Goal: Task Accomplishment & Management: Complete application form

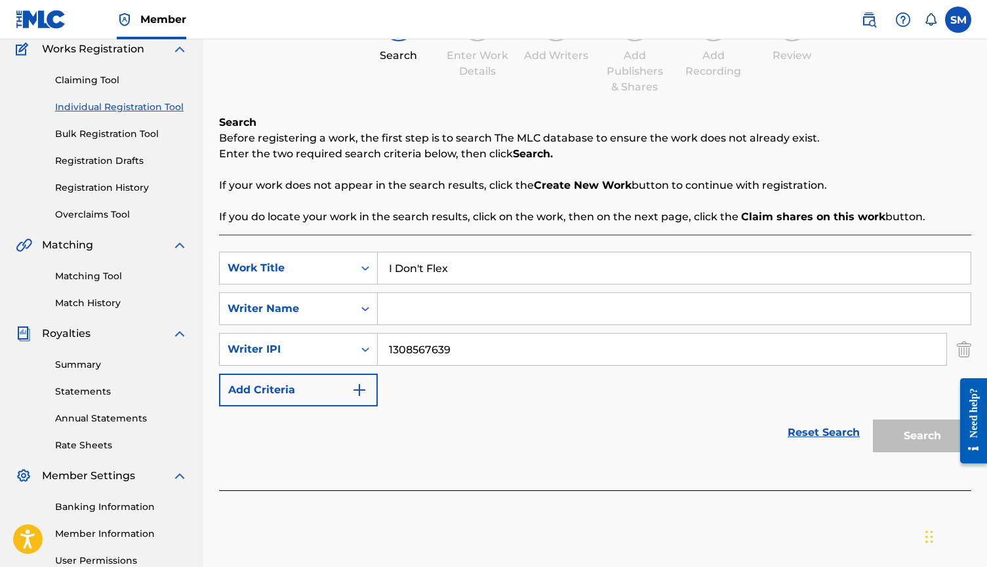
scroll to position [41, 0]
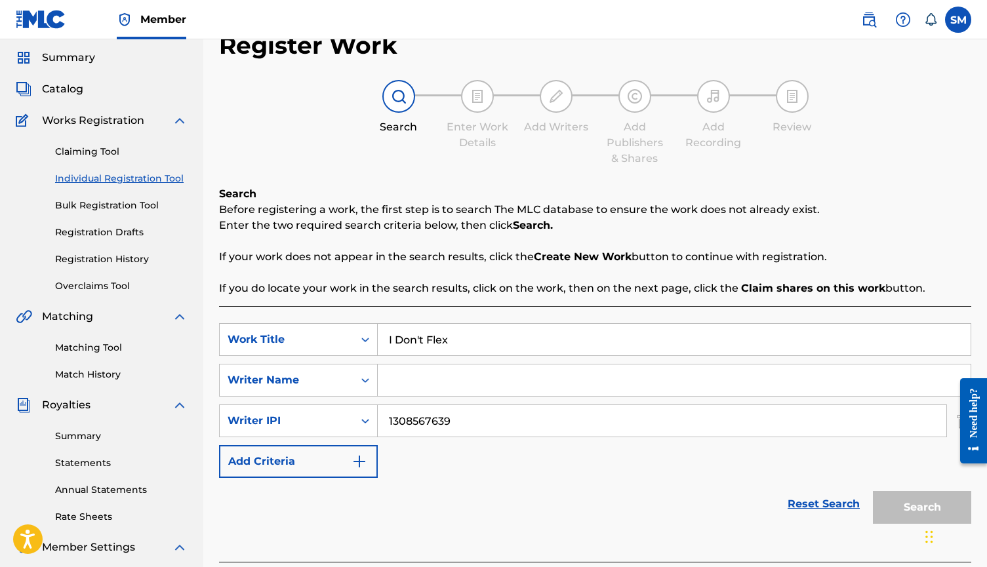
click at [475, 382] on input "Search Form" at bounding box center [674, 380] width 593 height 31
type input "[PERSON_NAME]"
click at [457, 289] on p "If you do locate your work in the search results, click on the work, then on th…" at bounding box center [595, 289] width 752 height 16
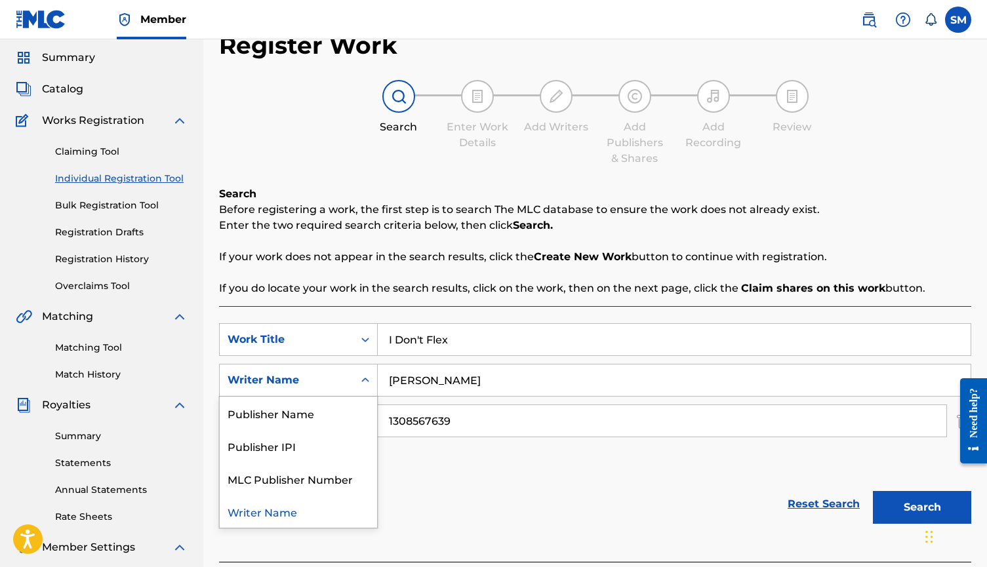
click at [360, 388] on div "Search Form" at bounding box center [366, 381] width 24 height 24
click at [459, 226] on p "Enter the two required search criteria below, then click Search." at bounding box center [595, 226] width 752 height 16
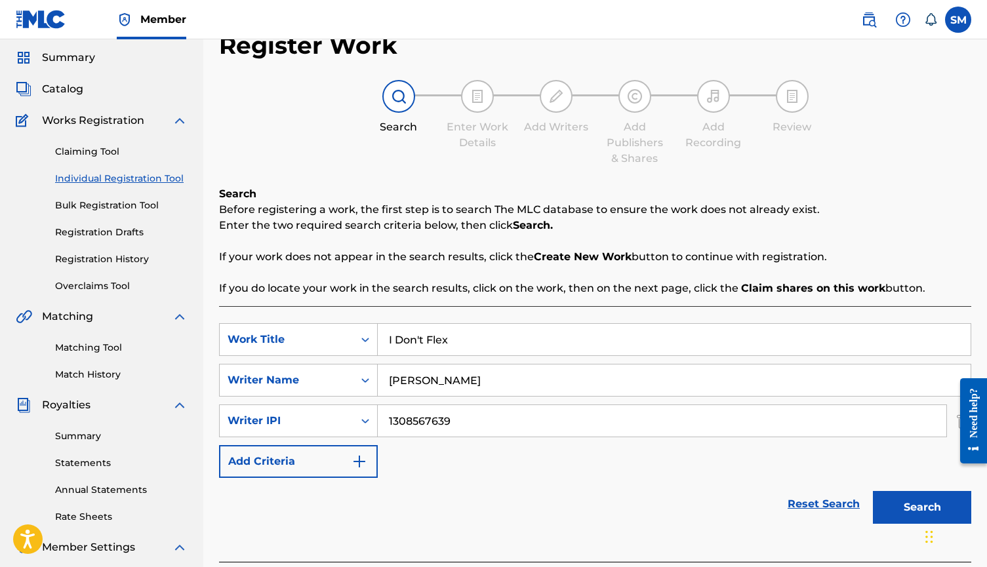
click at [519, 391] on input "[PERSON_NAME]" at bounding box center [674, 380] width 593 height 31
click at [415, 379] on input "[PERSON_NAME]" at bounding box center [674, 380] width 593 height 31
click at [390, 380] on input "[PERSON_NAME]" at bounding box center [674, 380] width 593 height 31
click at [907, 499] on button "Search" at bounding box center [922, 507] width 98 height 33
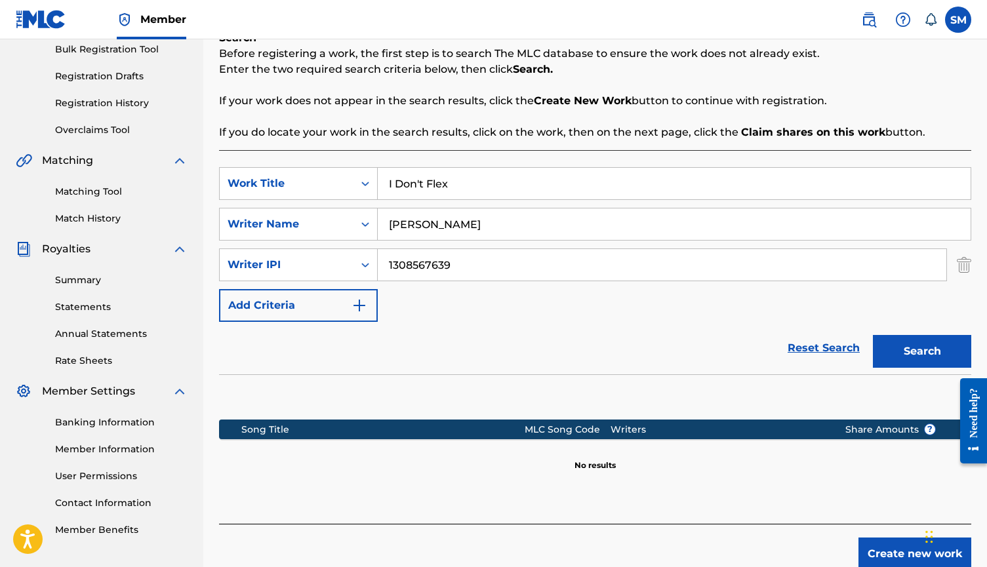
scroll to position [201, 0]
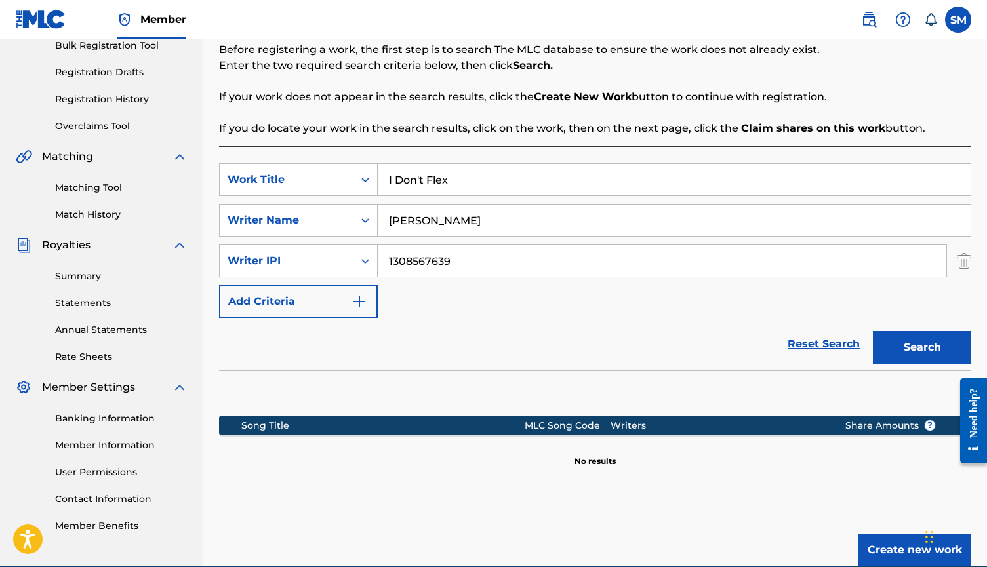
click at [366, 312] on button "Add Criteria" at bounding box center [298, 301] width 159 height 33
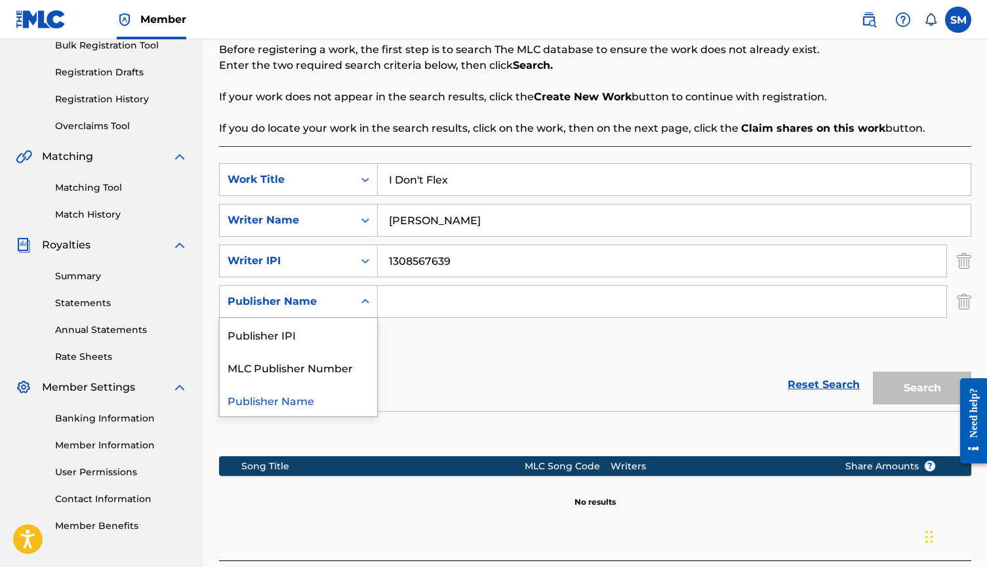
click at [368, 308] on icon "Search Form" at bounding box center [365, 301] width 13 height 13
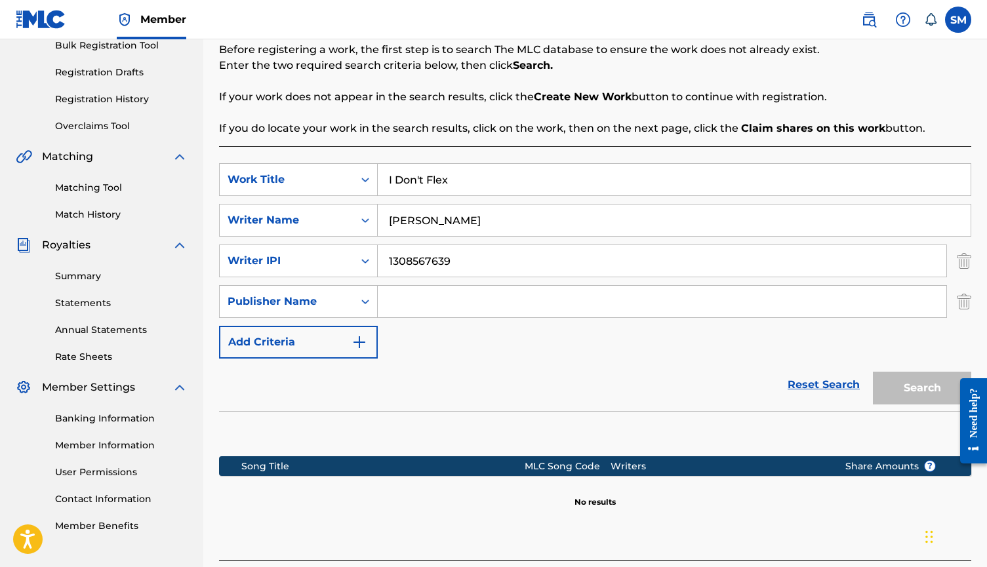
click at [367, 307] on icon "Search Form" at bounding box center [365, 301] width 13 height 13
click at [355, 344] on img "Search Form" at bounding box center [360, 343] width 16 height 16
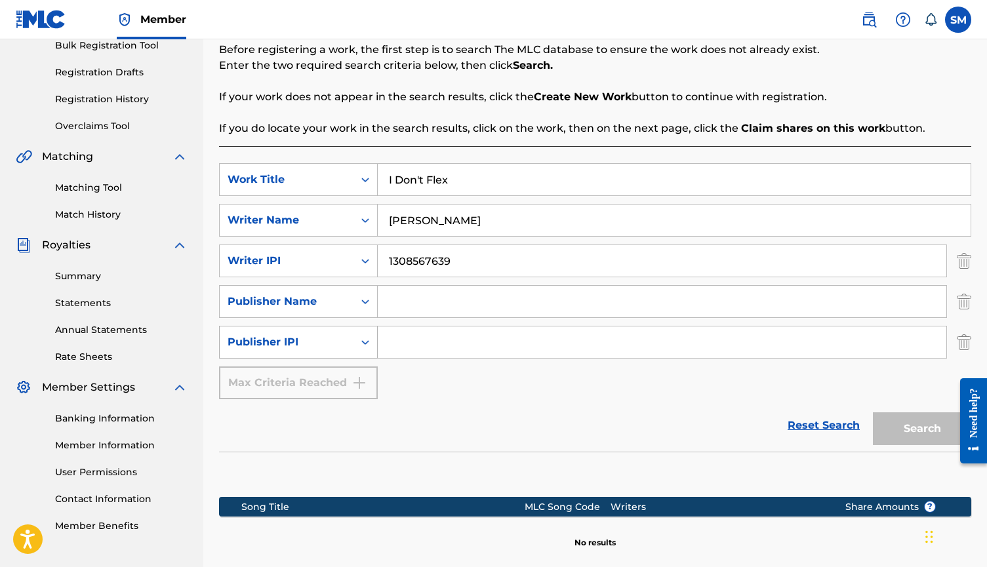
click at [352, 348] on div "Publisher IPI" at bounding box center [287, 342] width 134 height 25
click at [352, 347] on div "Publisher IPI" at bounding box center [287, 342] width 134 height 25
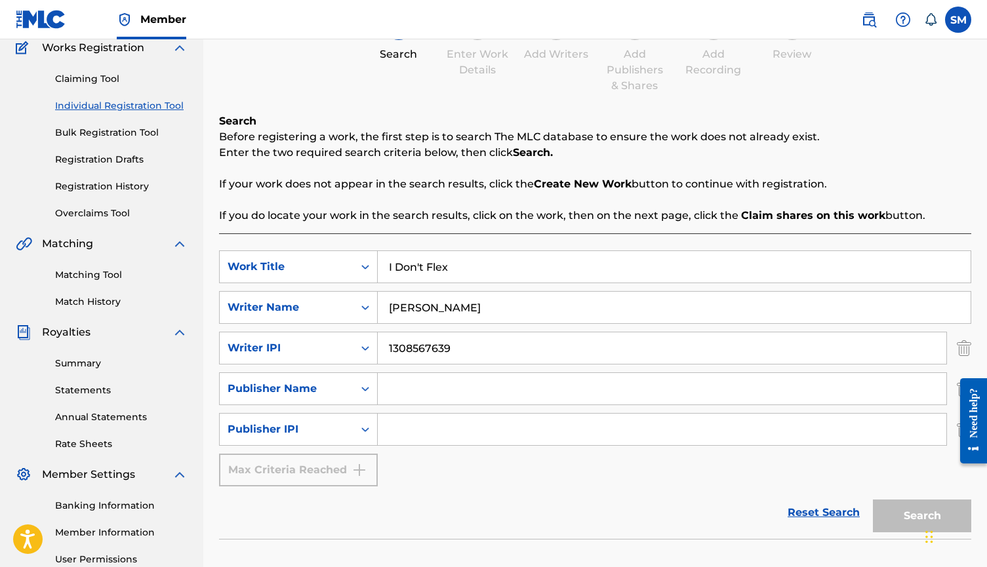
scroll to position [65, 0]
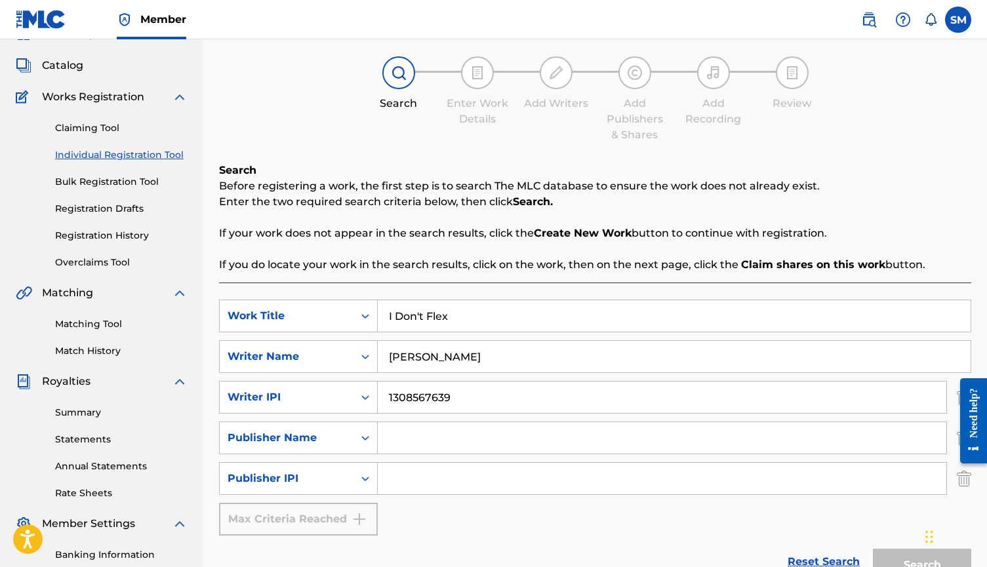
drag, startPoint x: 407, startPoint y: 225, endPoint x: 380, endPoint y: 224, distance: 26.9
click at [381, 225] on div "Search Before registering a work, the first step is to search The MLC database …" at bounding box center [595, 218] width 752 height 110
click at [380, 224] on div "Search Before registering a work, the first step is to search The MLC database …" at bounding box center [595, 218] width 752 height 110
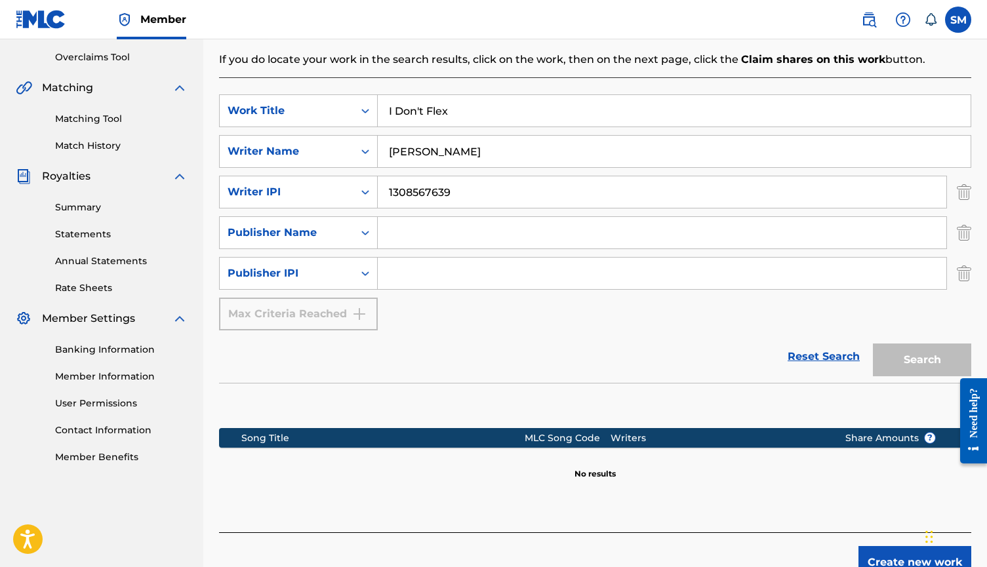
scroll to position [187, 0]
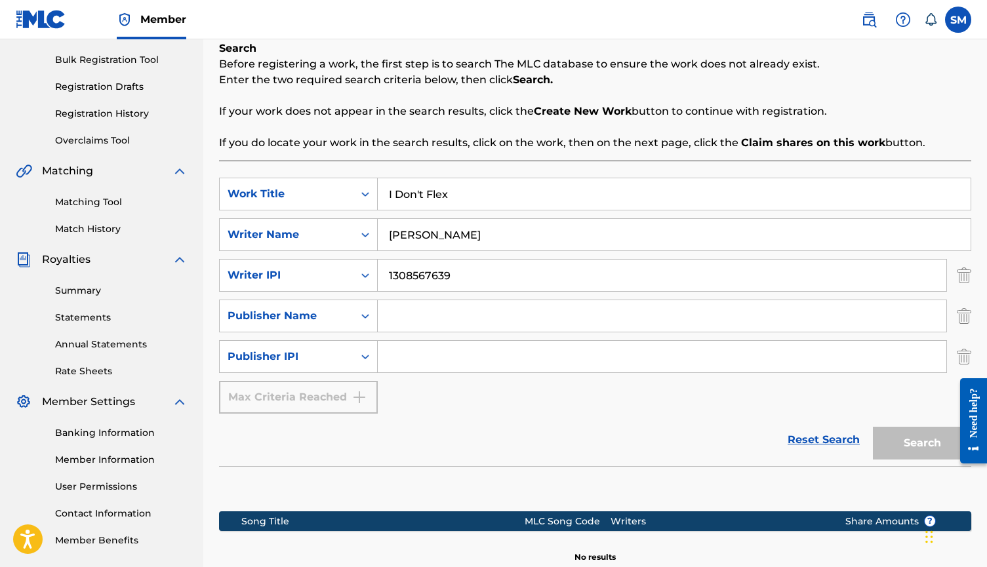
click at [960, 351] on img "Search Form" at bounding box center [964, 356] width 14 height 33
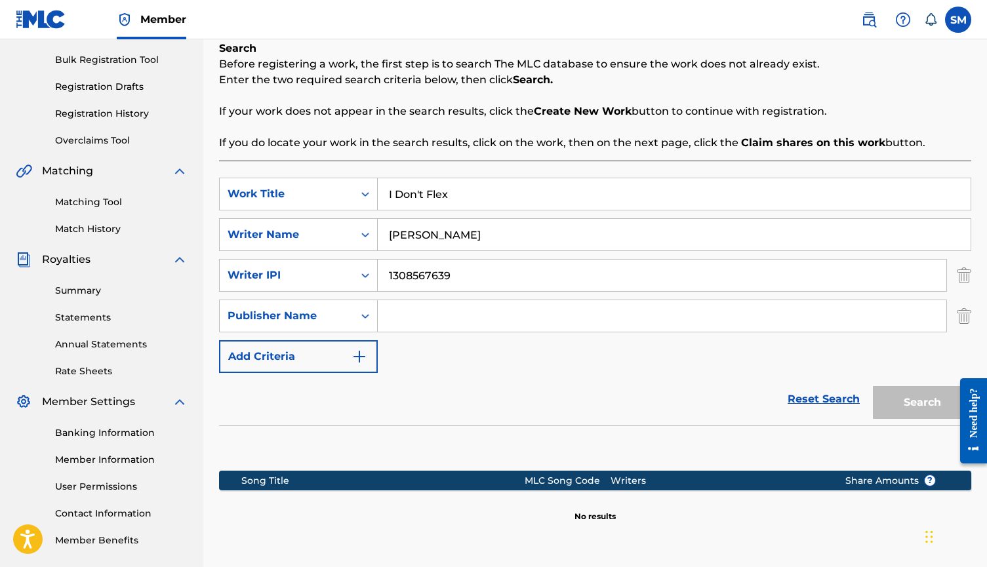
click at [962, 316] on img "Search Form" at bounding box center [964, 316] width 14 height 33
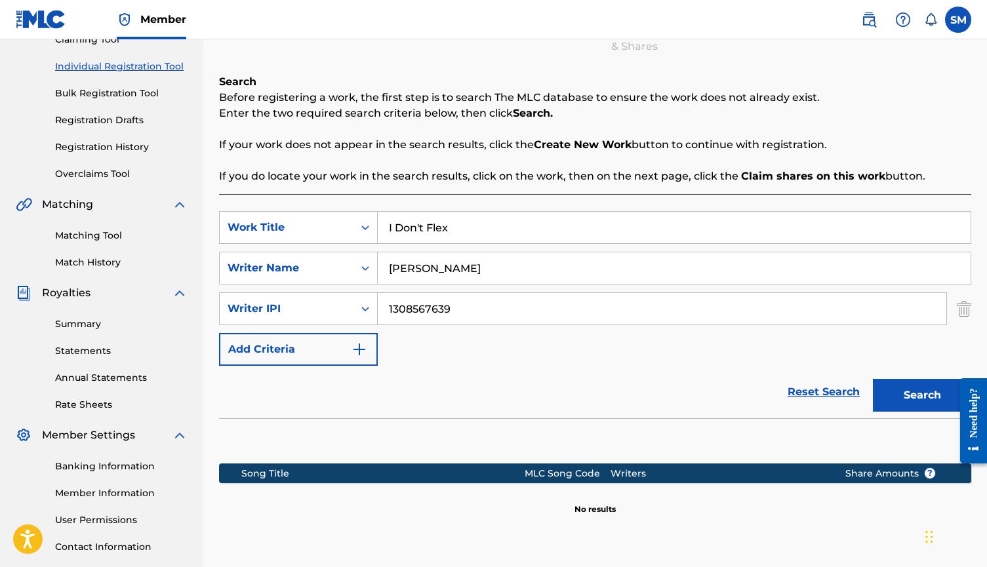
scroll to position [146, 0]
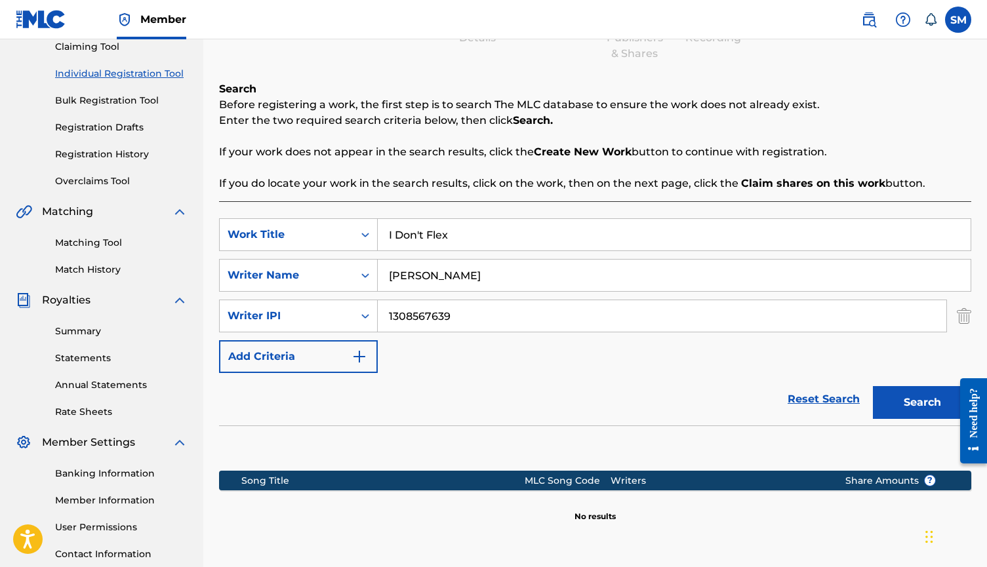
drag, startPoint x: 861, startPoint y: 157, endPoint x: 814, endPoint y: 154, distance: 47.3
click at [814, 154] on p "If your work does not appear in the search results, click the Create New Work b…" at bounding box center [595, 152] width 752 height 16
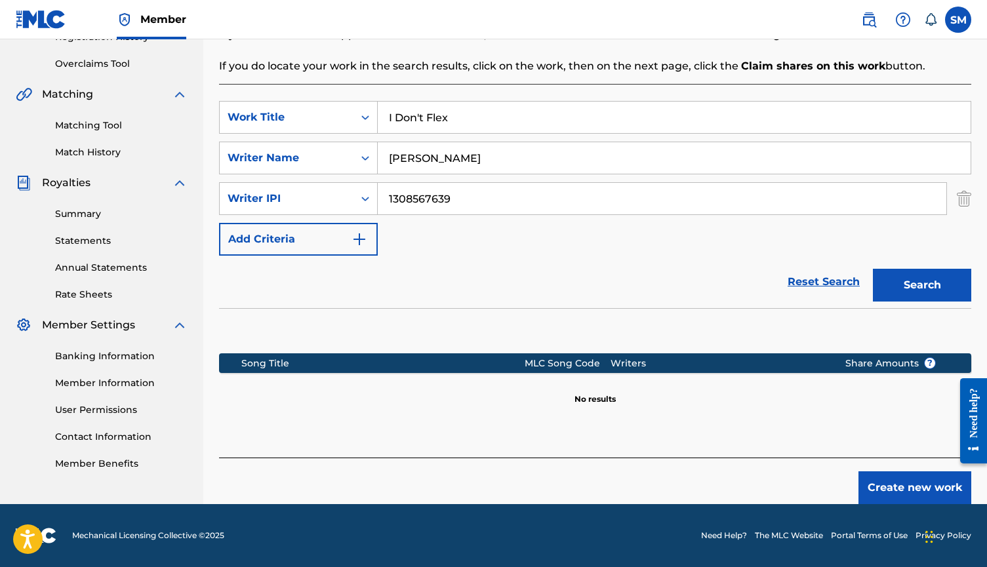
scroll to position [264, 0]
click at [888, 491] on button "Create new work" at bounding box center [915, 488] width 113 height 33
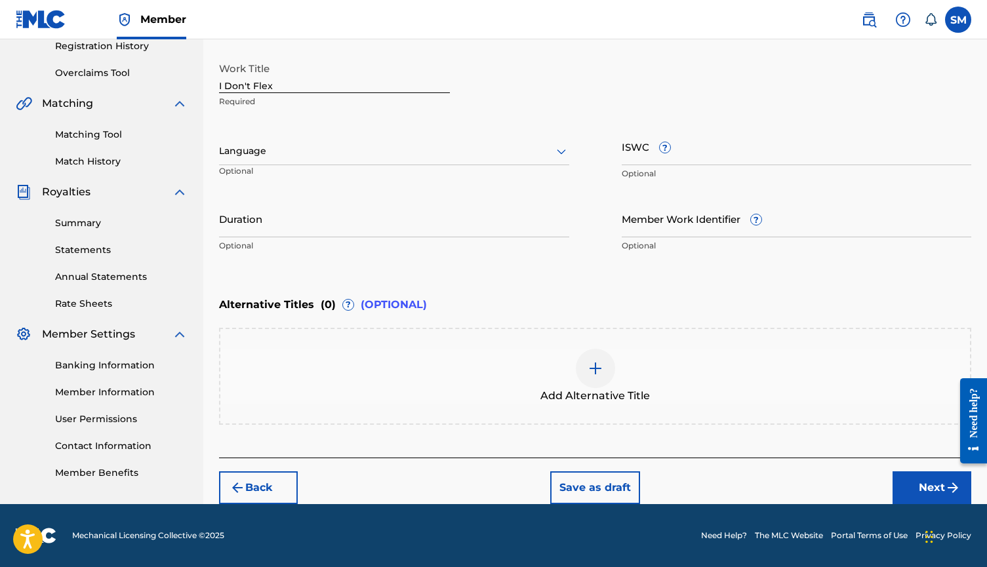
scroll to position [160, 0]
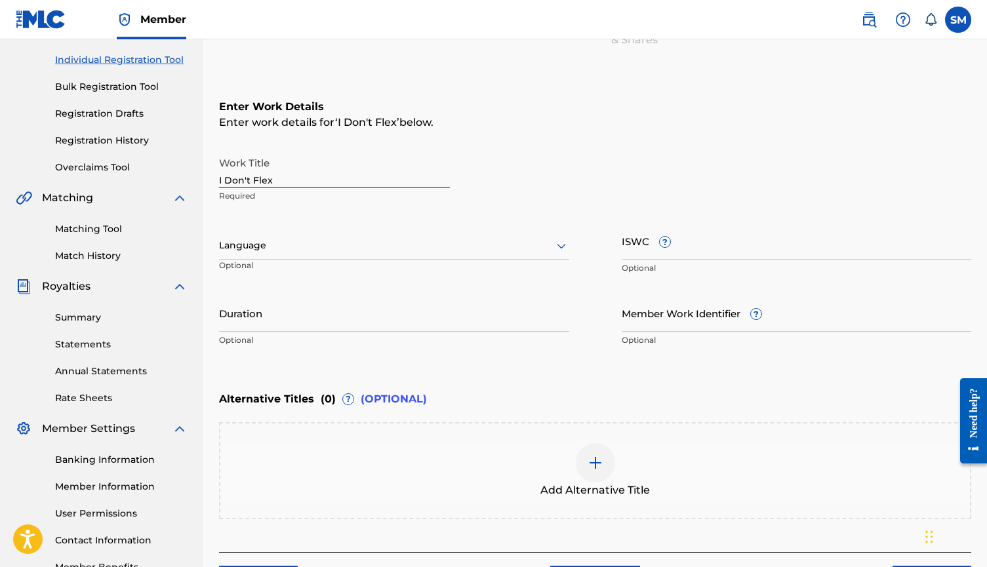
click at [482, 250] on div at bounding box center [394, 245] width 350 height 16
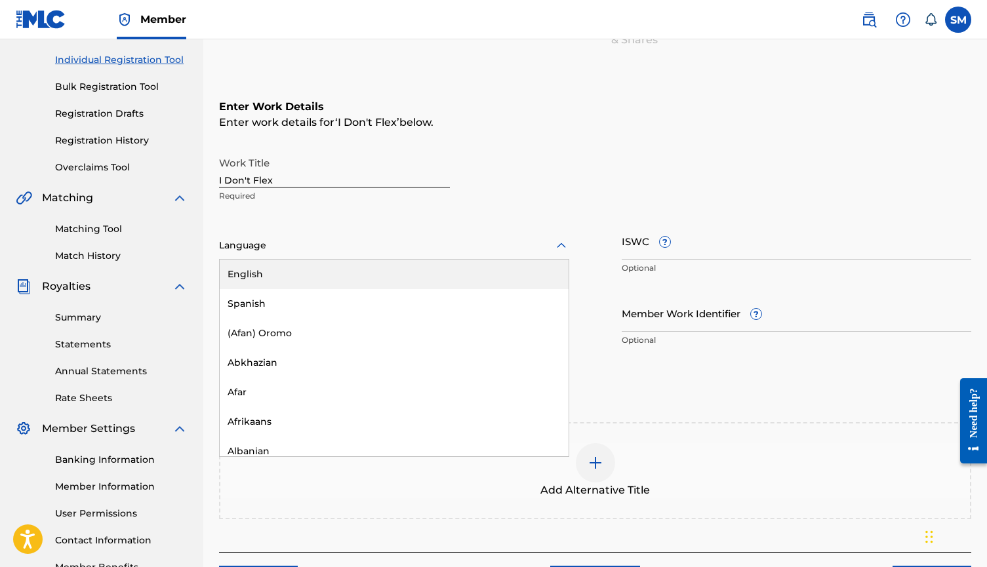
click at [457, 278] on div "English" at bounding box center [394, 275] width 349 height 30
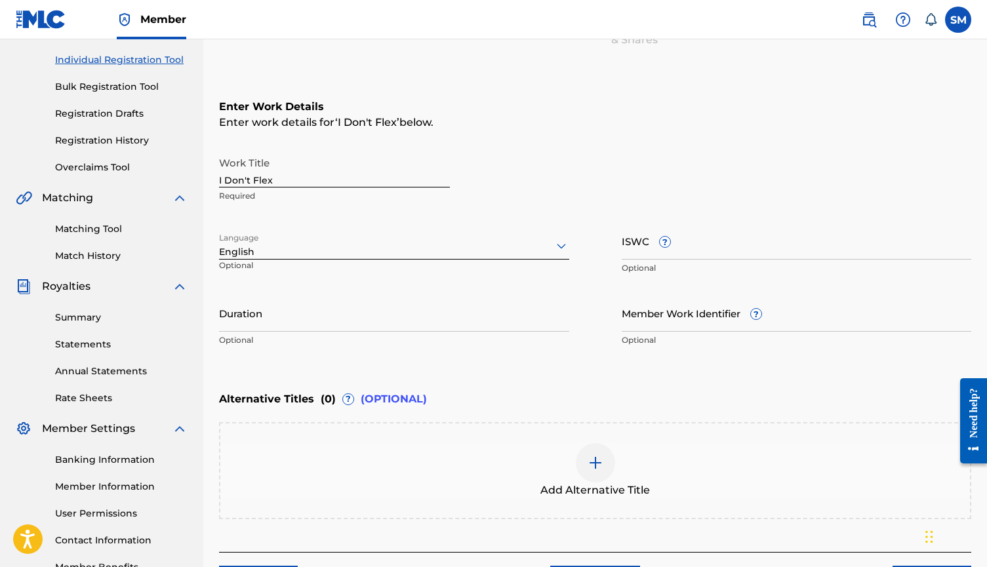
click at [445, 319] on input "Duration" at bounding box center [394, 313] width 350 height 37
click at [579, 391] on div "Alternative Titles ( 0 ) ? (OPTIONAL)" at bounding box center [595, 399] width 752 height 29
click at [466, 318] on input "Duration" at bounding box center [394, 313] width 350 height 37
type input "3"
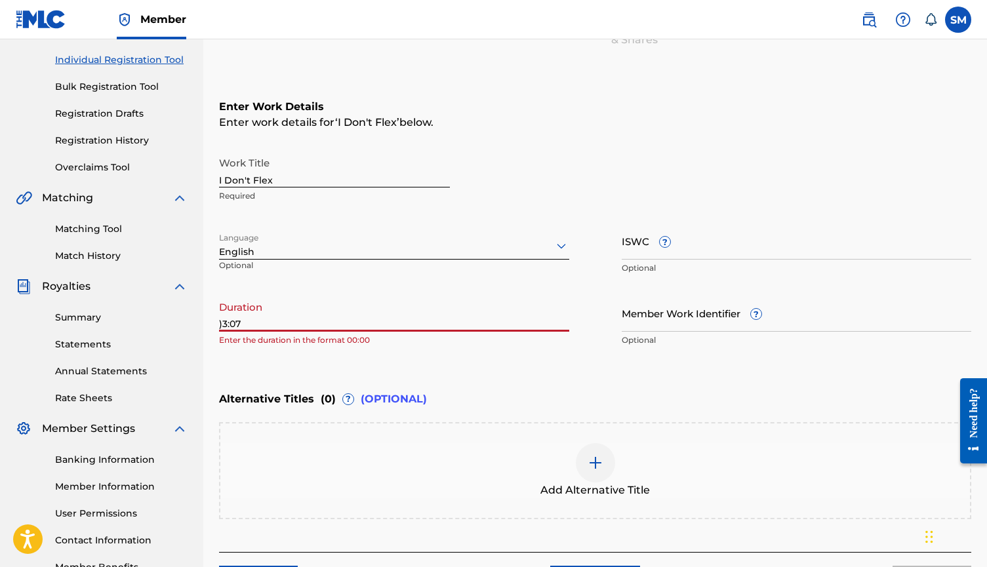
drag, startPoint x: 255, startPoint y: 325, endPoint x: 155, endPoint y: 323, distance: 99.7
click at [155, 323] on main "Shae [PERSON_NAME] Summary Catalog Works Registration Claiming Tool Individual …" at bounding box center [493, 239] width 987 height 720
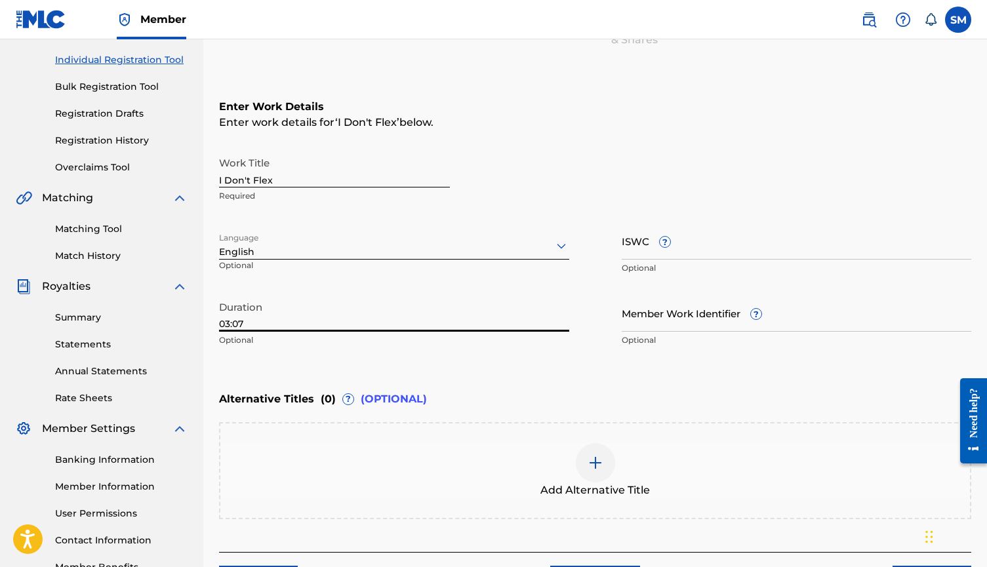
type input "03:07"
click at [260, 372] on div "Enter Work Details Enter work details for ‘ I Don't Flex ’ below. Work Title I …" at bounding box center [595, 227] width 752 height 318
click at [644, 188] on div "Work Title I Don't Flex Required" at bounding box center [595, 179] width 752 height 59
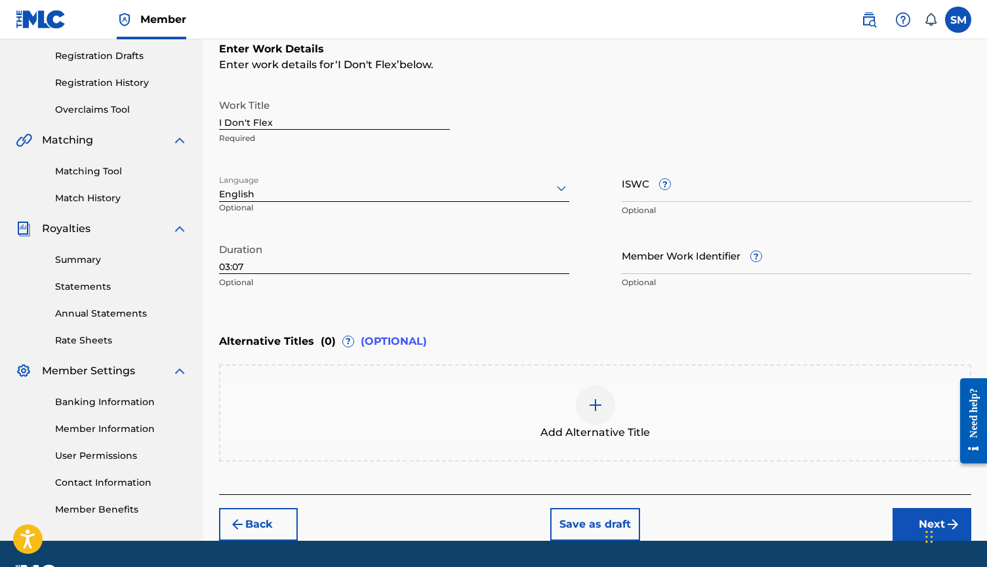
scroll to position [197, 0]
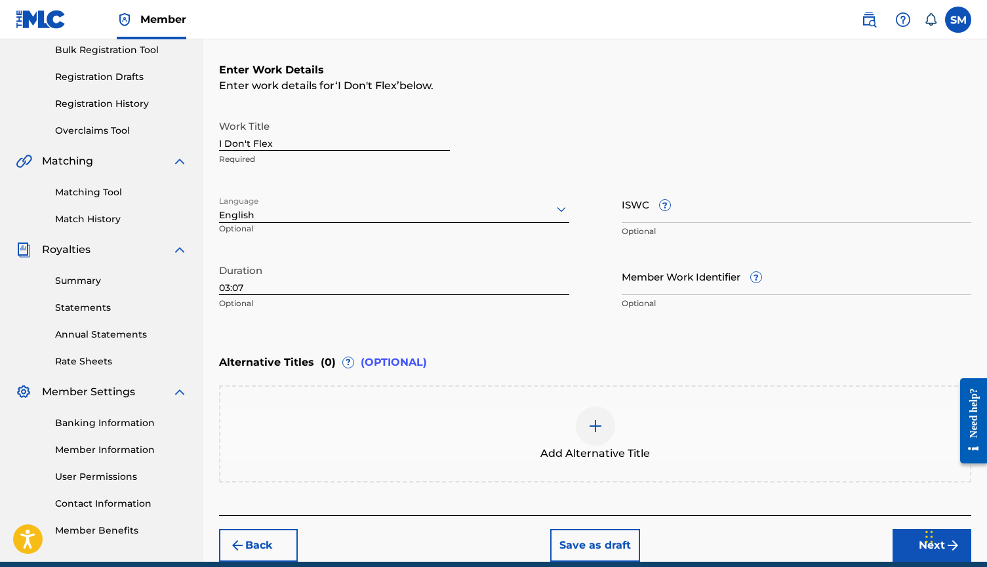
click at [669, 175] on div "Work Title I Don't Flex Required Language English Optional ISWC ? Optional Dura…" at bounding box center [595, 214] width 752 height 203
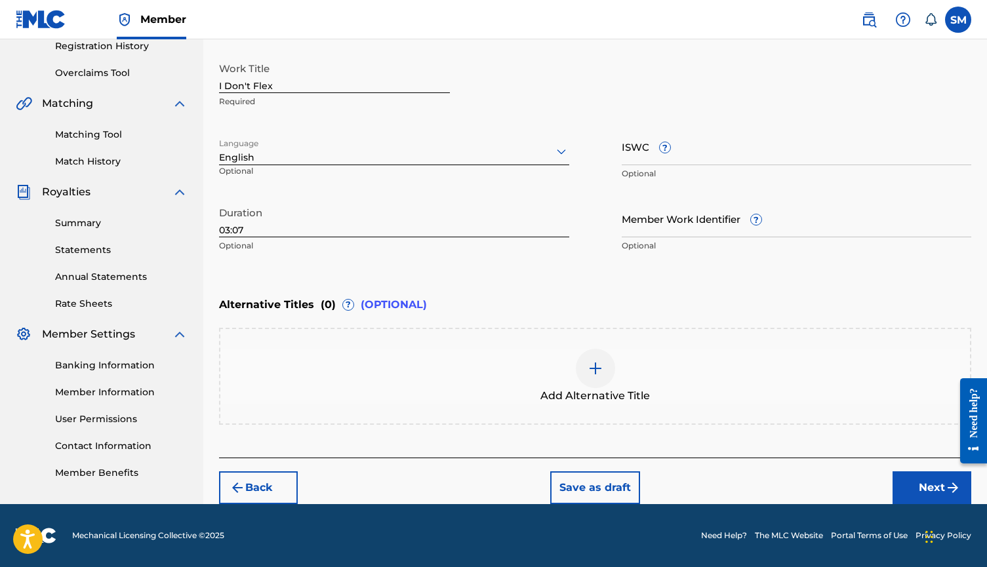
scroll to position [255, 0]
click at [921, 482] on button "Next" at bounding box center [932, 488] width 79 height 33
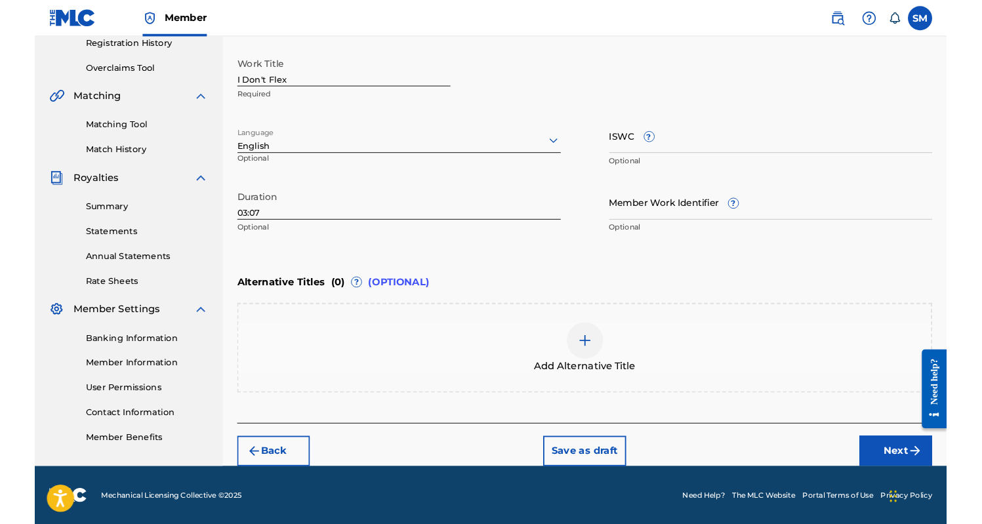
scroll to position [246, 0]
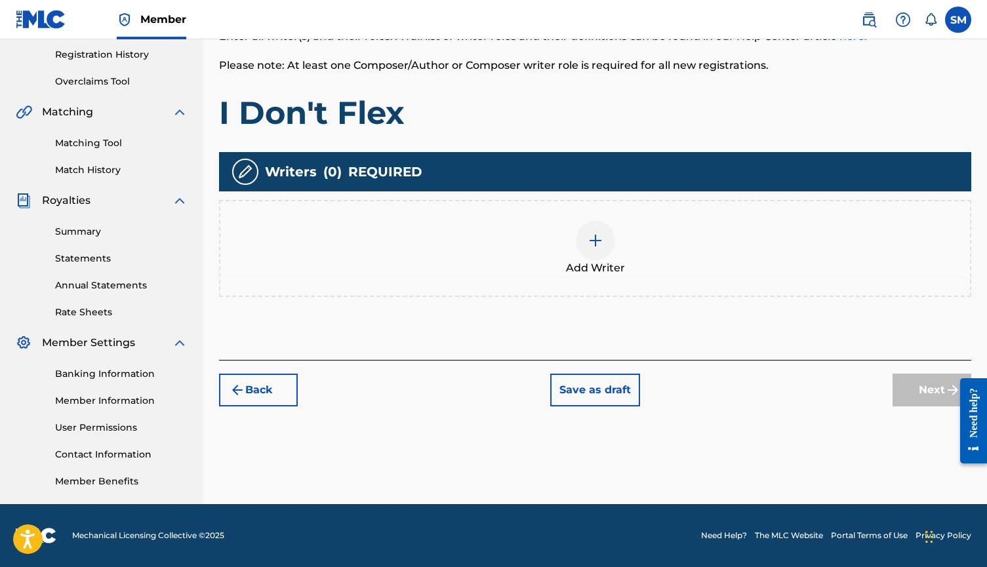
click at [596, 244] on img at bounding box center [596, 241] width 16 height 16
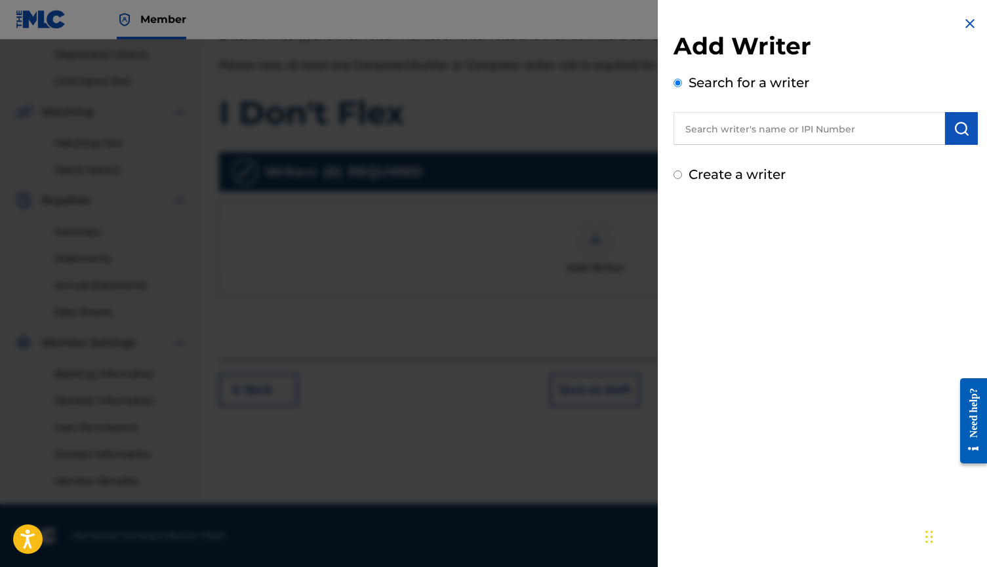
click at [781, 128] on input "text" at bounding box center [810, 128] width 272 height 33
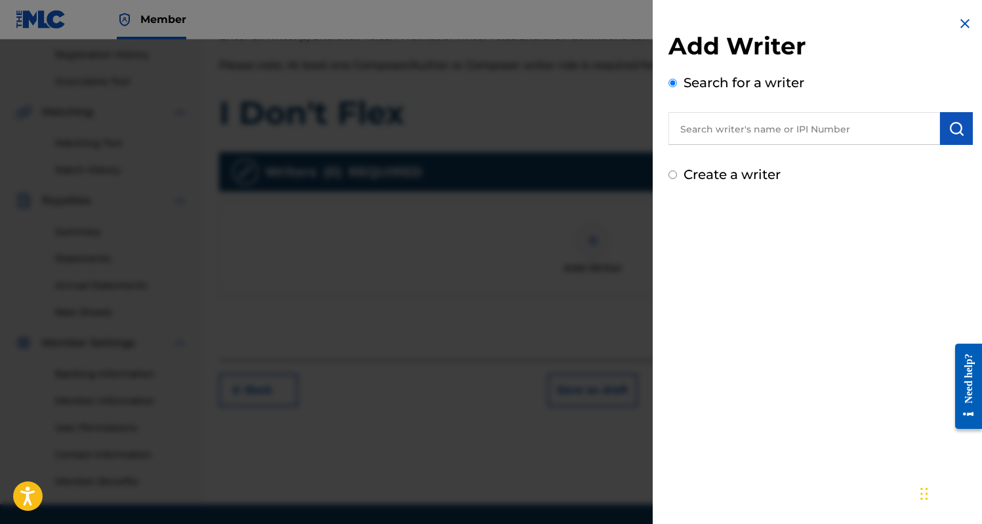
paste input "1308567639"
type input "1308567639"
click at [950, 129] on img "submit" at bounding box center [957, 129] width 16 height 16
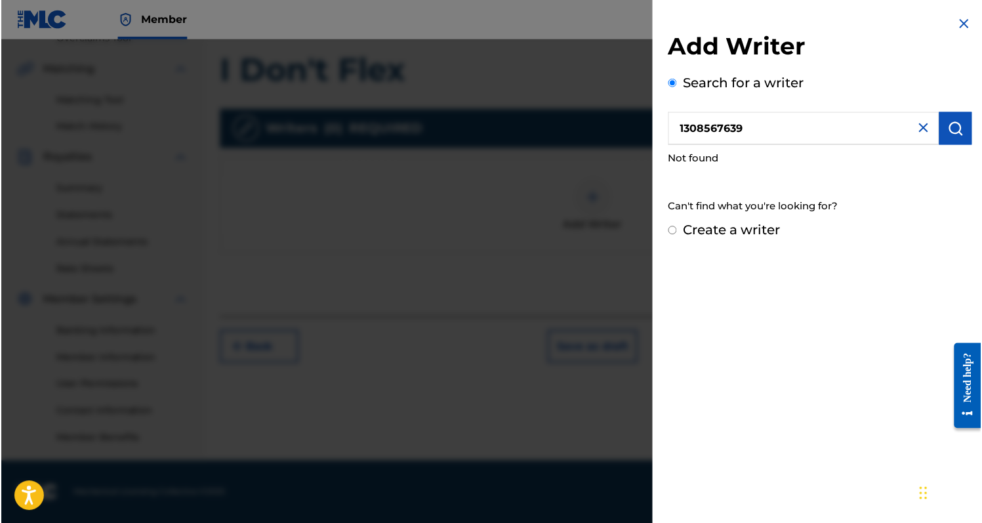
scroll to position [289, 0]
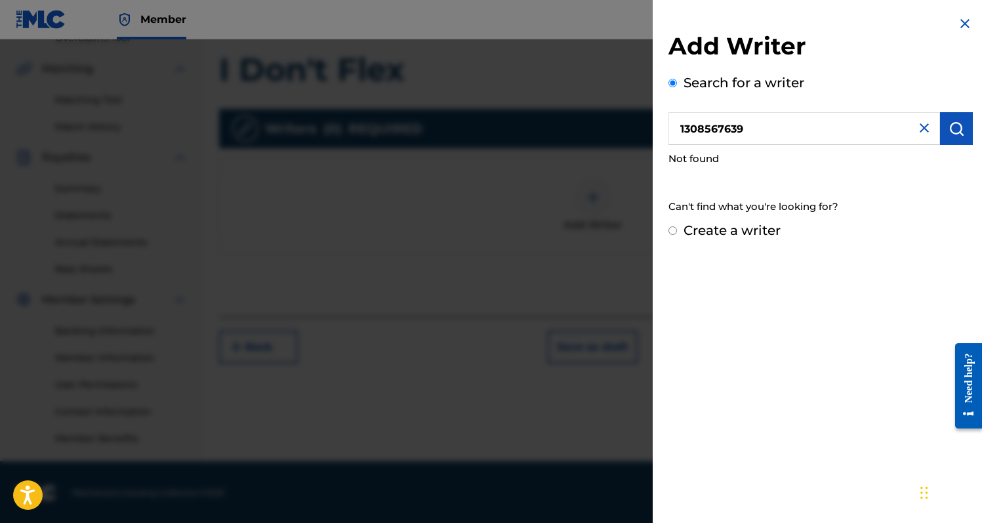
click at [698, 232] on label "Create a writer" at bounding box center [732, 230] width 97 height 16
radio input "true"
click at [677, 232] on input "Create a writer" at bounding box center [673, 230] width 9 height 9
radio input "false"
radio input "true"
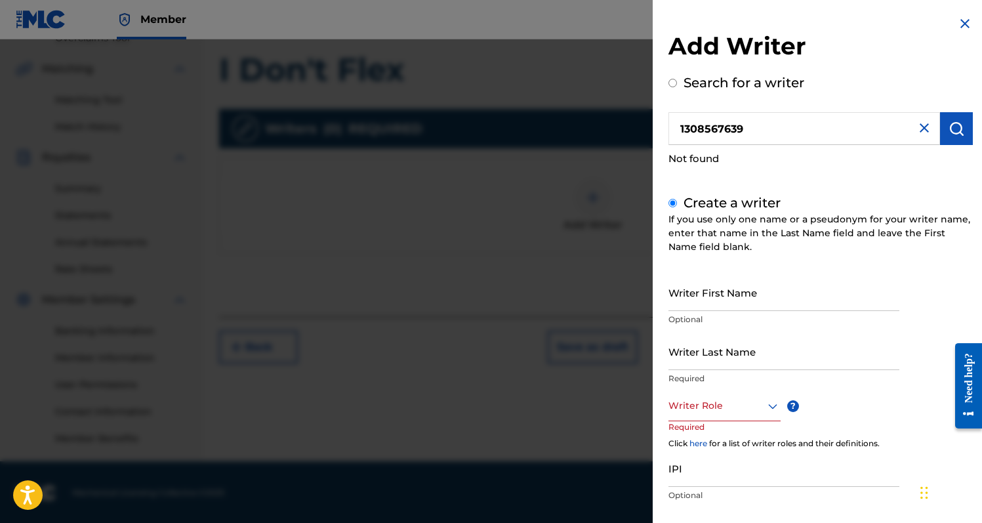
click at [739, 305] on input "Writer First Name" at bounding box center [784, 292] width 231 height 37
type input "Shae"
click at [741, 356] on input "Writer Last Name" at bounding box center [784, 351] width 231 height 37
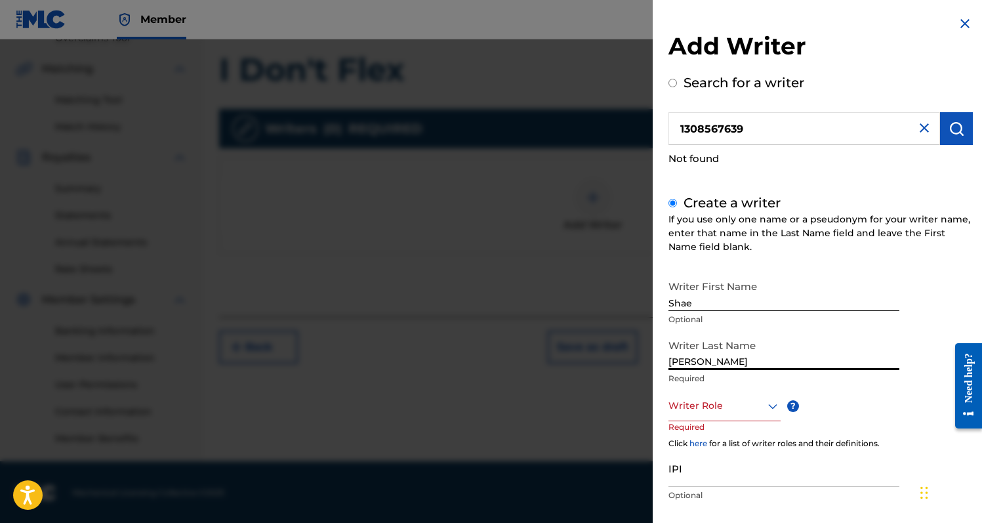
click at [730, 407] on div "Writer Role" at bounding box center [725, 407] width 112 height 30
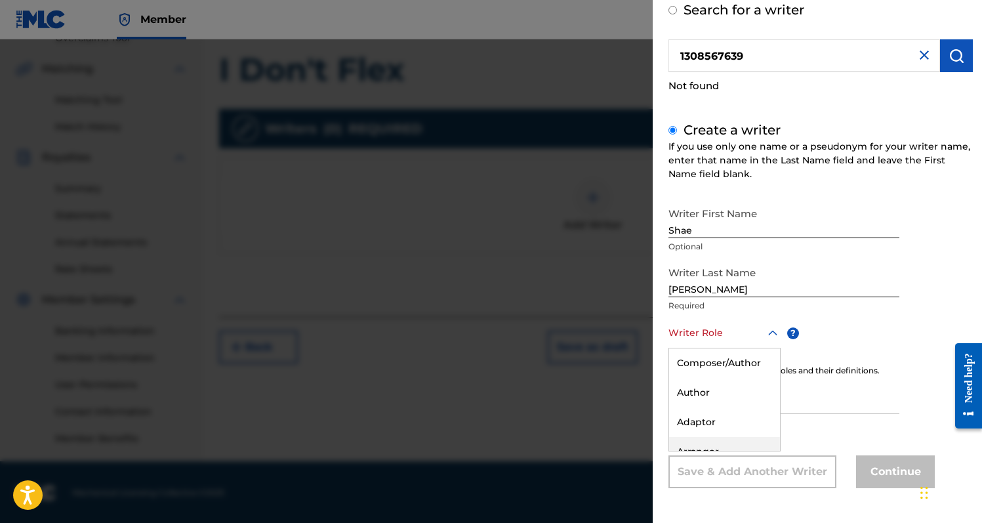
scroll to position [0, 0]
click at [742, 363] on div "Composer/Author" at bounding box center [724, 363] width 111 height 30
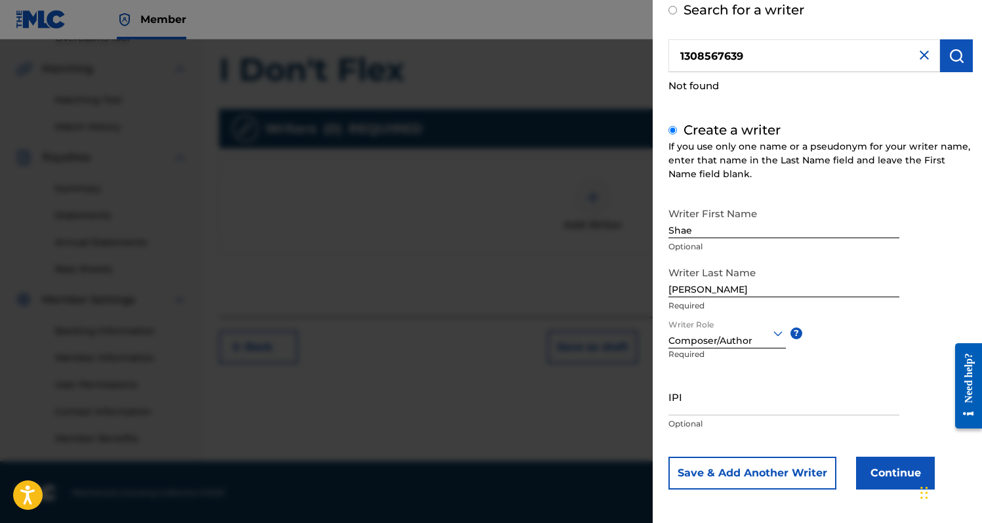
click at [831, 341] on div "Writer First Name [PERSON_NAME] Optional Writer Last Name [PERSON_NAME] Require…" at bounding box center [821, 345] width 304 height 289
click at [761, 281] on input "[PERSON_NAME]" at bounding box center [784, 278] width 231 height 37
click at [758, 290] on input "[PERSON_NAME]" at bounding box center [784, 278] width 231 height 37
type input "M"
type input "[PERSON_NAME]"
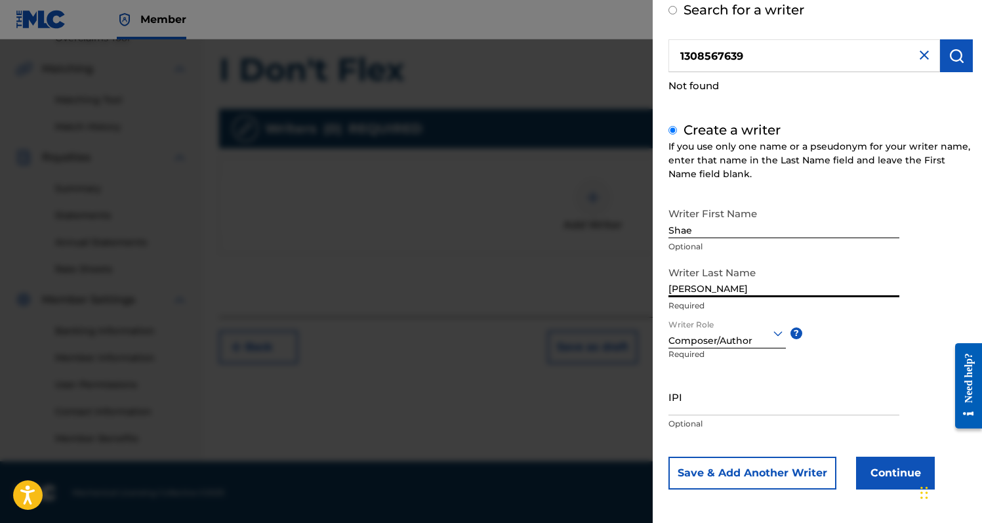
click at [770, 228] on input "Shae" at bounding box center [784, 219] width 231 height 37
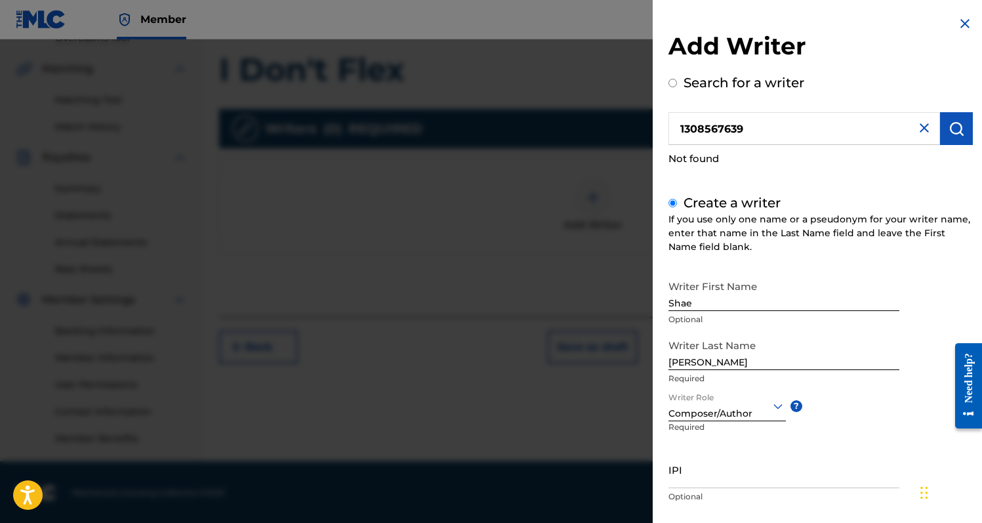
click at [805, 133] on input "1308567639" at bounding box center [805, 128] width 272 height 33
radio input "true"
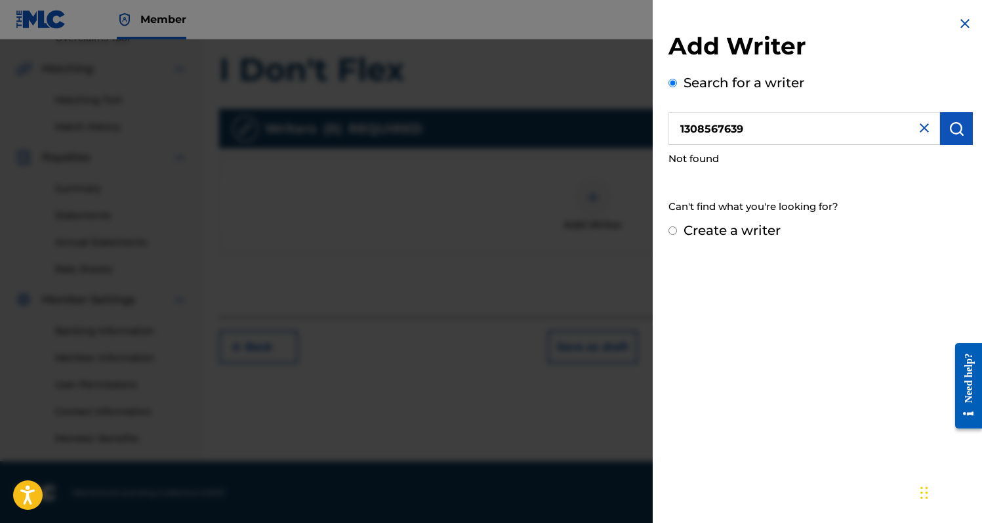
drag, startPoint x: 770, startPoint y: 132, endPoint x: 641, endPoint y: 132, distance: 129.2
click at [641, 132] on div "Add Writer Search for a writer 1308567639 Not found Can't find what you're look…" at bounding box center [491, 281] width 982 height 484
click at [917, 121] on img at bounding box center [925, 128] width 16 height 16
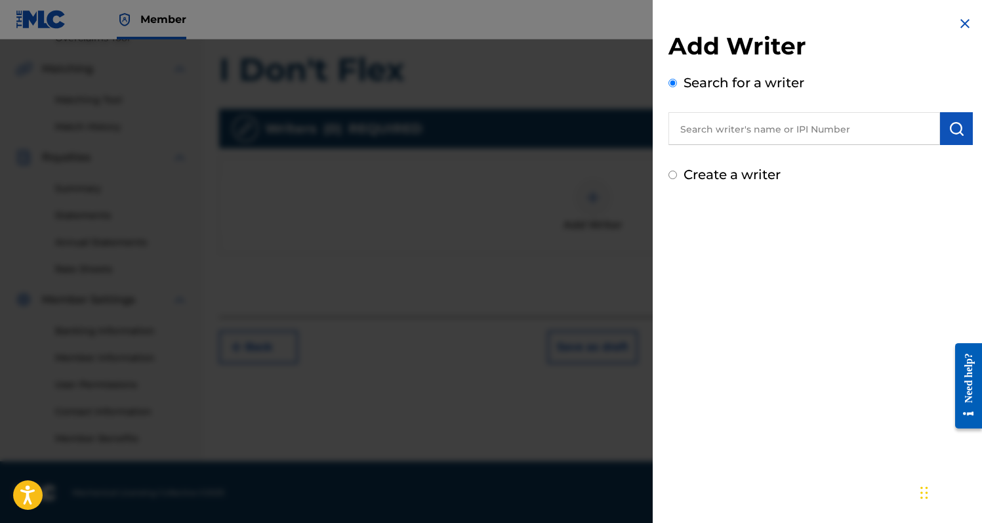
click at [886, 129] on input "text" at bounding box center [805, 128] width 272 height 33
type input "[PERSON_NAME]"
click at [770, 178] on label "Create a writer" at bounding box center [732, 175] width 97 height 16
radio input "true"
click at [677, 178] on input "Create a writer" at bounding box center [673, 175] width 9 height 9
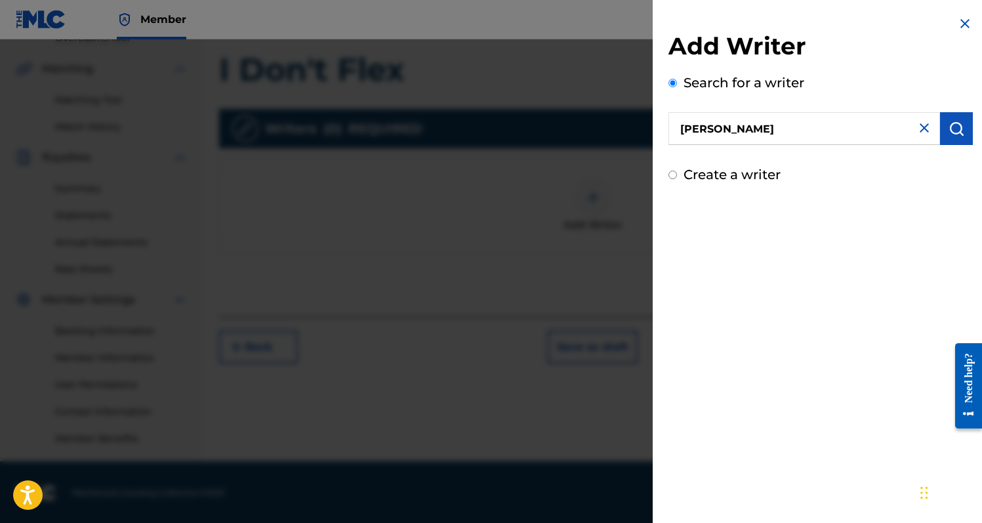
radio input "false"
radio input "true"
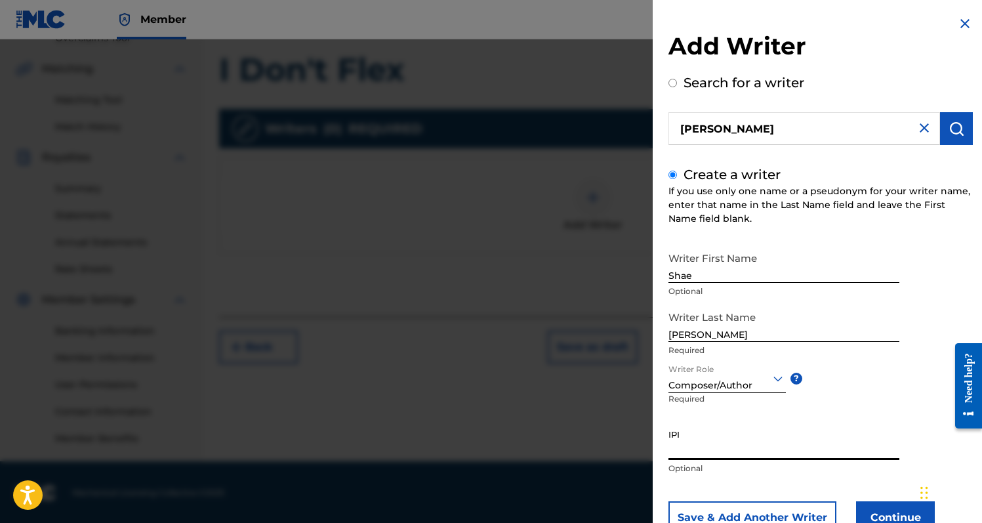
click at [730, 455] on input "IPI" at bounding box center [784, 440] width 231 height 37
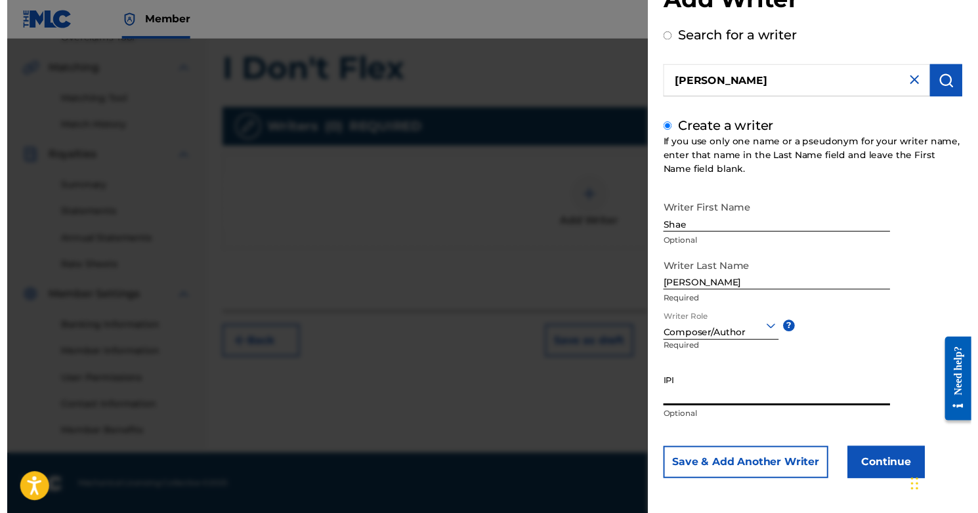
scroll to position [47, 0]
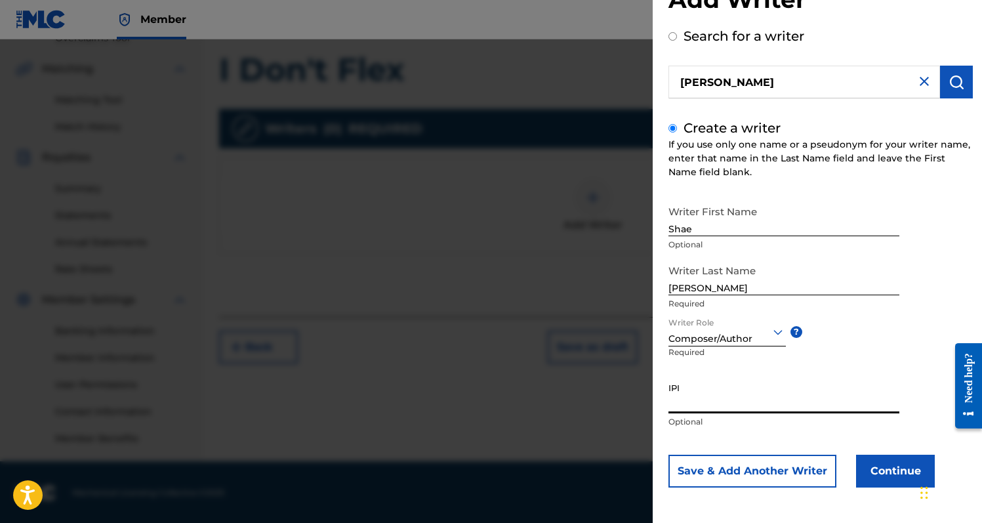
click at [723, 396] on input "IPI" at bounding box center [784, 394] width 231 height 37
paste input "1308567639"
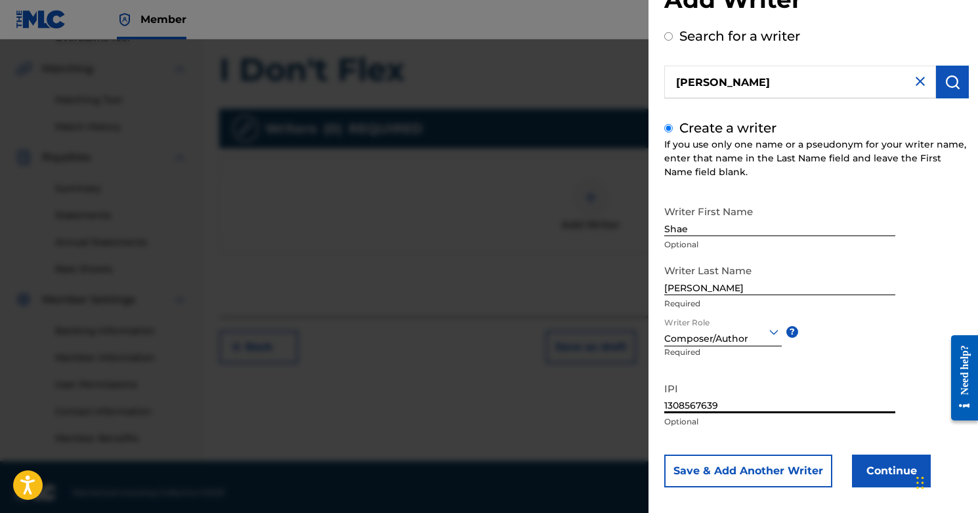
type input "1308567639"
click at [865, 466] on button "Continue" at bounding box center [891, 471] width 79 height 33
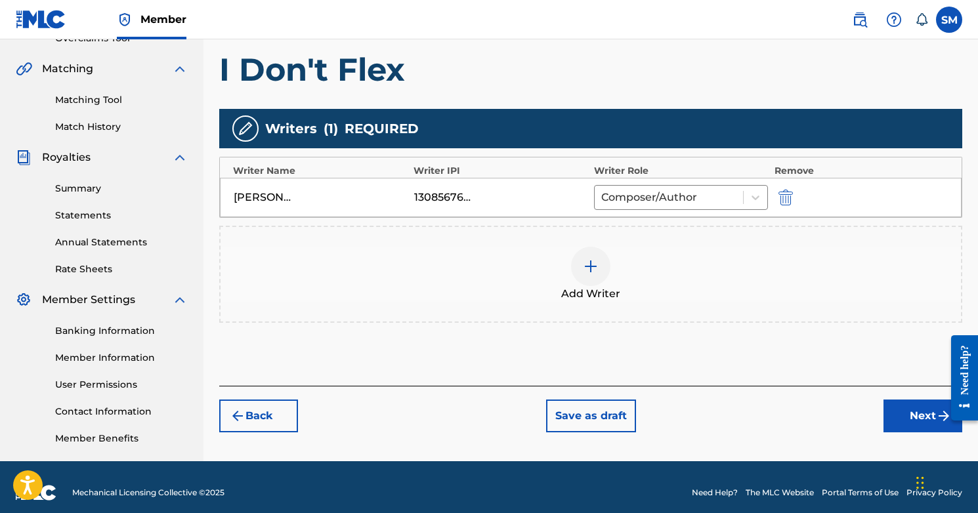
scroll to position [270, 0]
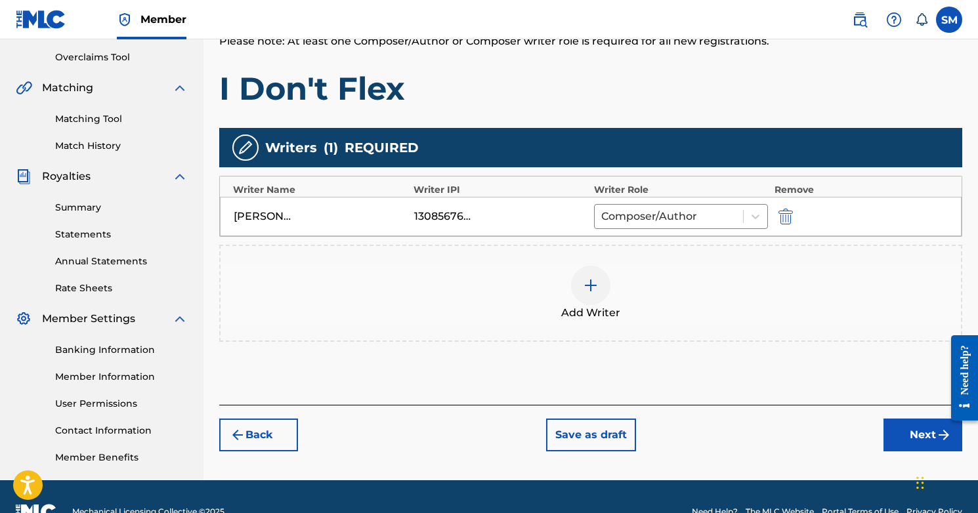
click at [915, 441] on button "Next" at bounding box center [922, 435] width 79 height 33
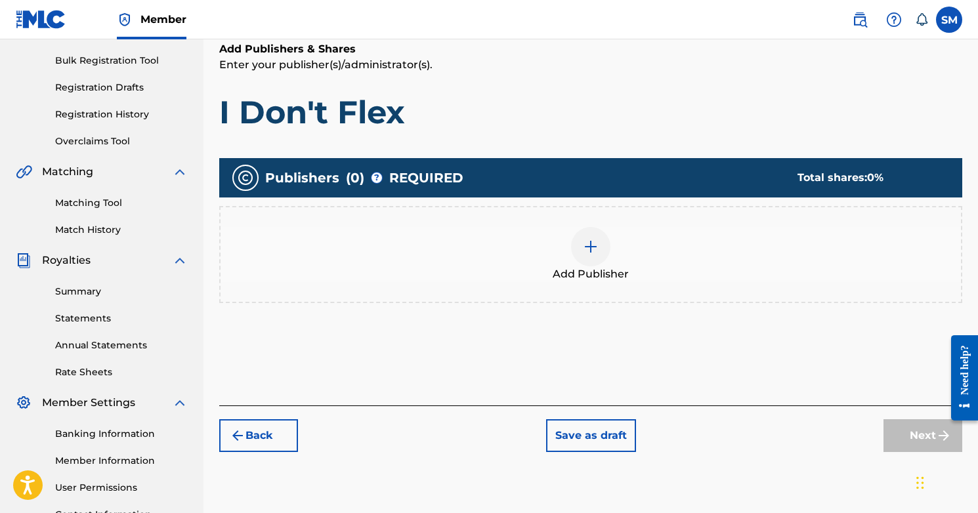
scroll to position [186, 0]
click at [581, 262] on div at bounding box center [590, 246] width 39 height 39
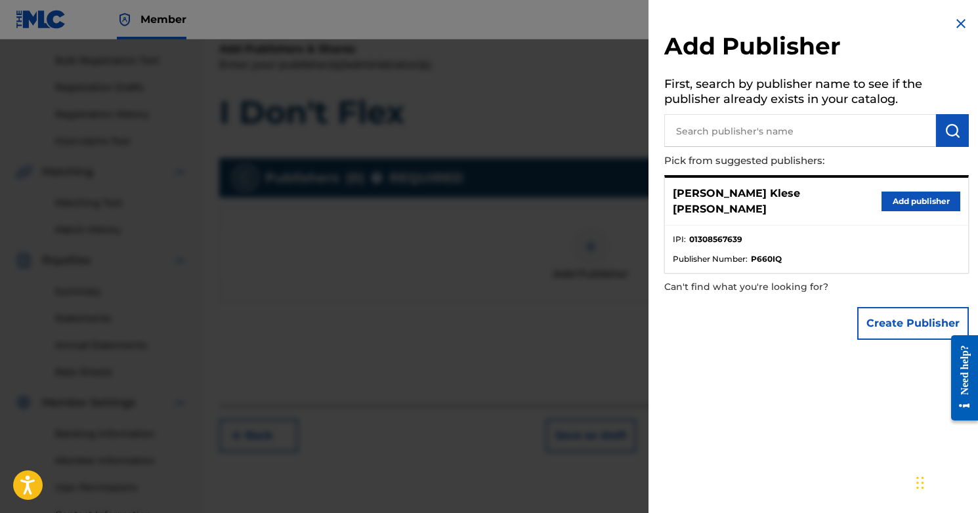
click at [911, 195] on button "Add publisher" at bounding box center [920, 202] width 79 height 20
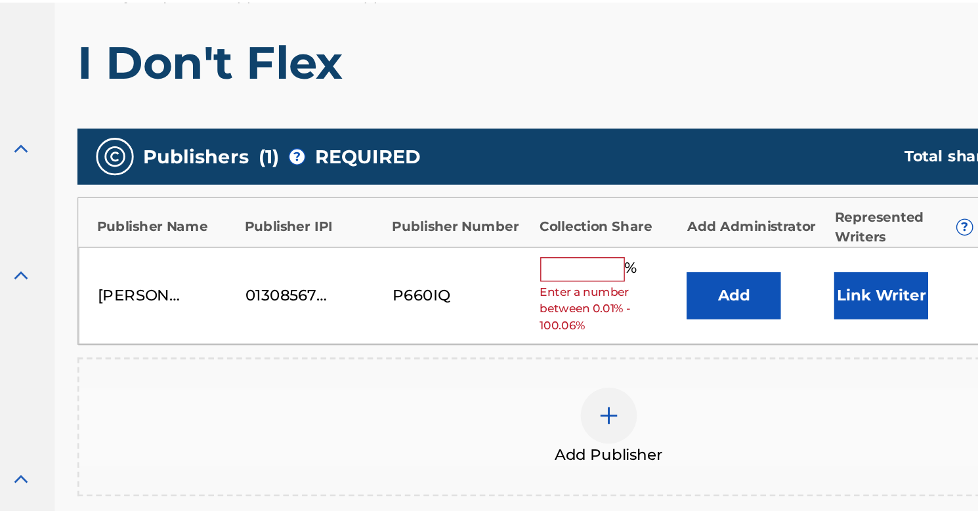
scroll to position [191, 0]
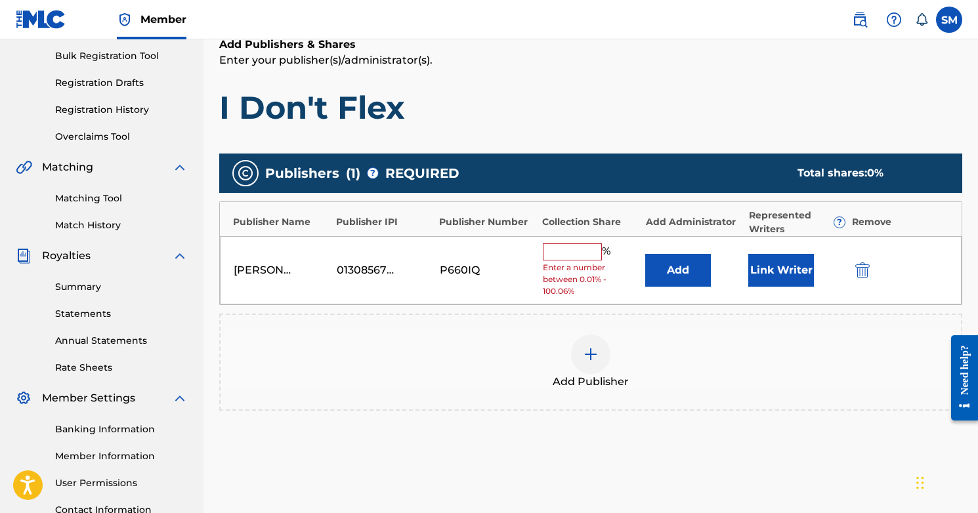
click at [571, 243] on input "text" at bounding box center [572, 251] width 59 height 17
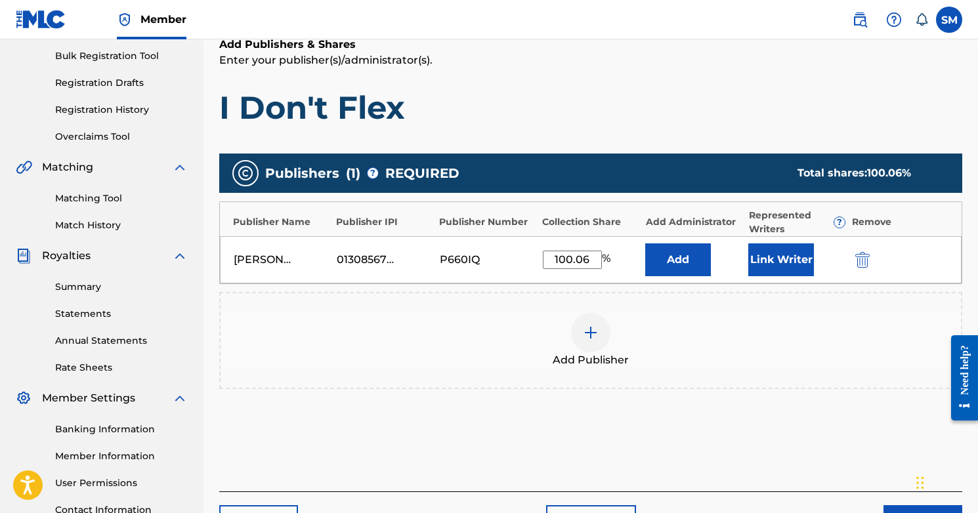
type input "100.06"
click at [654, 299] on div "Add Publisher" at bounding box center [590, 340] width 743 height 97
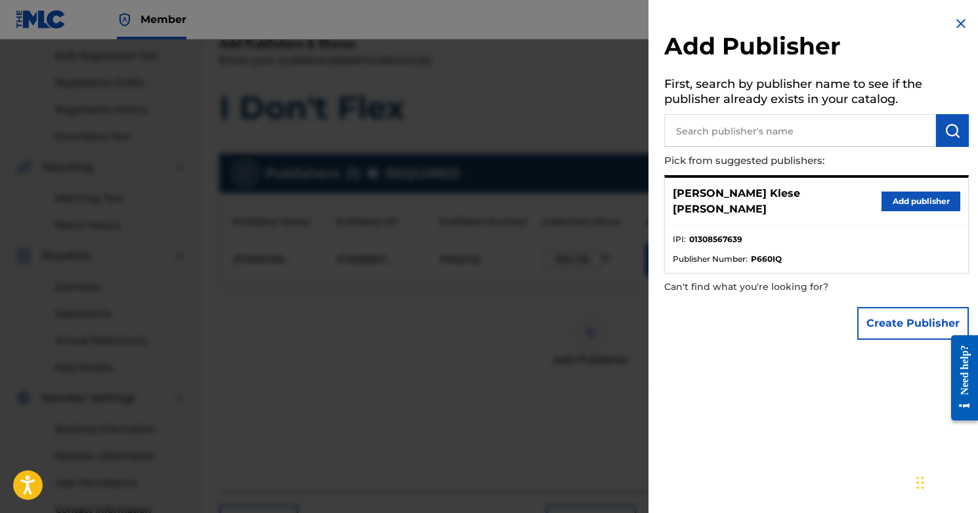
click at [892, 196] on button "Add publisher" at bounding box center [920, 202] width 79 height 20
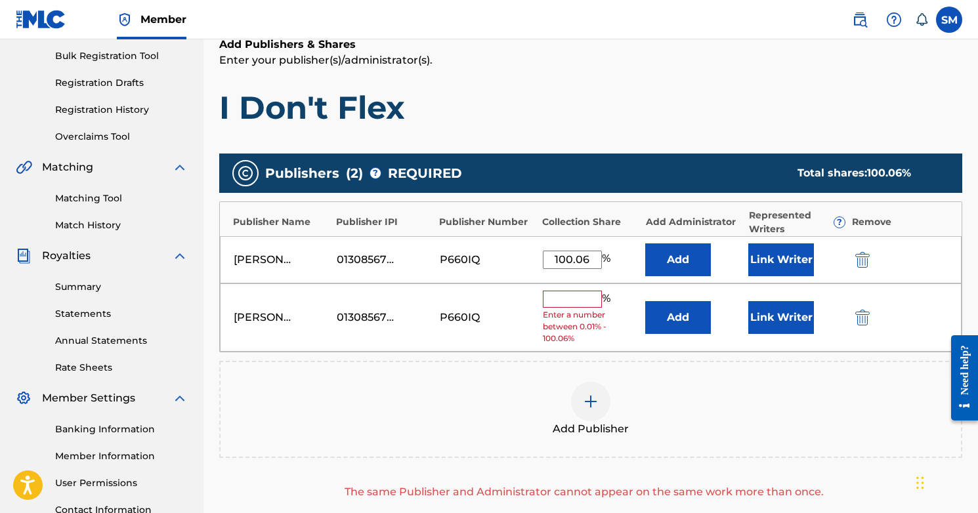
click at [860, 318] on img "submit" at bounding box center [862, 318] width 14 height 16
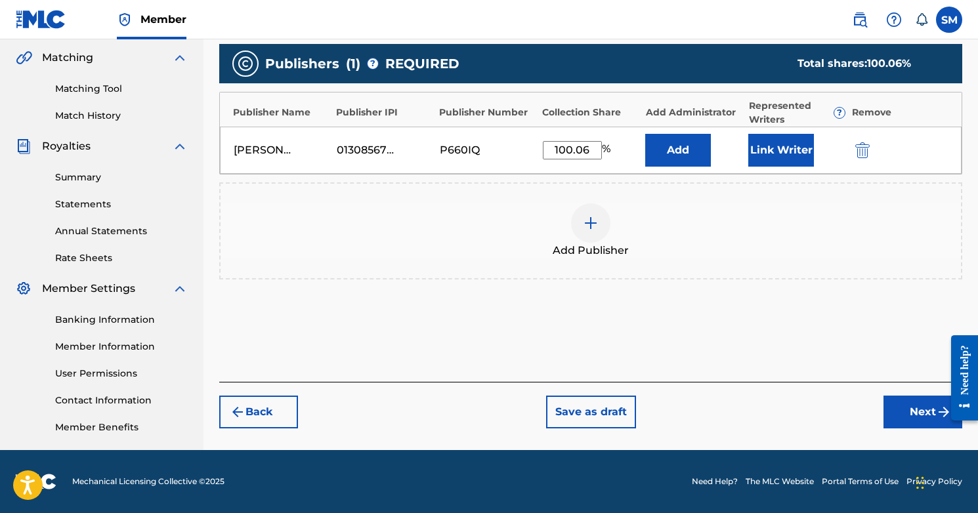
click at [907, 411] on button "Next" at bounding box center [922, 412] width 79 height 33
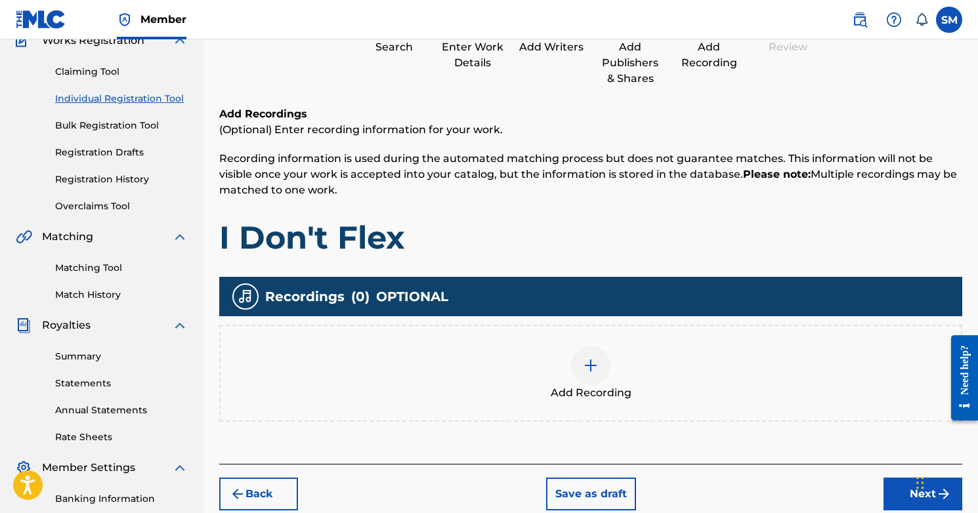
scroll to position [121, 0]
drag, startPoint x: 779, startPoint y: 191, endPoint x: 690, endPoint y: 155, distance: 96.6
click at [690, 155] on p "Recording information is used during the automated matching process but does no…" at bounding box center [590, 174] width 743 height 47
click at [690, 155] on span "Recording information is used during the automated matching process but does no…" at bounding box center [587, 174] width 737 height 44
drag, startPoint x: 683, startPoint y: 162, endPoint x: 661, endPoint y: 162, distance: 21.6
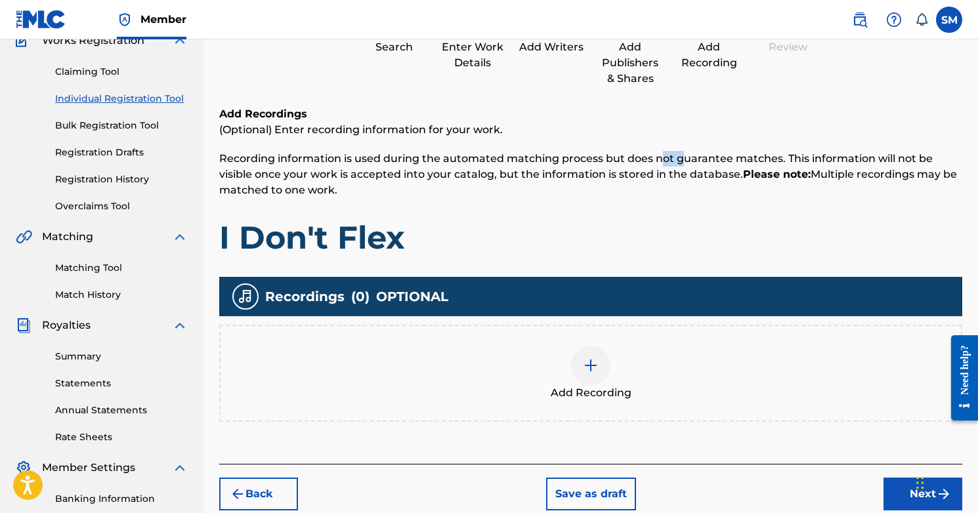
click at [661, 162] on span "Recording information is used during the automated matching process but does no…" at bounding box center [587, 174] width 737 height 44
drag, startPoint x: 650, startPoint y: 192, endPoint x: 650, endPoint y: 150, distance: 41.3
click at [650, 152] on p "Recording information is used during the automated matching process but does no…" at bounding box center [590, 174] width 743 height 47
click at [650, 150] on div "Add Recordings (Optional) Enter recording information for your work. Recording …" at bounding box center [590, 181] width 743 height 151
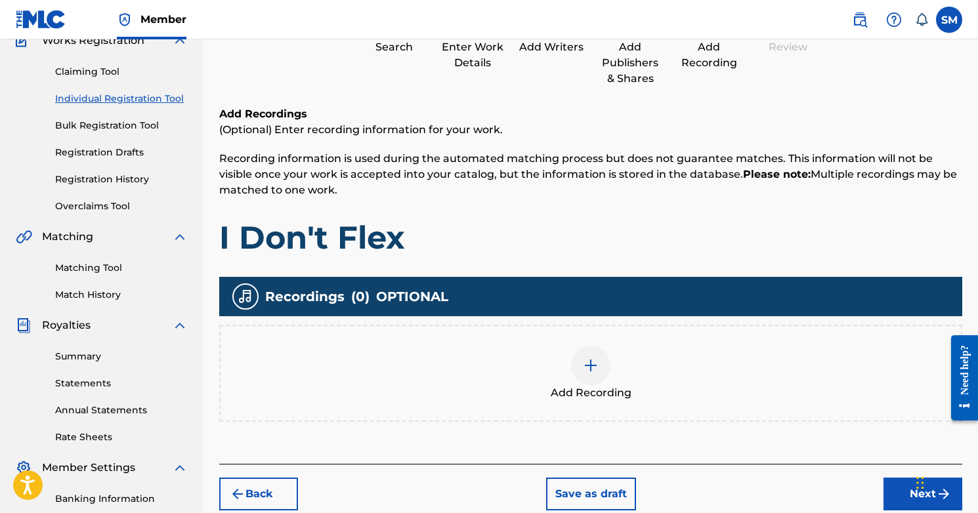
drag, startPoint x: 653, startPoint y: 184, endPoint x: 653, endPoint y: 165, distance: 19.0
click at [653, 165] on p "Recording information is used during the automated matching process but does no…" at bounding box center [590, 174] width 743 height 47
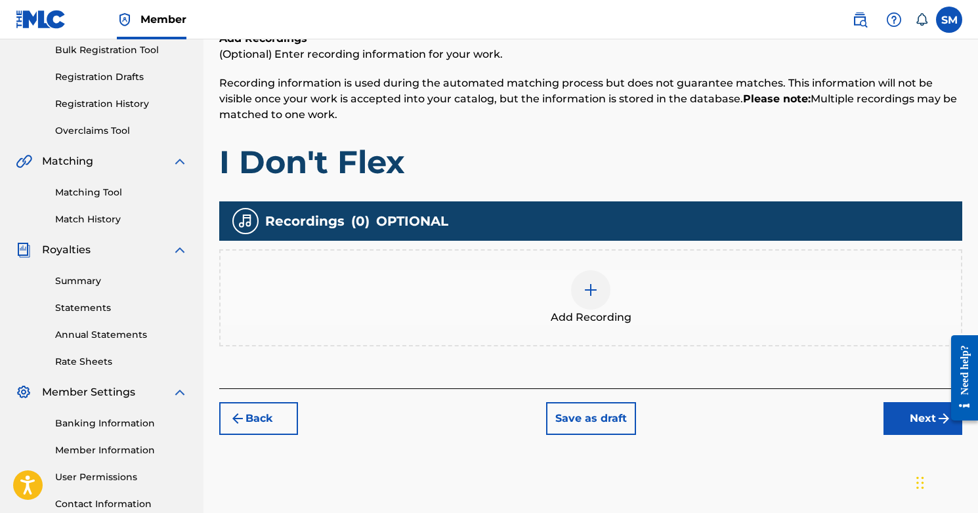
scroll to position [241, 0]
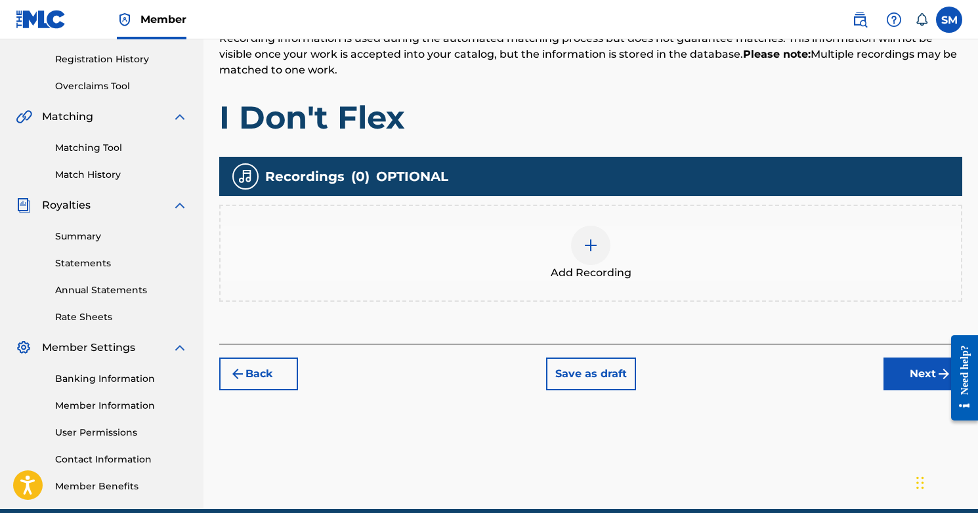
click at [595, 248] on img at bounding box center [591, 245] width 16 height 16
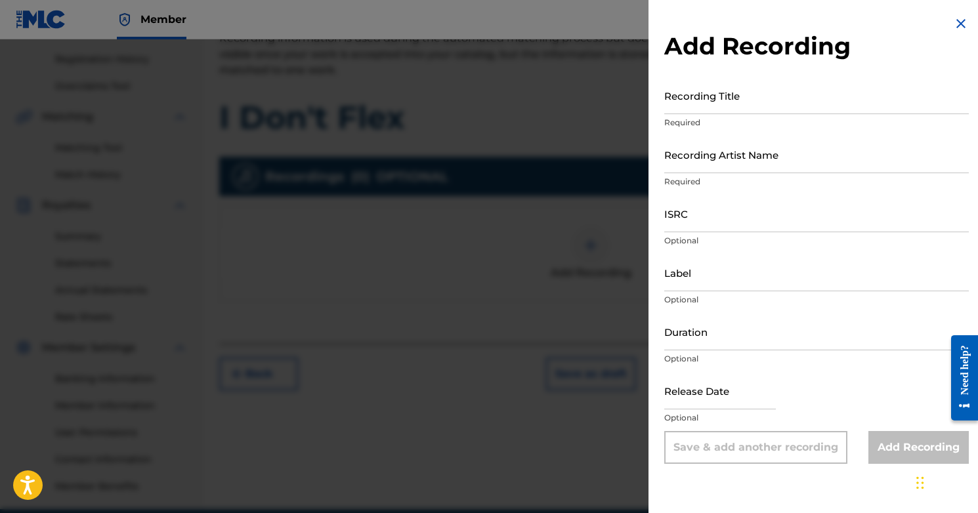
click at [723, 101] on input "Recording Title" at bounding box center [816, 95] width 304 height 37
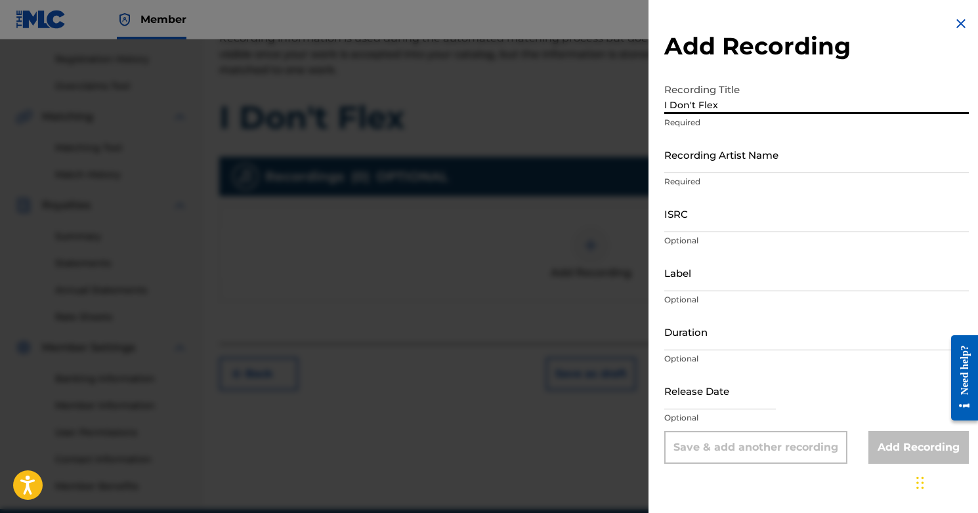
drag, startPoint x: 742, startPoint y: 100, endPoint x: 598, endPoint y: 98, distance: 144.3
click at [598, 98] on div "Add Recording Recording Title I Don't Flex Required Recording Artist Name Requi…" at bounding box center [489, 276] width 978 height 474
type input "I Don't Flex"
click at [739, 158] on input "Recording Artist Name" at bounding box center [816, 154] width 304 height 37
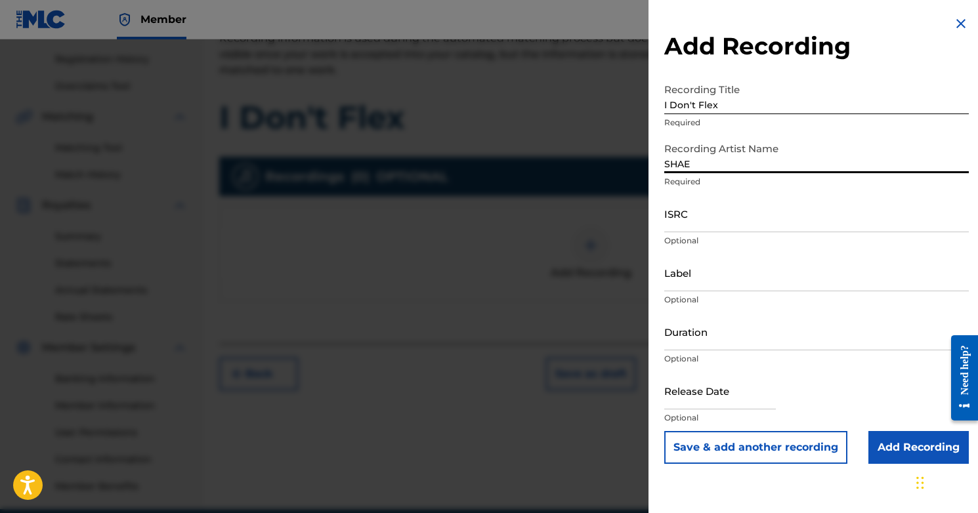
type input "SHAE"
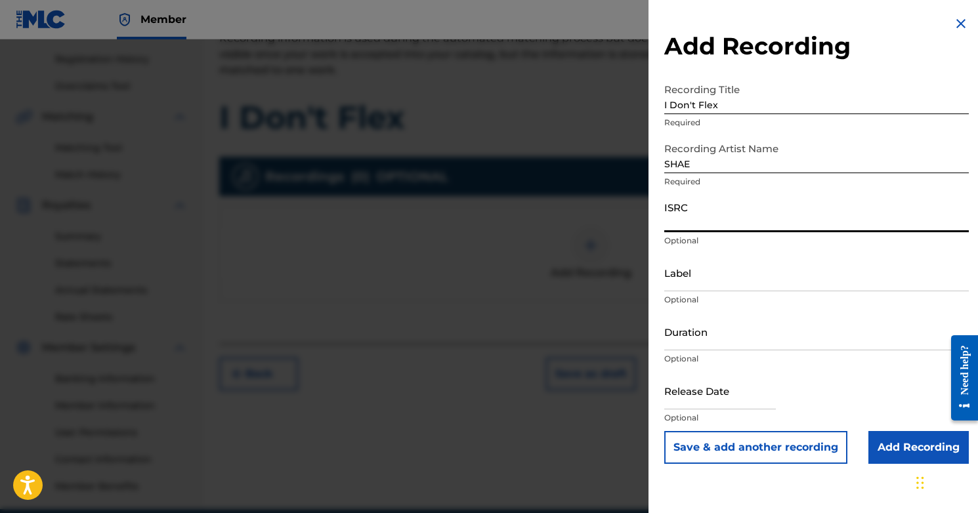
click at [766, 221] on input "ISRC" at bounding box center [816, 213] width 304 height 37
click at [754, 269] on input "Label" at bounding box center [816, 272] width 304 height 37
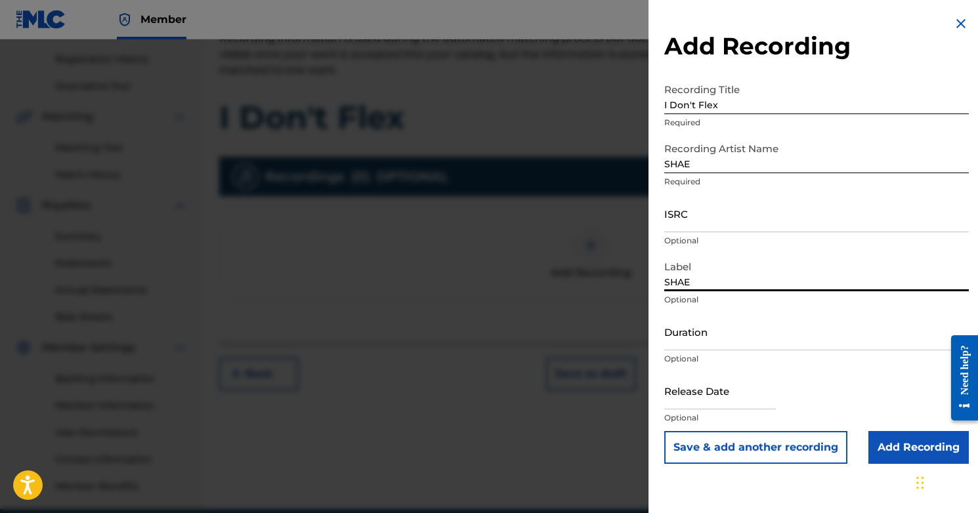
type input "SHAE"
click at [725, 344] on input "Duration" at bounding box center [816, 331] width 304 height 37
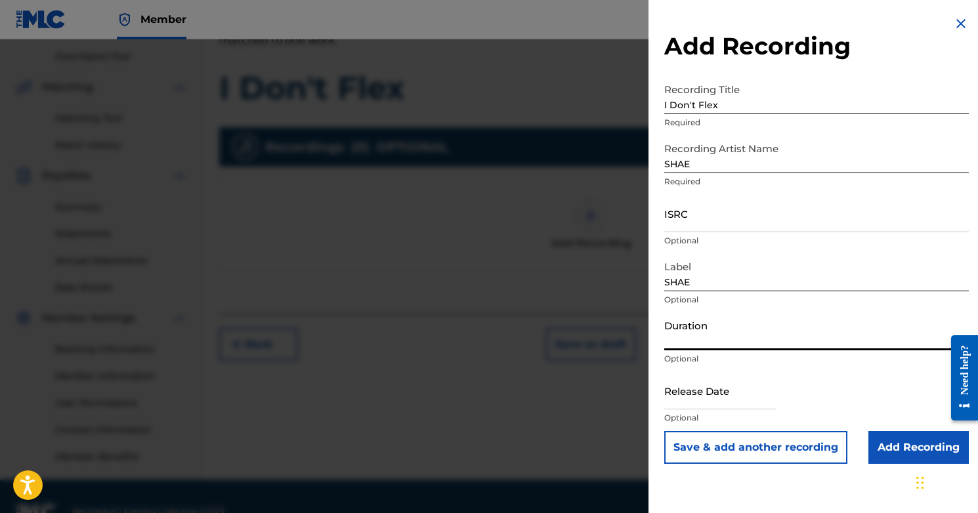
scroll to position [274, 0]
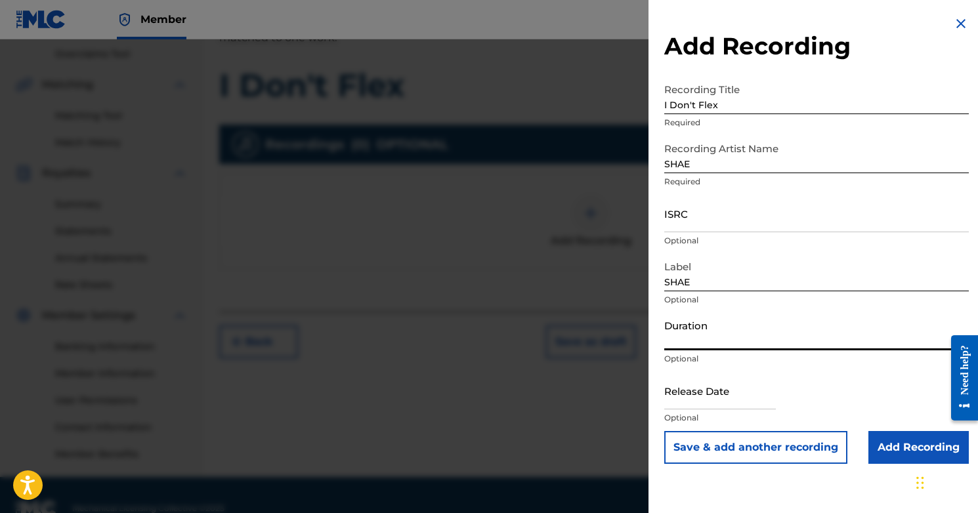
click at [720, 393] on input "text" at bounding box center [720, 390] width 112 height 37
select select "7"
select select "2025"
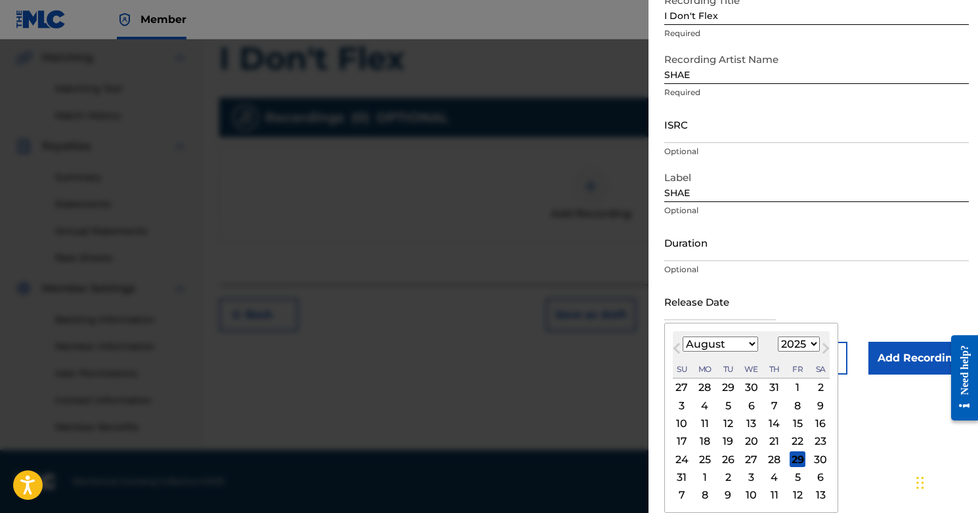
scroll to position [300, 0]
click at [789, 476] on div "5" at bounding box center [797, 478] width 16 height 16
type input "[DATE]"
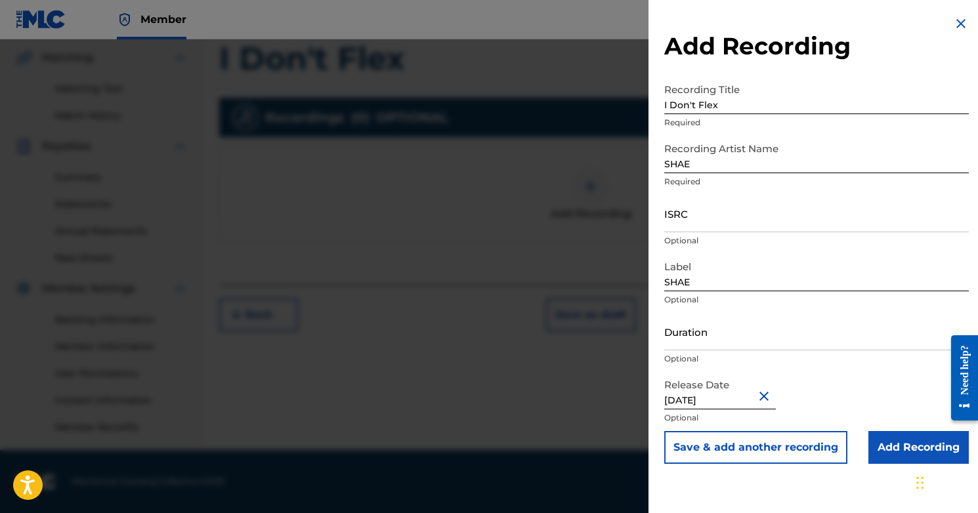
select select "8"
select select "2025"
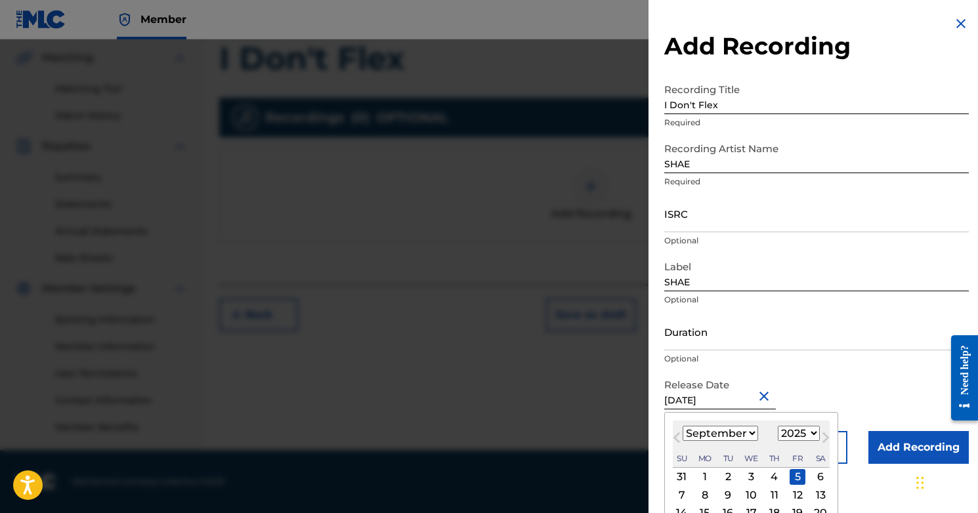
click at [753, 401] on input "[DATE]" at bounding box center [720, 390] width 112 height 37
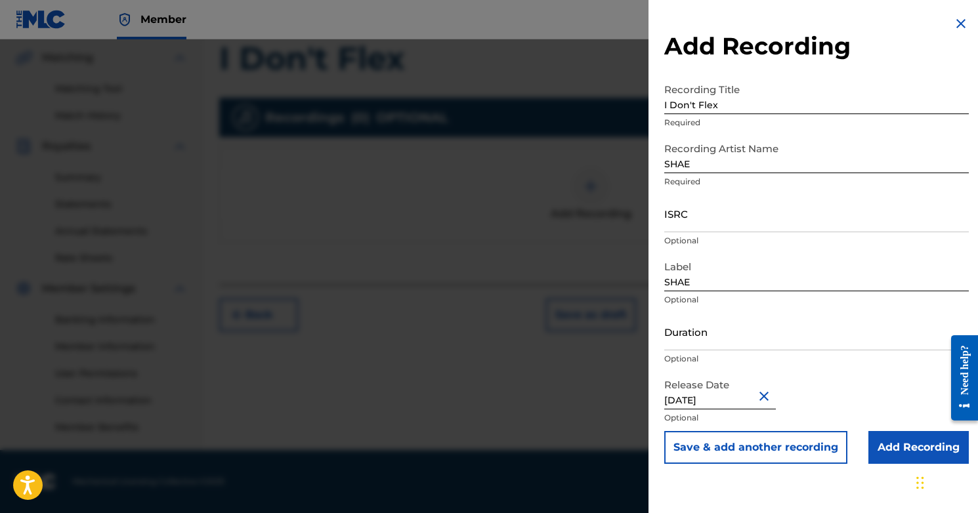
click at [791, 363] on p "Optional" at bounding box center [816, 359] width 304 height 12
click at [696, 330] on input "Duration" at bounding box center [816, 331] width 304 height 37
type input "3"
type input "03:07"
click at [715, 222] on input "ISRC" at bounding box center [816, 213] width 304 height 37
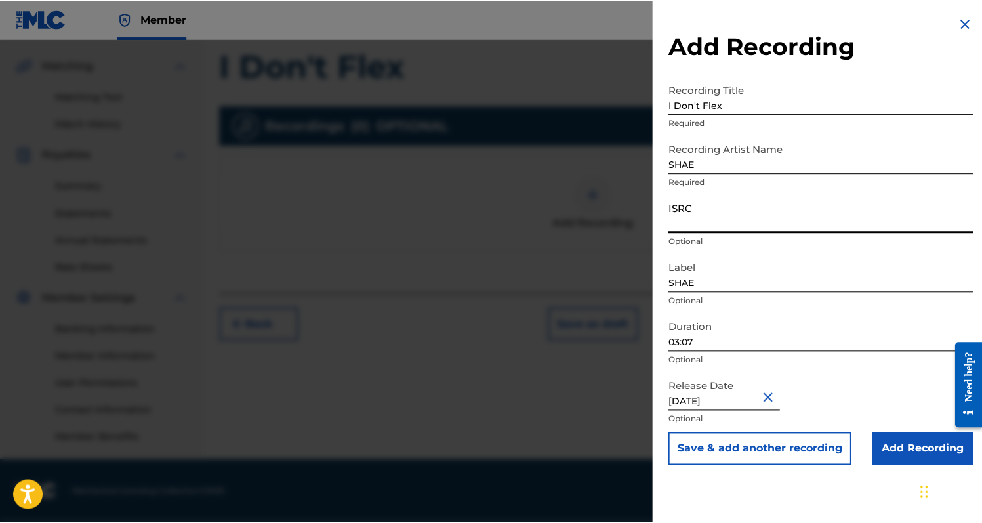
scroll to position [291, 0]
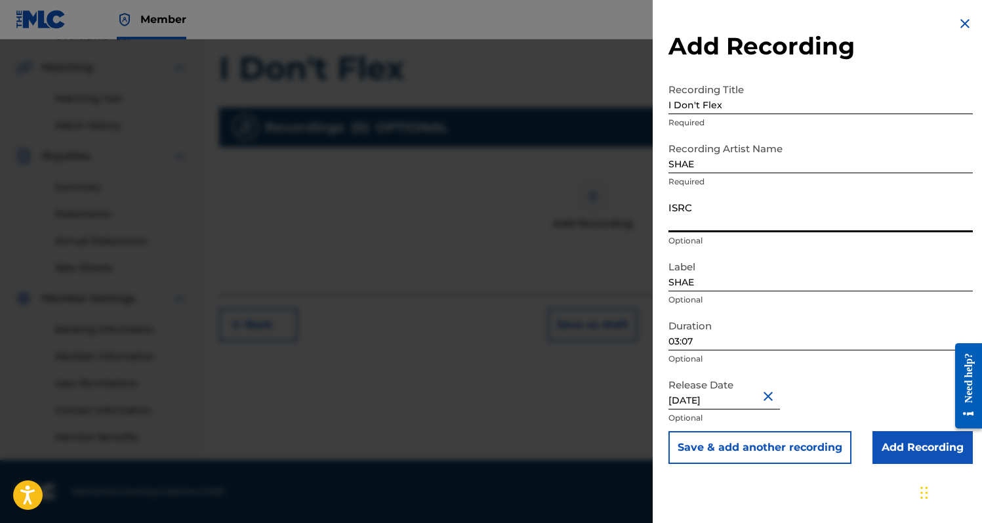
paste input "QMEU32512332"
type input "QMEU32512332"
click at [894, 440] on input "Add Recording" at bounding box center [923, 447] width 100 height 33
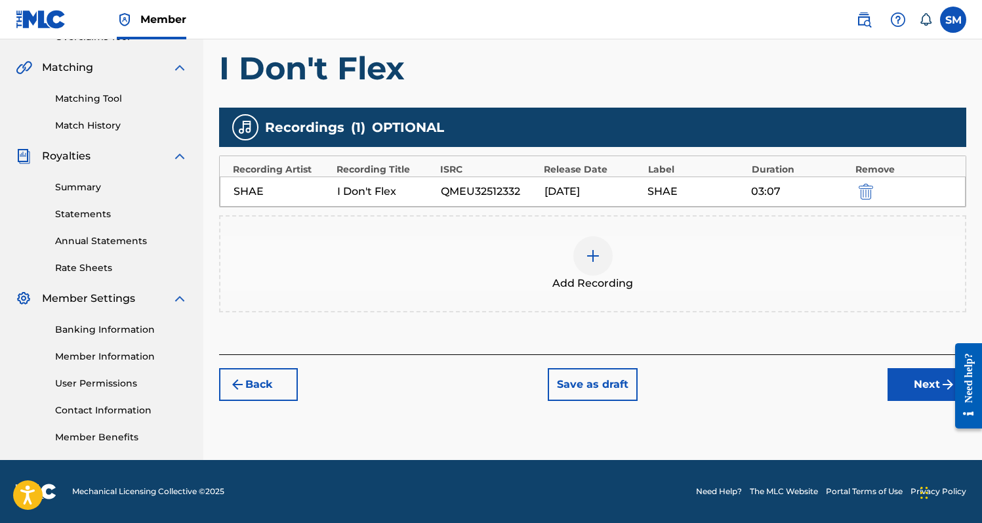
click at [906, 392] on button "Next" at bounding box center [927, 384] width 79 height 33
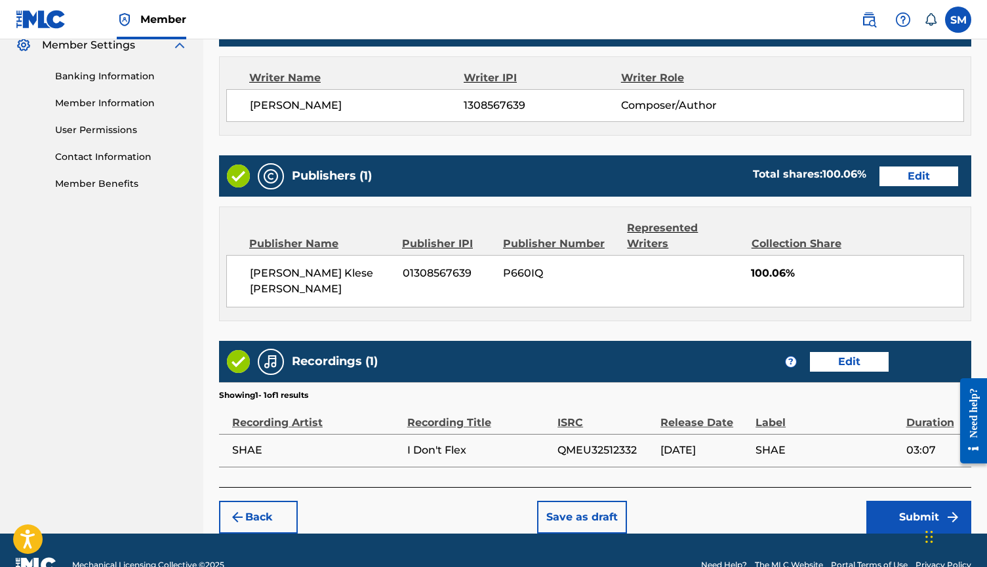
scroll to position [541, 0]
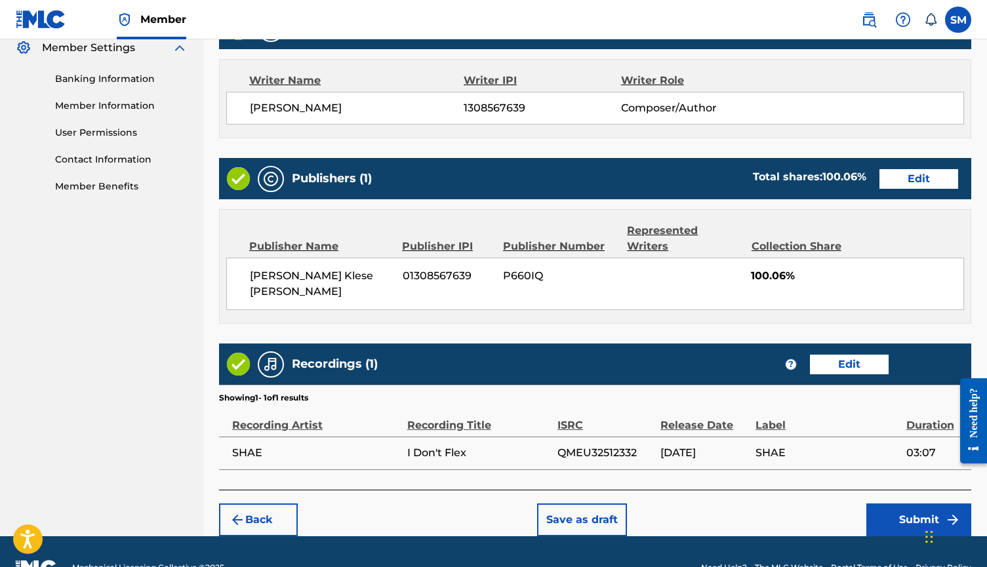
click at [877, 504] on button "Submit" at bounding box center [919, 520] width 105 height 33
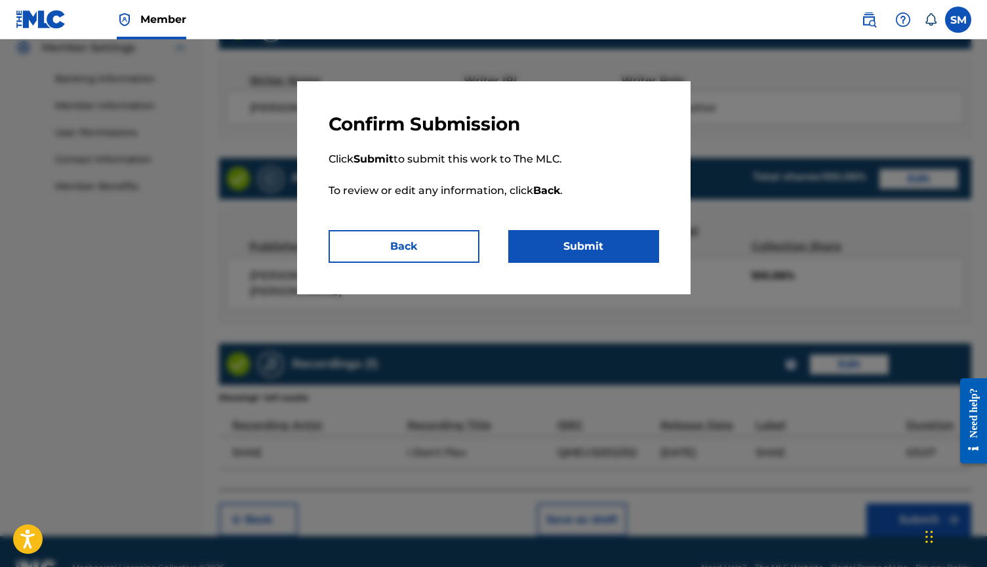
click at [617, 241] on button "Submit" at bounding box center [583, 246] width 151 height 33
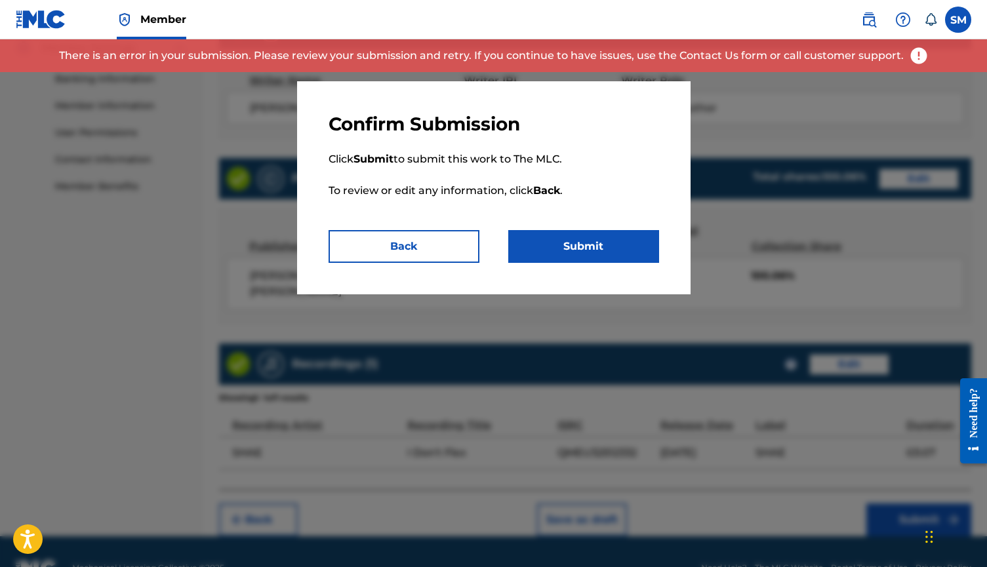
click at [470, 245] on button "Back" at bounding box center [404, 246] width 151 height 33
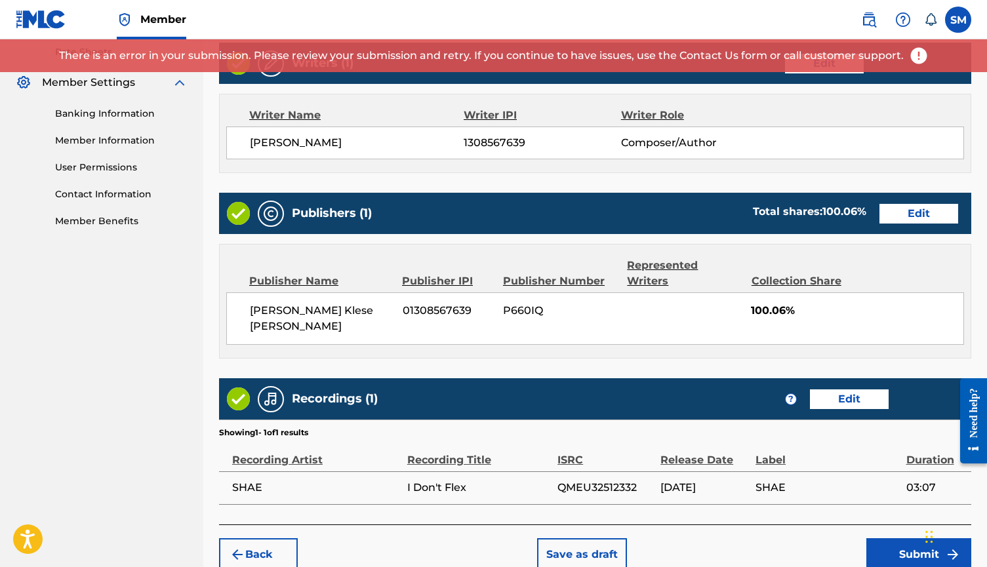
scroll to position [505, 0]
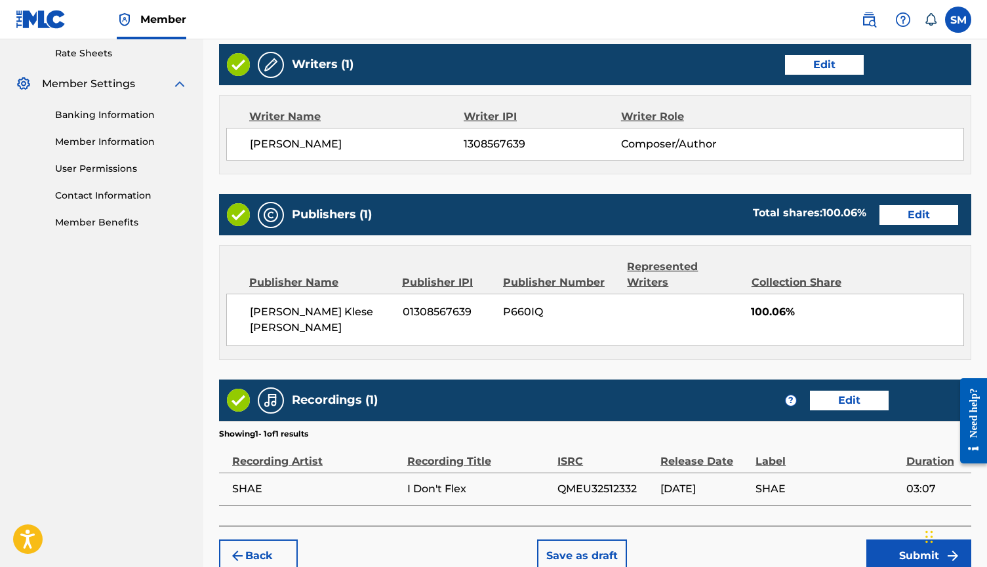
click at [890, 213] on button "Edit" at bounding box center [919, 215] width 79 height 20
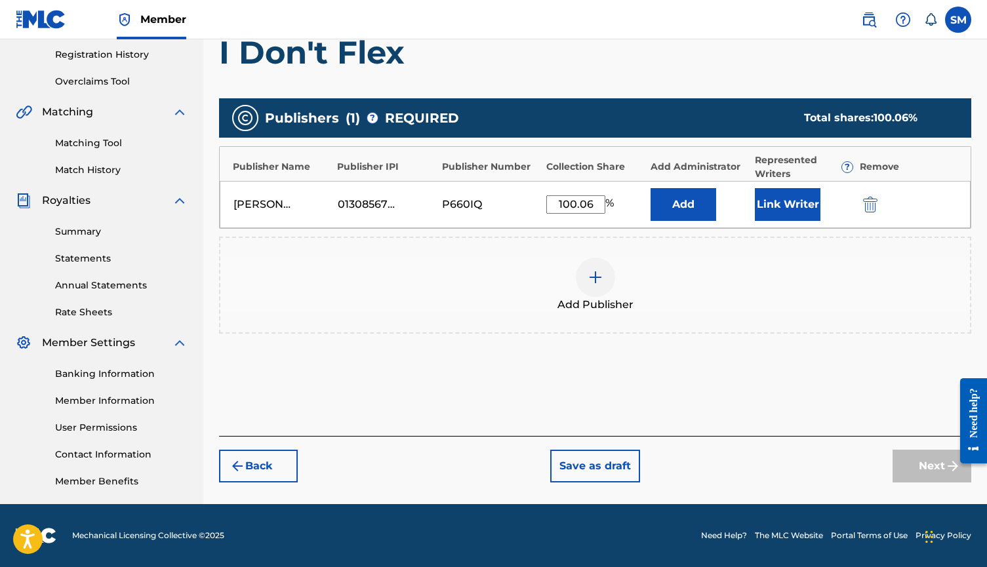
scroll to position [246, 0]
click at [793, 210] on button "Link Writer" at bounding box center [788, 204] width 66 height 33
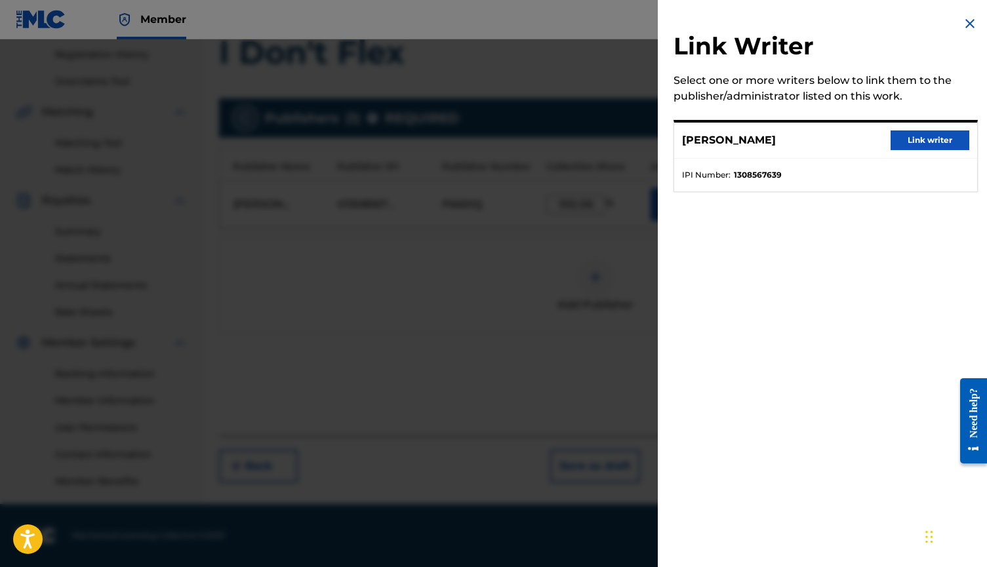
click at [913, 141] on button "Link writer" at bounding box center [930, 141] width 79 height 20
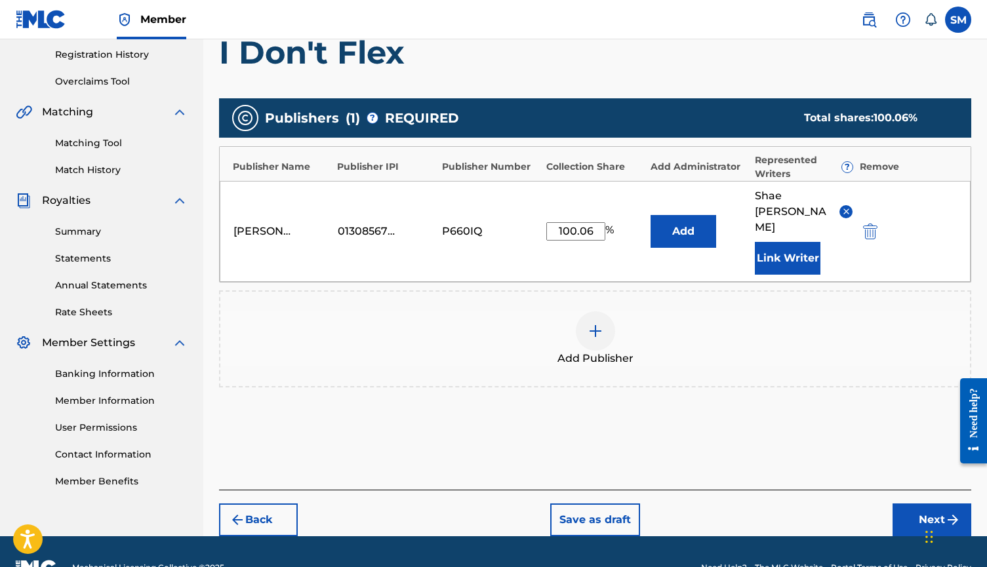
click at [600, 222] on input "100.06" at bounding box center [575, 231] width 59 height 18
type input "1"
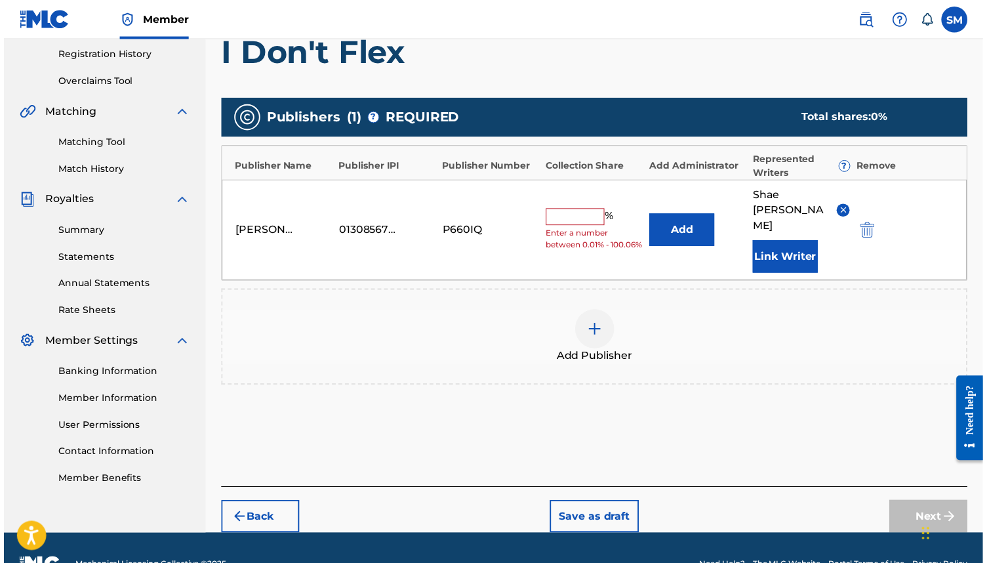
scroll to position [156, 0]
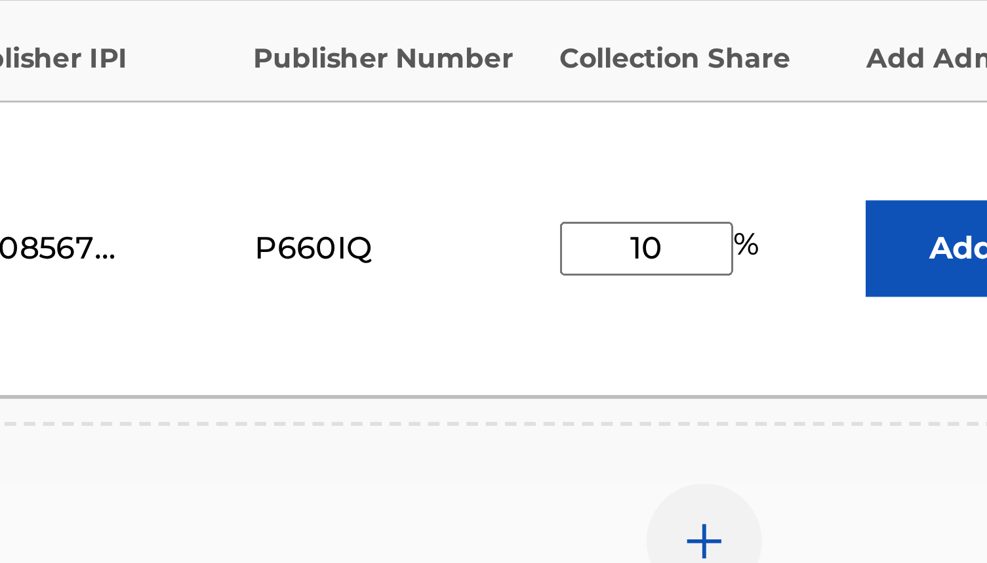
type input "100"
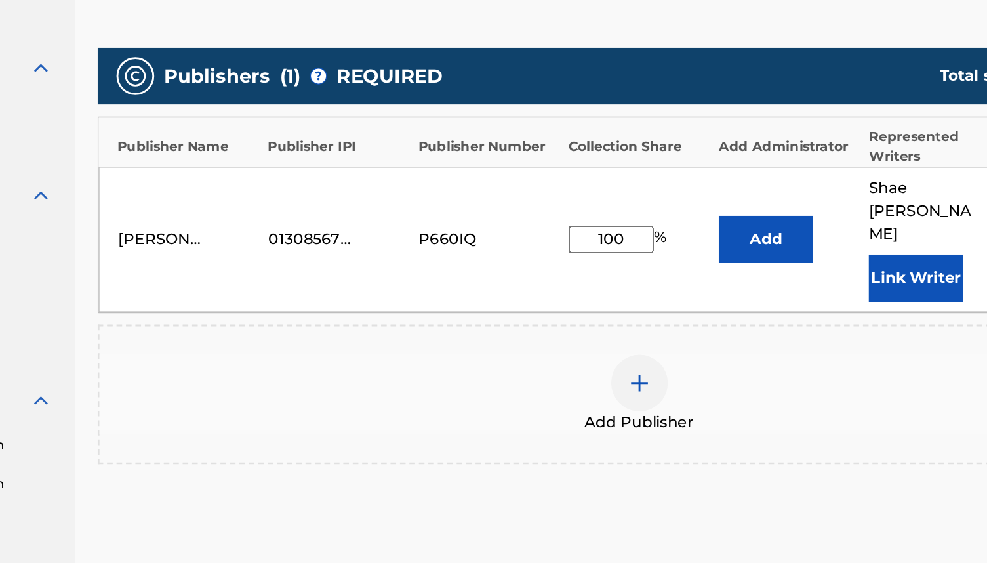
click at [403, 176] on div "[PERSON_NAME] Klese [PERSON_NAME] 01308567639 P660IQ 100 % Add [PERSON_NAME] Li…" at bounding box center [595, 226] width 751 height 101
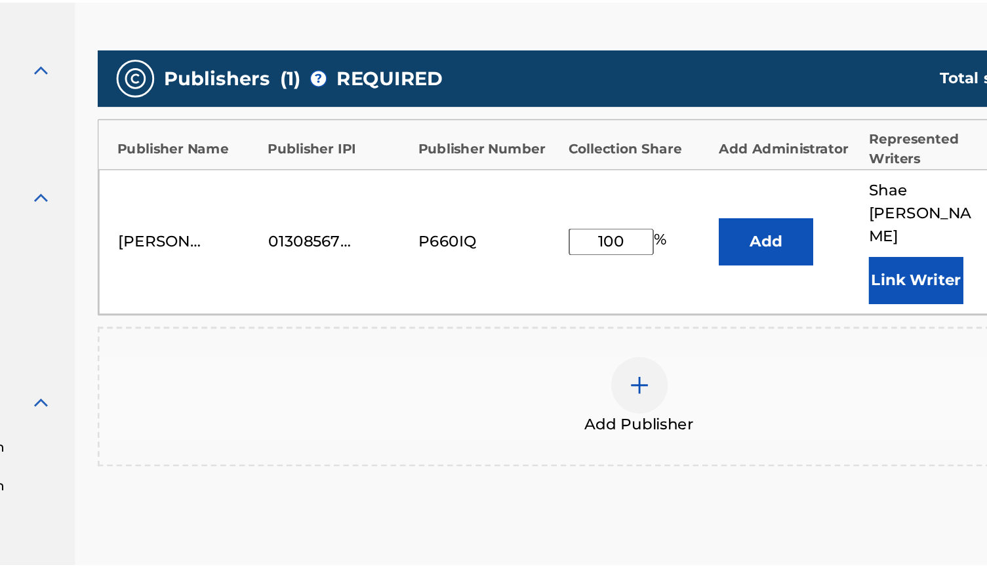
scroll to position [235, 0]
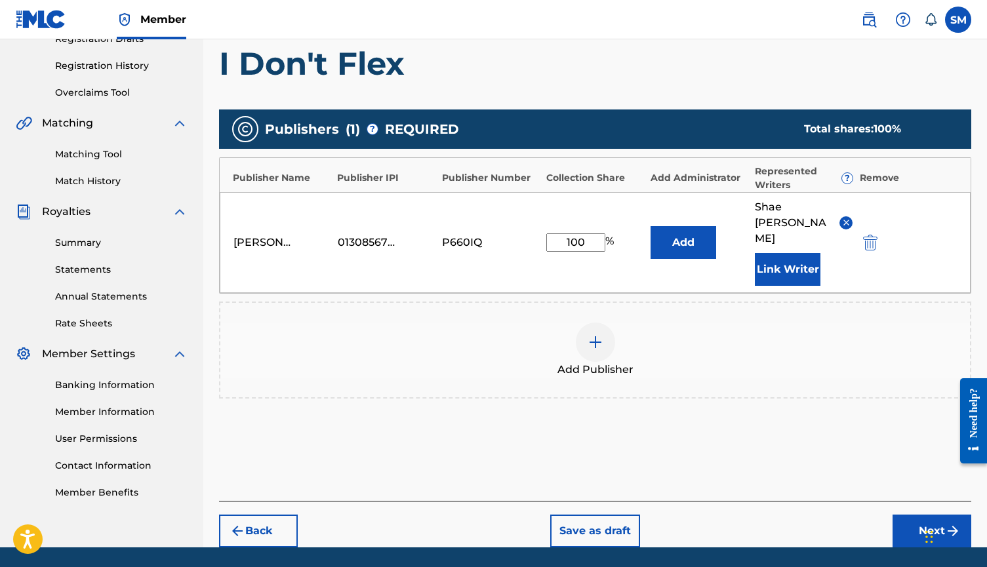
click at [937, 515] on button "Next" at bounding box center [932, 531] width 79 height 33
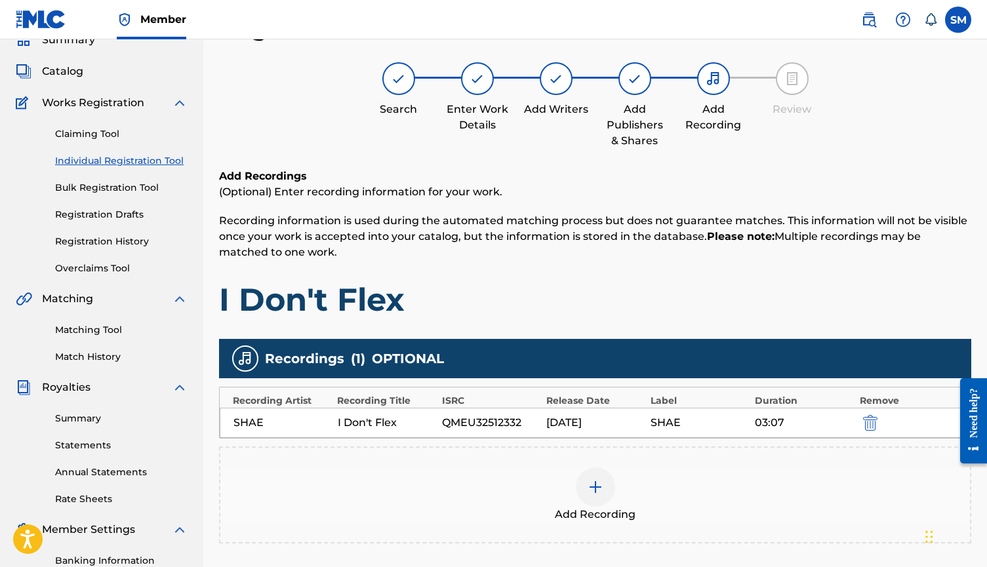
scroll to position [179, 0]
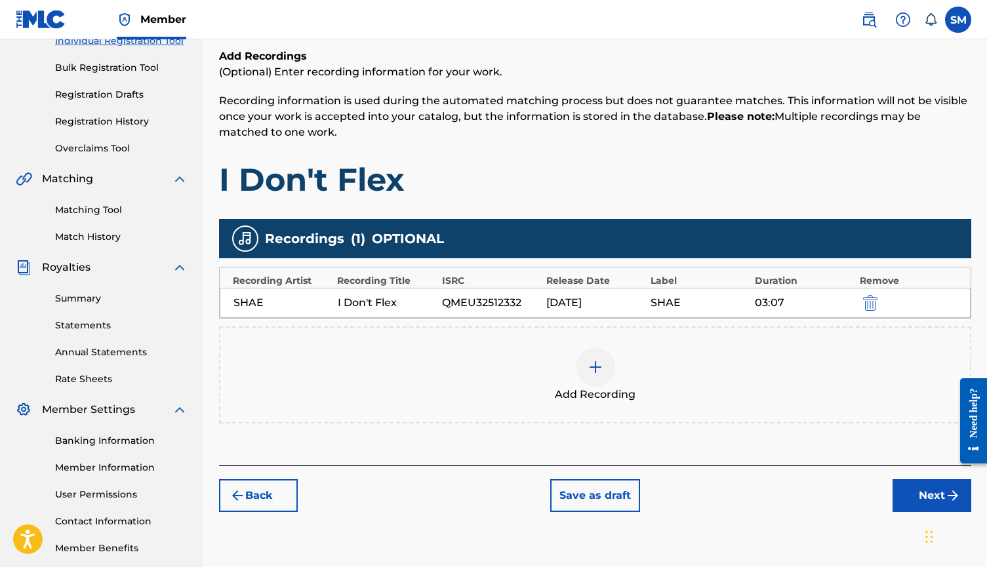
click at [902, 489] on button "Next" at bounding box center [932, 496] width 79 height 33
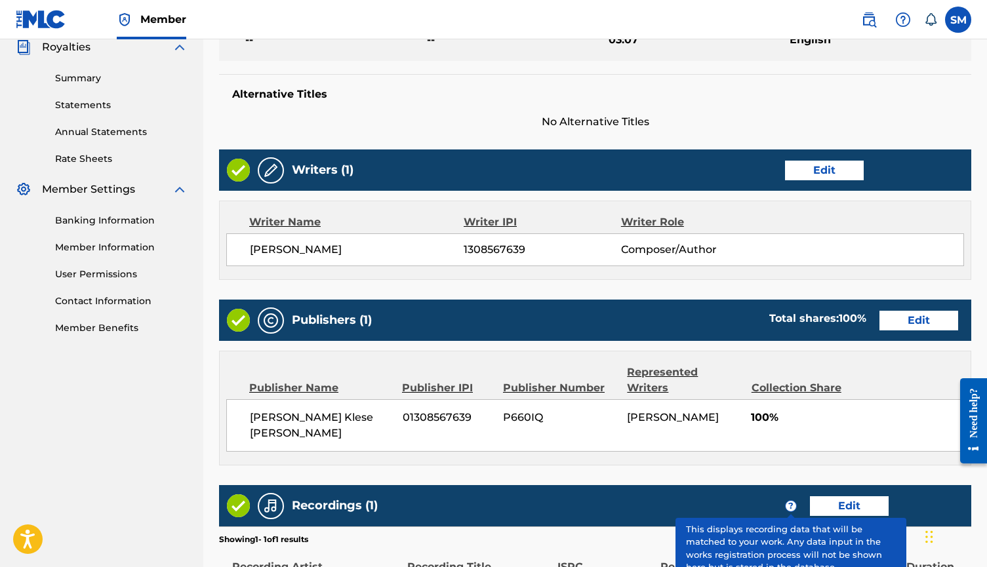
scroll to position [388, 0]
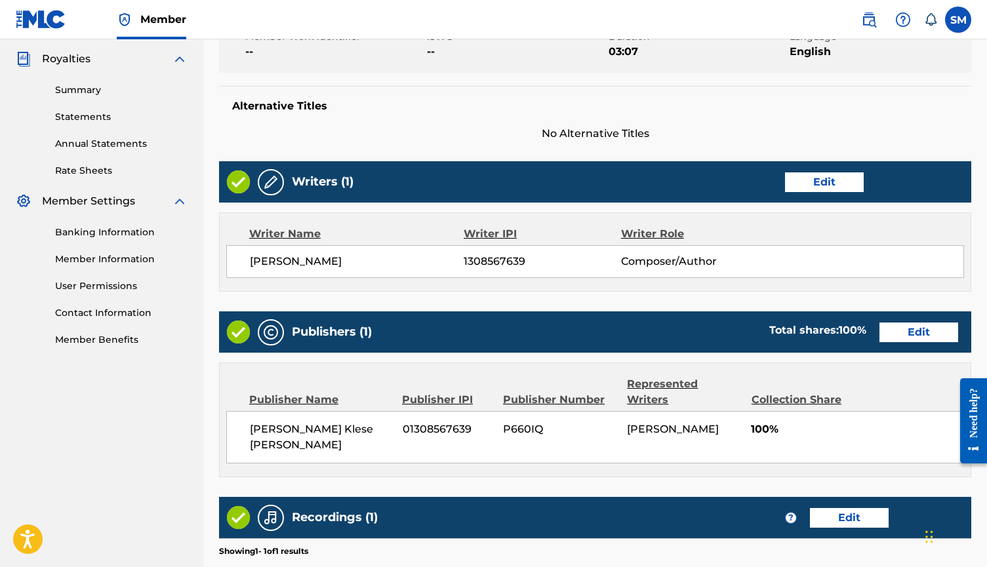
click at [800, 188] on button "Edit" at bounding box center [824, 183] width 79 height 20
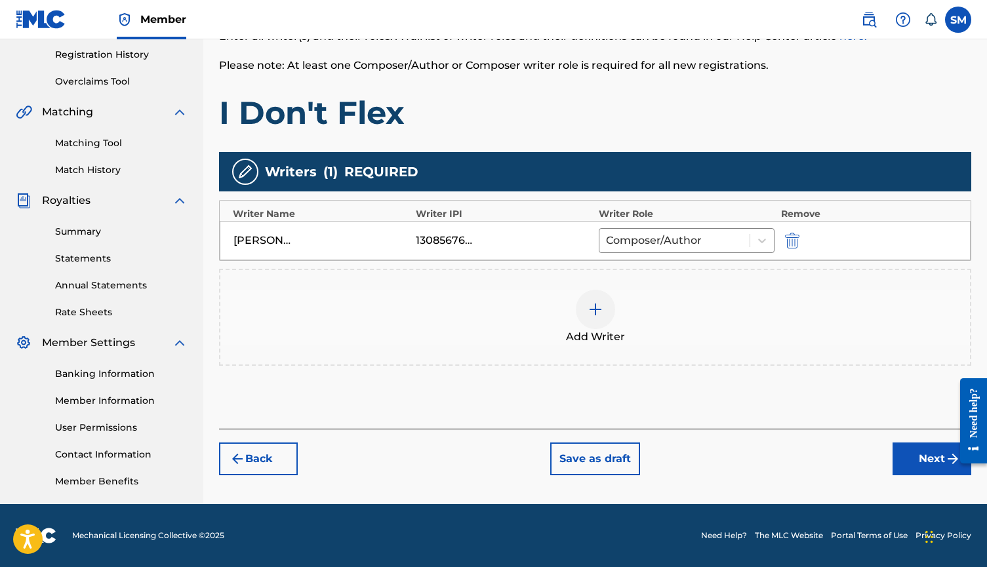
click at [457, 239] on div "1308567639" at bounding box center [445, 241] width 59 height 16
click at [911, 457] on button "Next" at bounding box center [932, 459] width 79 height 33
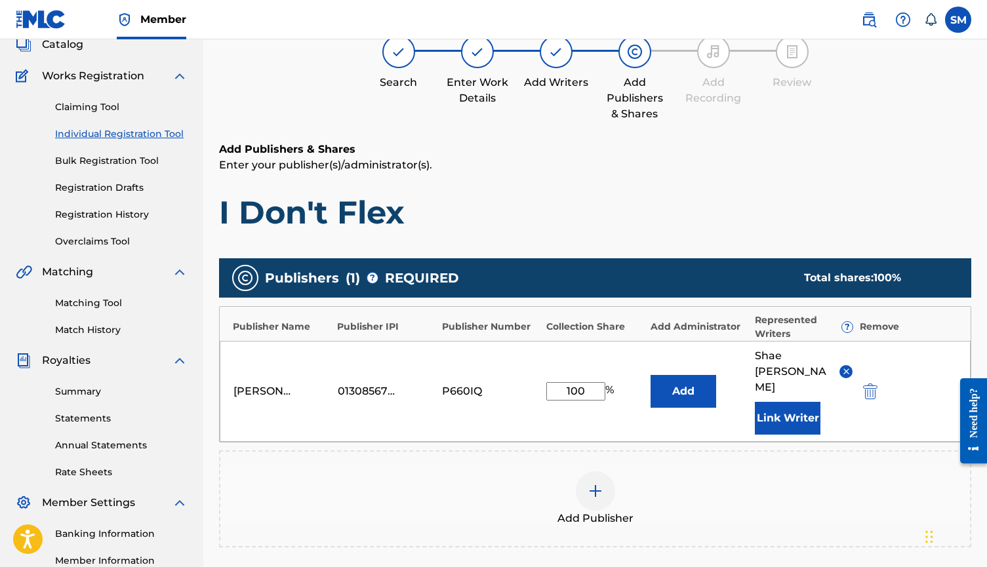
scroll to position [59, 0]
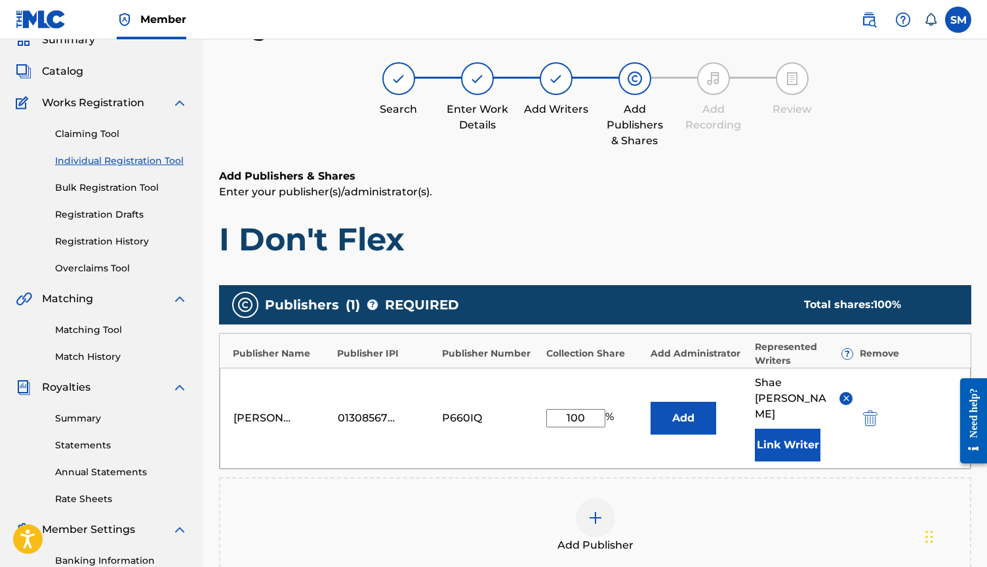
click at [714, 77] on img at bounding box center [714, 79] width 16 height 16
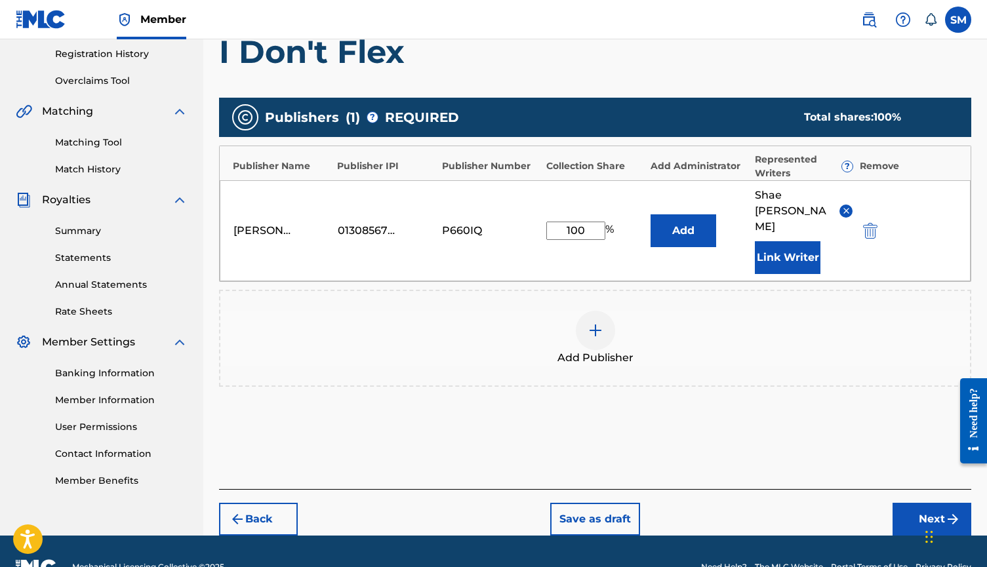
click at [918, 503] on button "Next" at bounding box center [932, 519] width 79 height 33
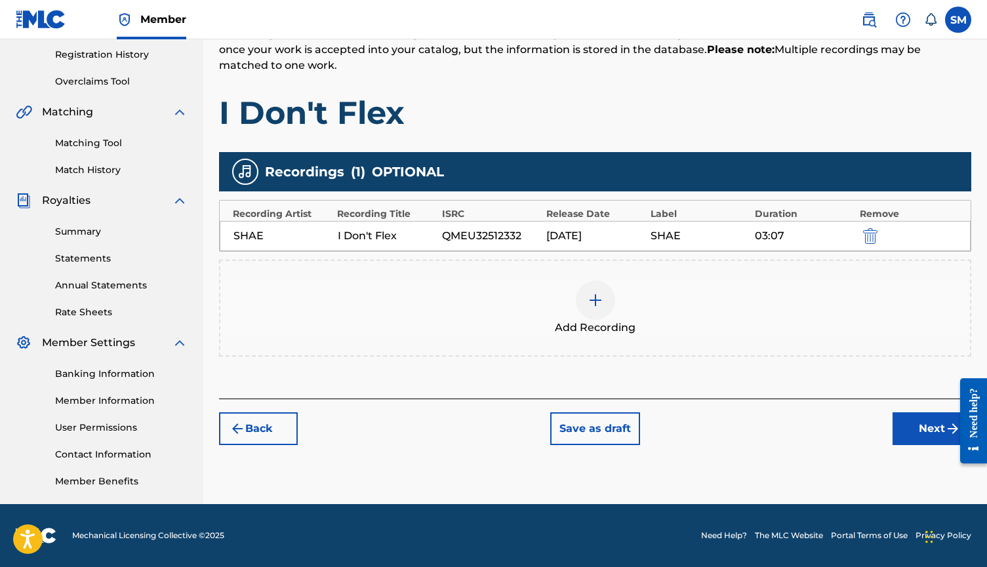
scroll to position [246, 0]
click at [914, 434] on button "Next" at bounding box center [932, 429] width 79 height 33
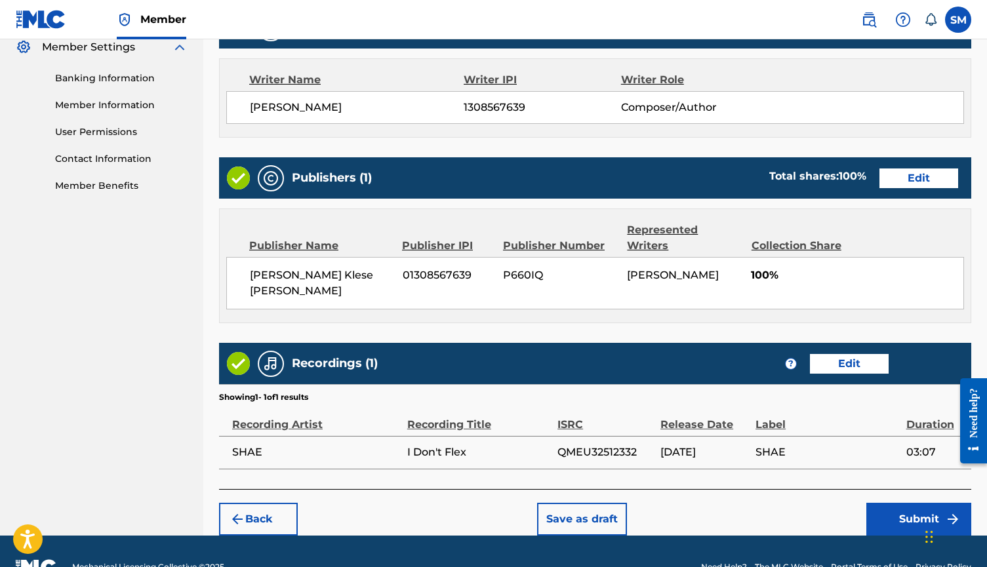
scroll to position [541, 0]
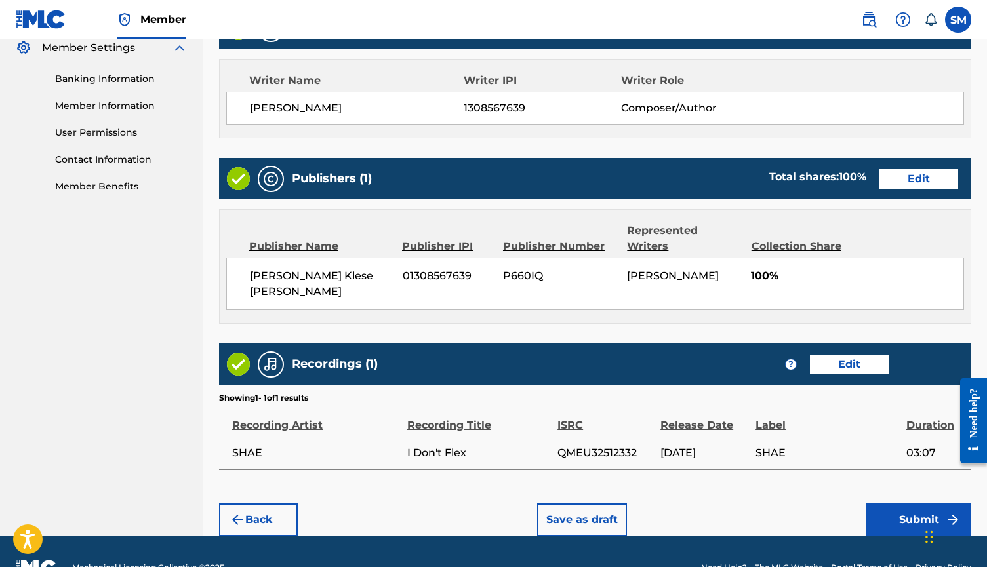
click at [914, 504] on button "Submit" at bounding box center [919, 520] width 105 height 33
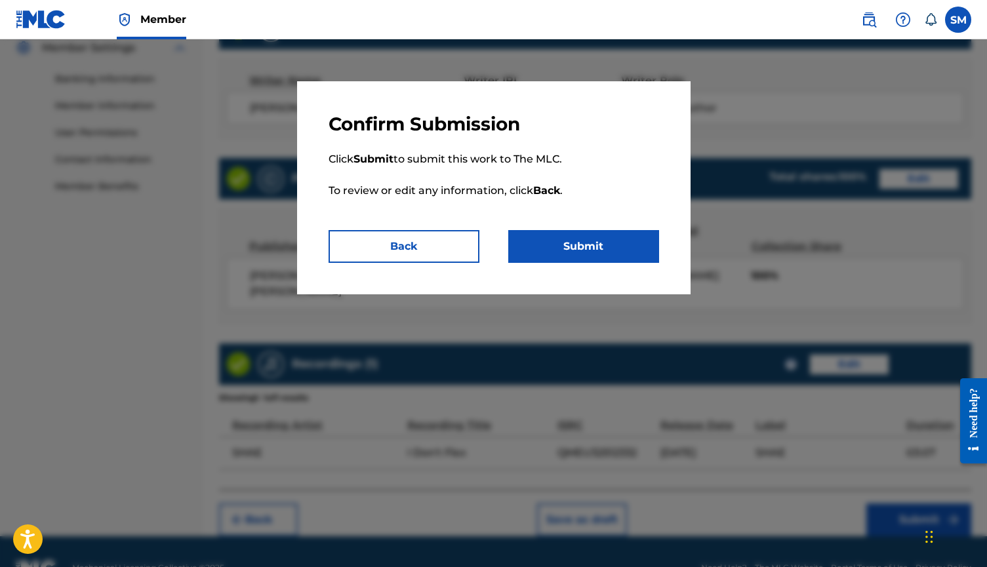
click at [623, 250] on button "Submit" at bounding box center [583, 246] width 151 height 33
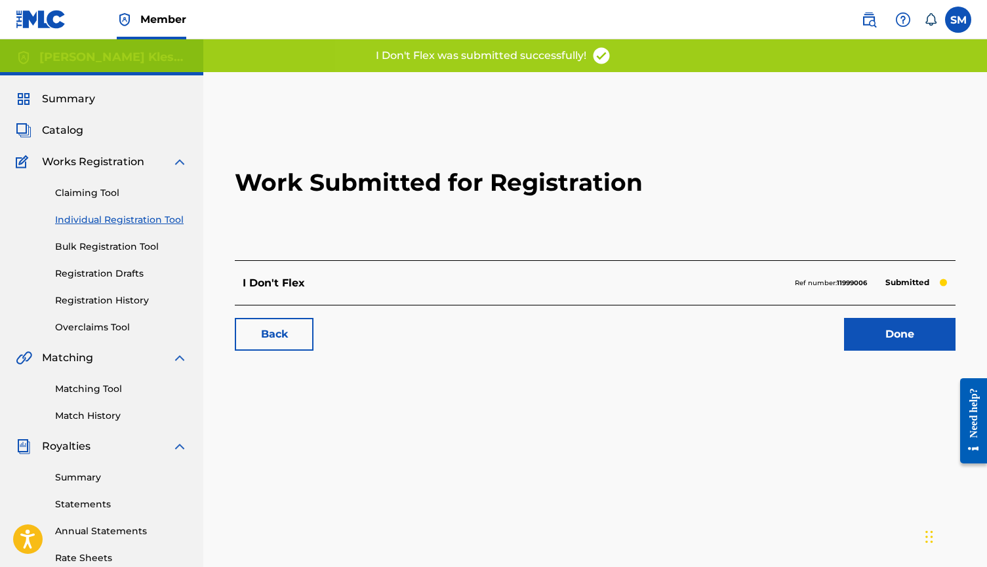
click at [856, 325] on link "Done" at bounding box center [900, 334] width 112 height 33
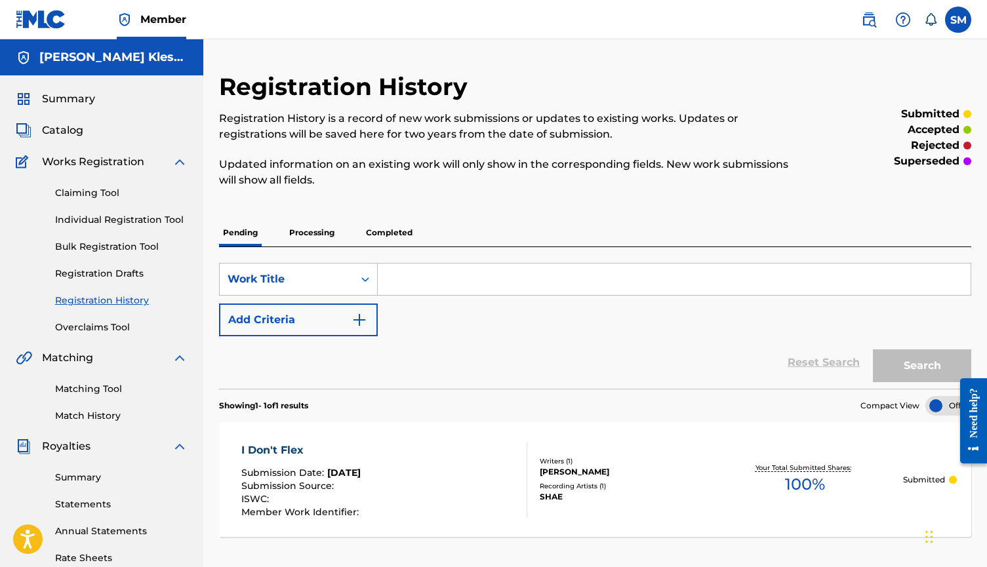
click at [87, 97] on span "Summary" at bounding box center [68, 99] width 53 height 16
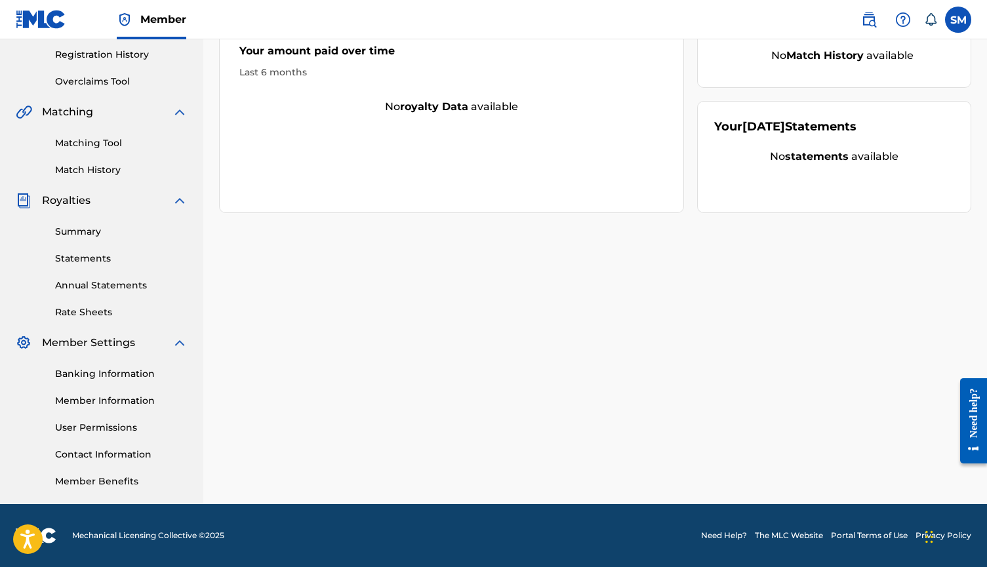
scroll to position [246, 0]
click at [131, 372] on link "Banking Information" at bounding box center [121, 374] width 133 height 14
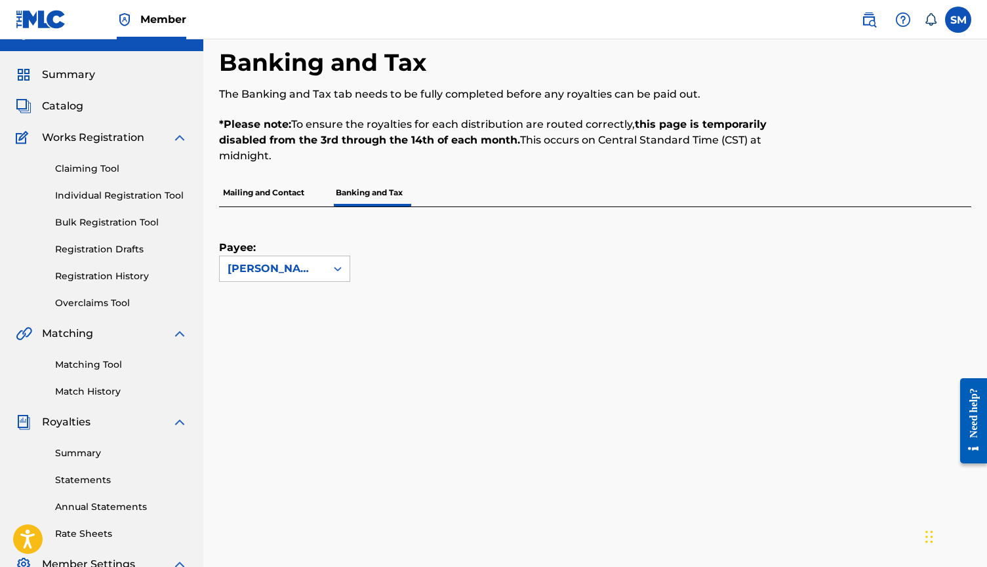
scroll to position [20, 0]
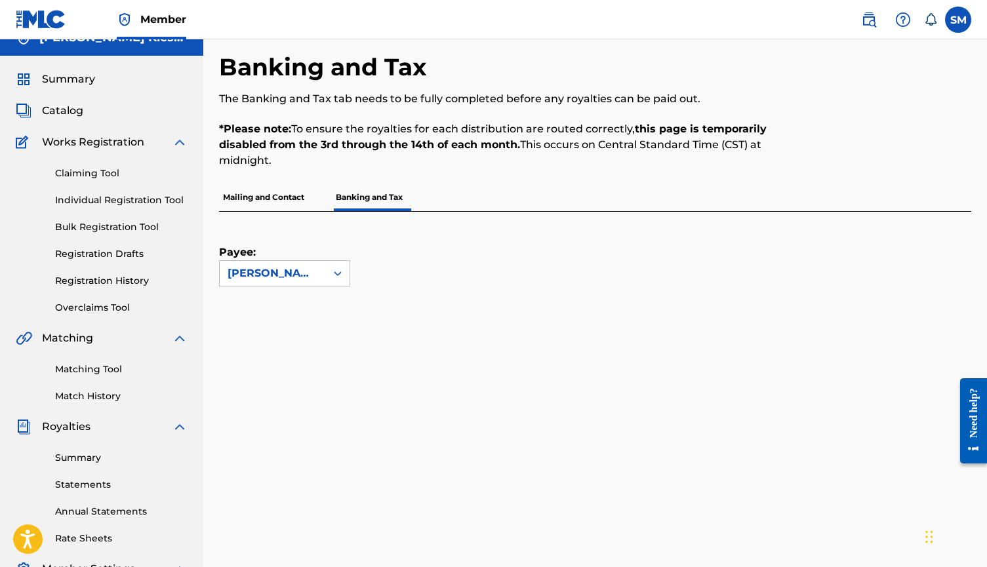
drag, startPoint x: 436, startPoint y: 162, endPoint x: 435, endPoint y: 118, distance: 44.0
click at [436, 119] on div "The Banking and Tax tab needs to be fully completed before any royalties can be…" at bounding box center [508, 129] width 579 height 77
click at [435, 118] on div "The Banking and Tax tab needs to be fully completed before any royalties can be…" at bounding box center [508, 129] width 579 height 77
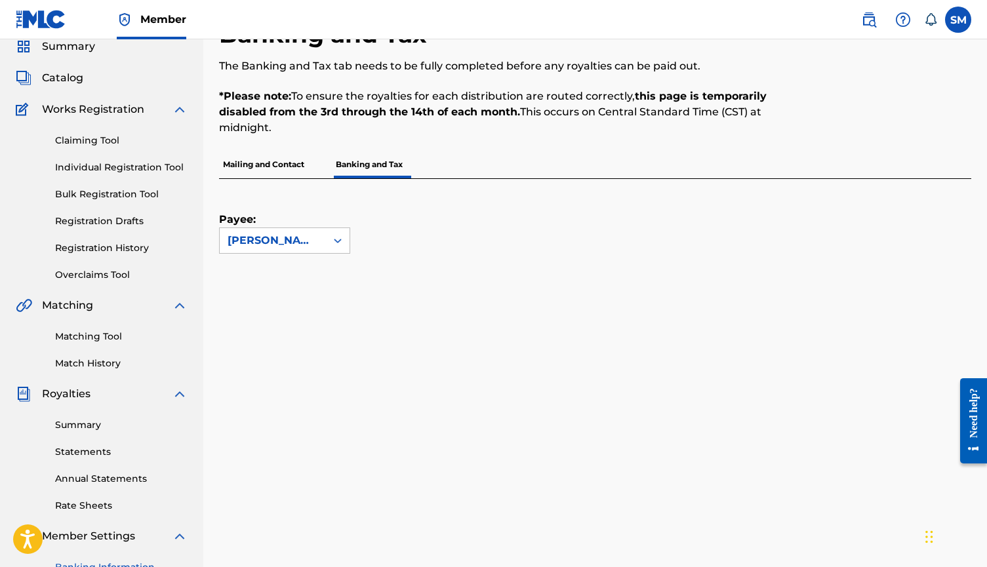
scroll to position [57, 0]
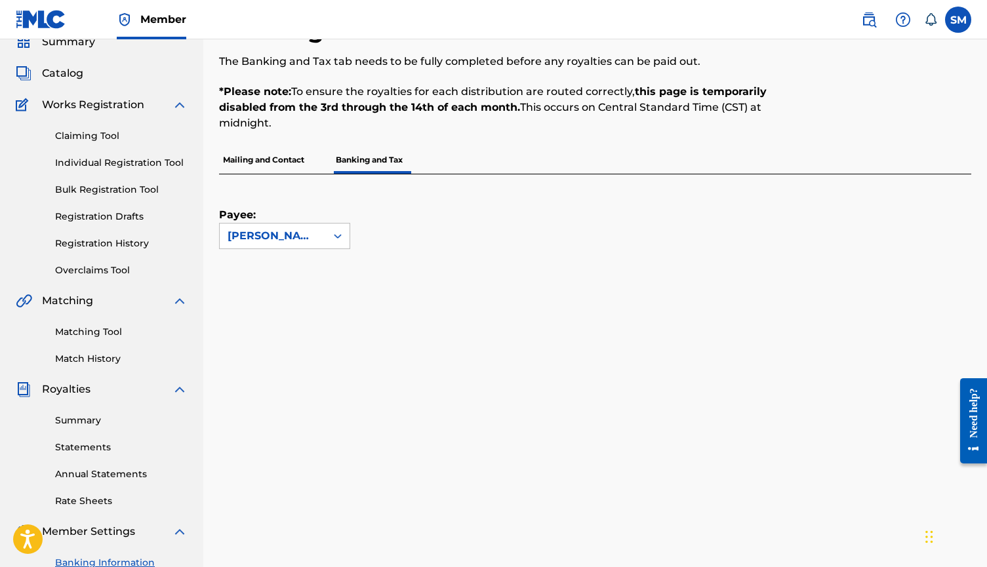
click at [283, 163] on p "Mailing and Contact" at bounding box center [263, 160] width 89 height 28
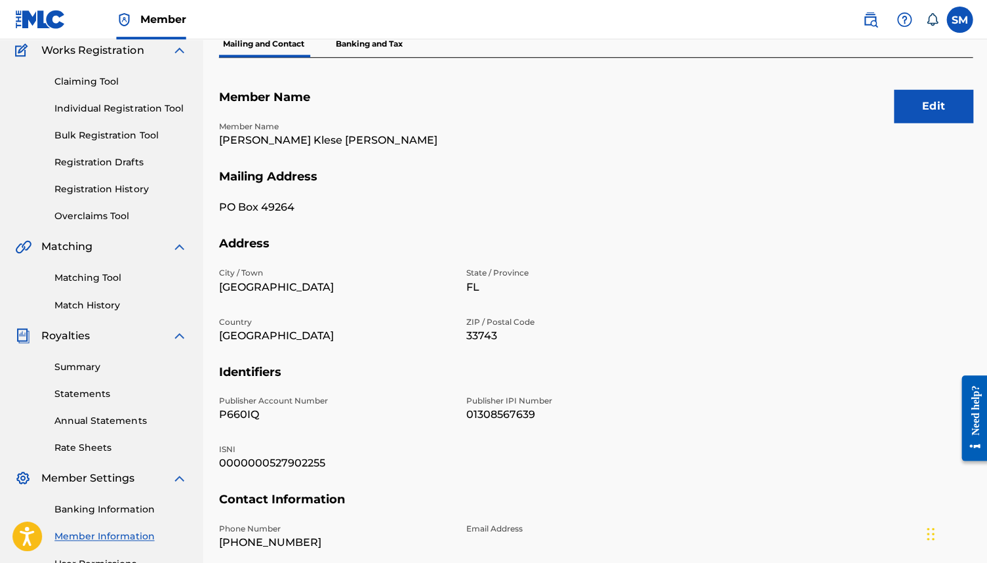
scroll to position [112, 0]
drag, startPoint x: 323, startPoint y: 398, endPoint x: 271, endPoint y: 389, distance: 52.6
click at [271, 389] on section "Identifiers Publisher Account Number P660IQ Publisher IPI Number 01308567639 IS…" at bounding box center [595, 427] width 752 height 128
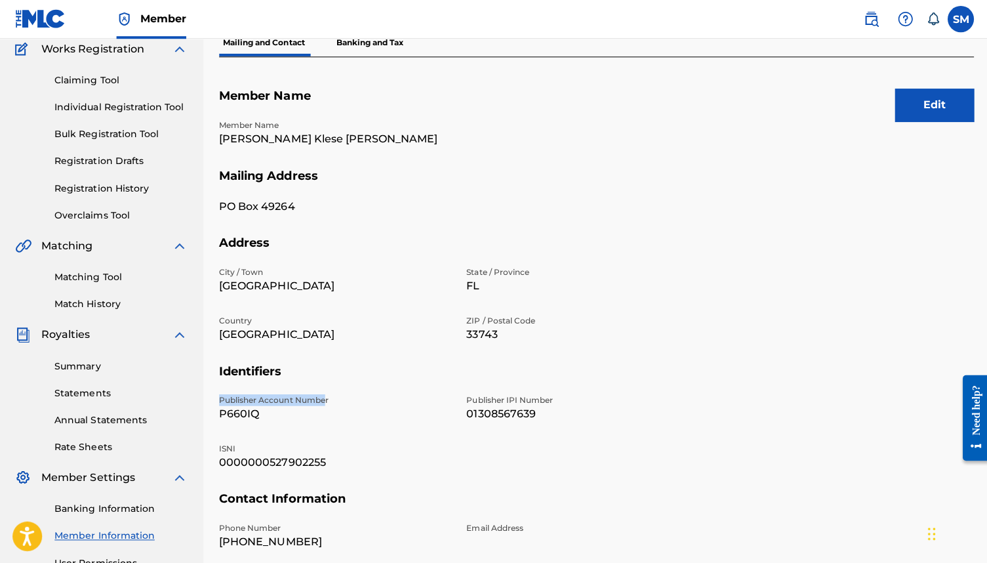
click at [271, 386] on h5 "Identifiers" at bounding box center [595, 378] width 752 height 31
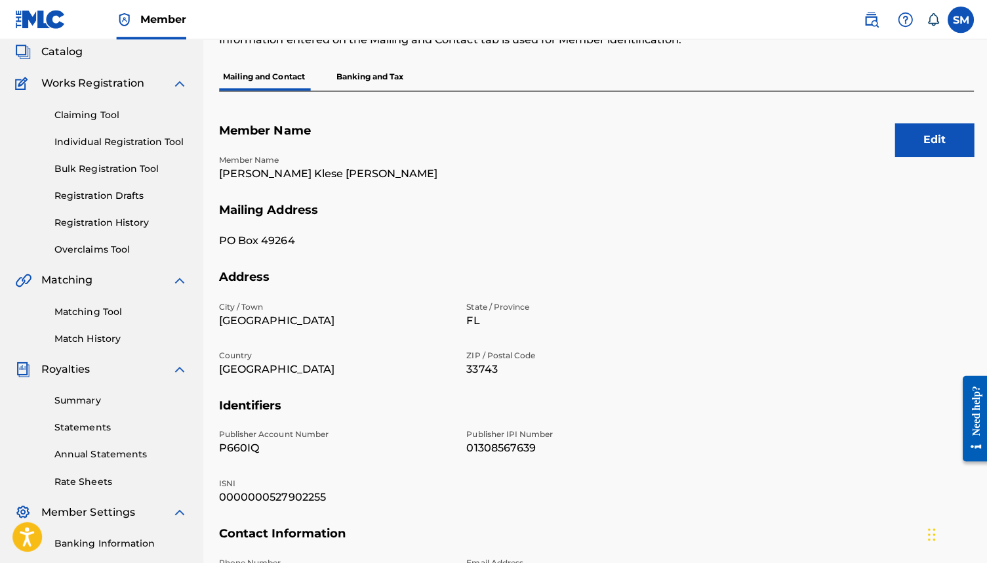
scroll to position [30, 0]
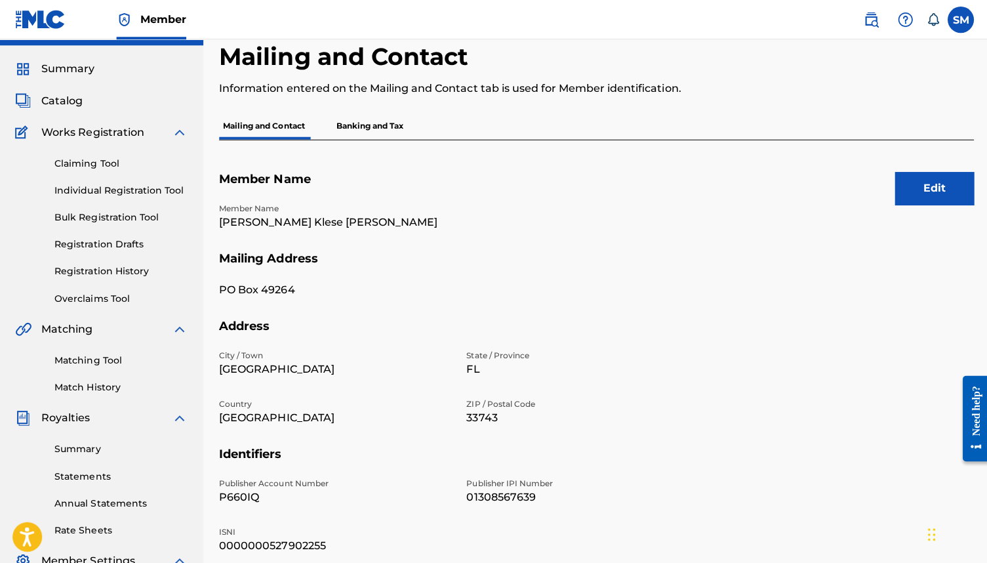
click at [363, 124] on p "Banking and Tax" at bounding box center [369, 126] width 75 height 28
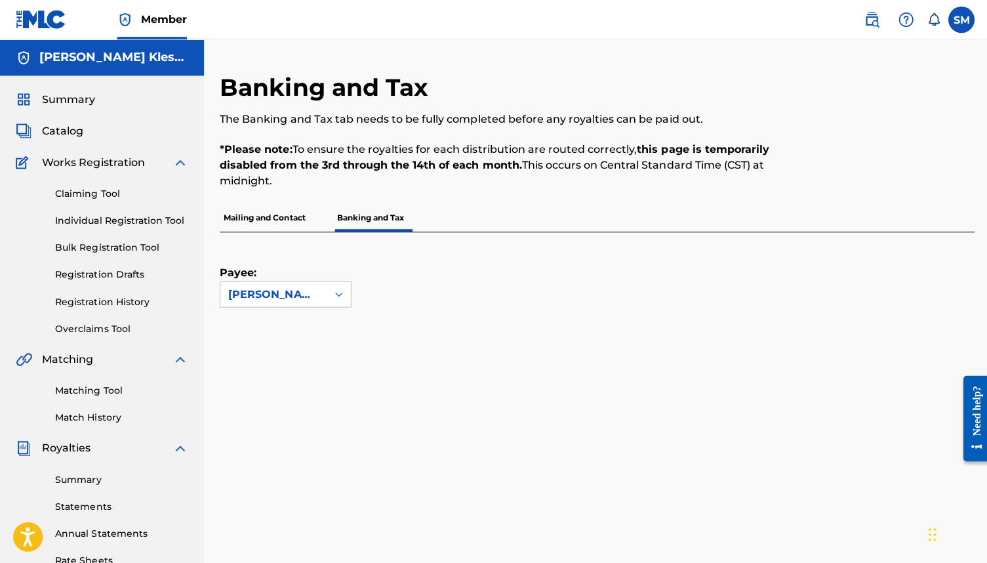
click at [270, 223] on p "Mailing and Contact" at bounding box center [263, 217] width 89 height 28
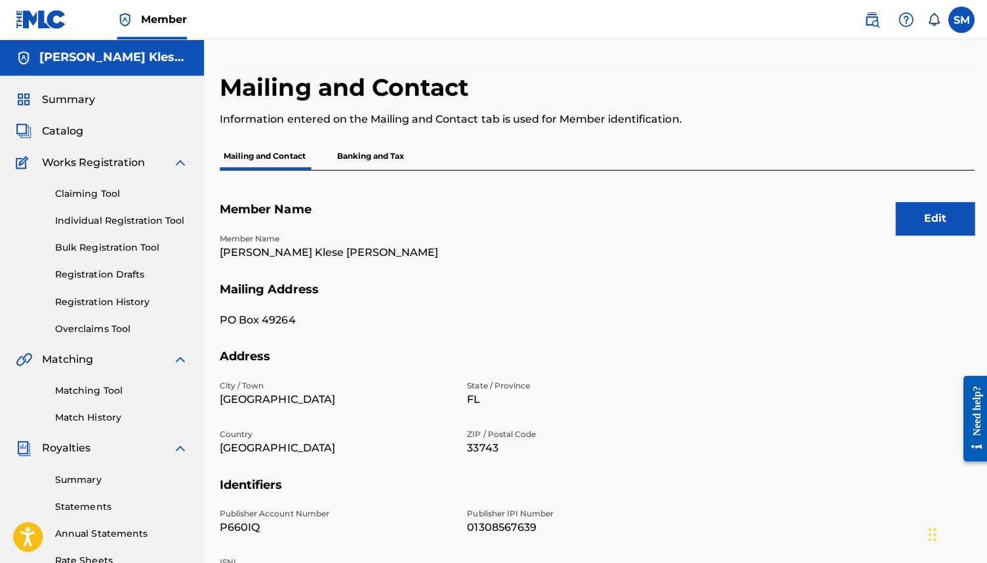
click at [913, 216] on button "Edit" at bounding box center [932, 217] width 79 height 33
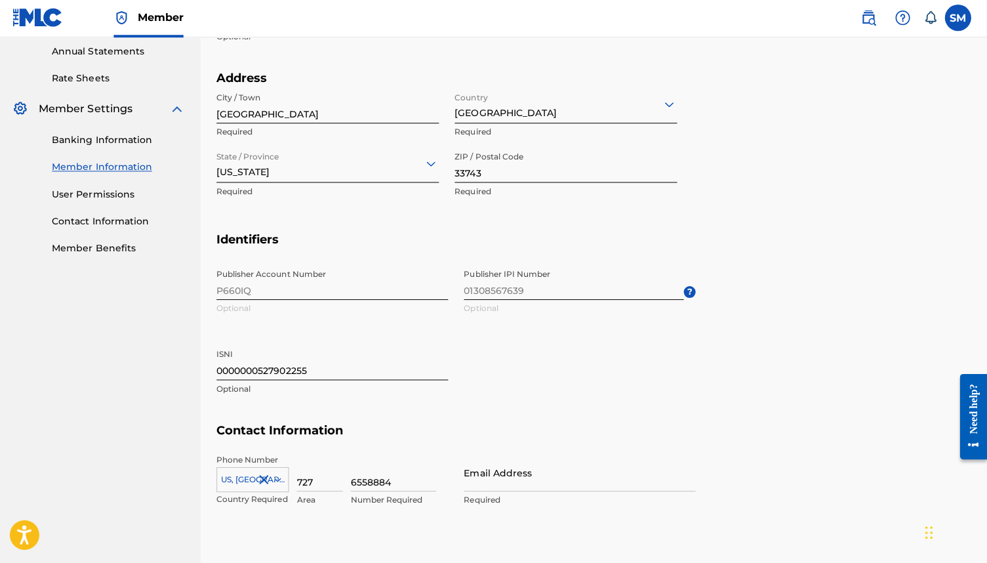
scroll to position [479, 0]
click at [398, 464] on input "6558884" at bounding box center [395, 472] width 85 height 37
type input "shaemcleodmusic@"
type input "[EMAIL_ADDRESS][DOMAIN_NAME]"
click at [606, 369] on div "Publisher Account Number P660IQ Optional Publisher IPI Number 01308567639 Optio…" at bounding box center [458, 343] width 478 height 160
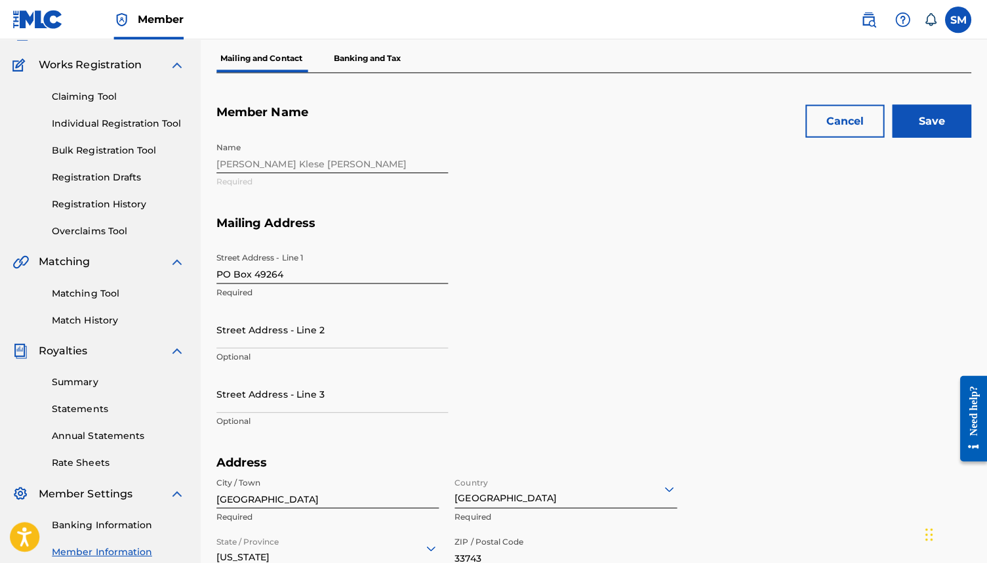
scroll to position [29, 0]
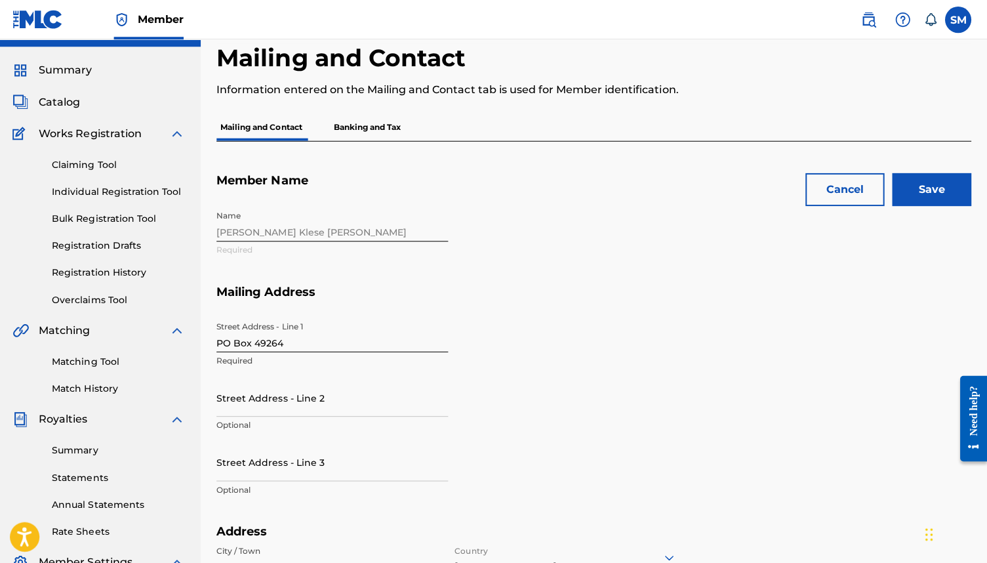
click at [922, 192] on input "Save" at bounding box center [932, 189] width 79 height 33
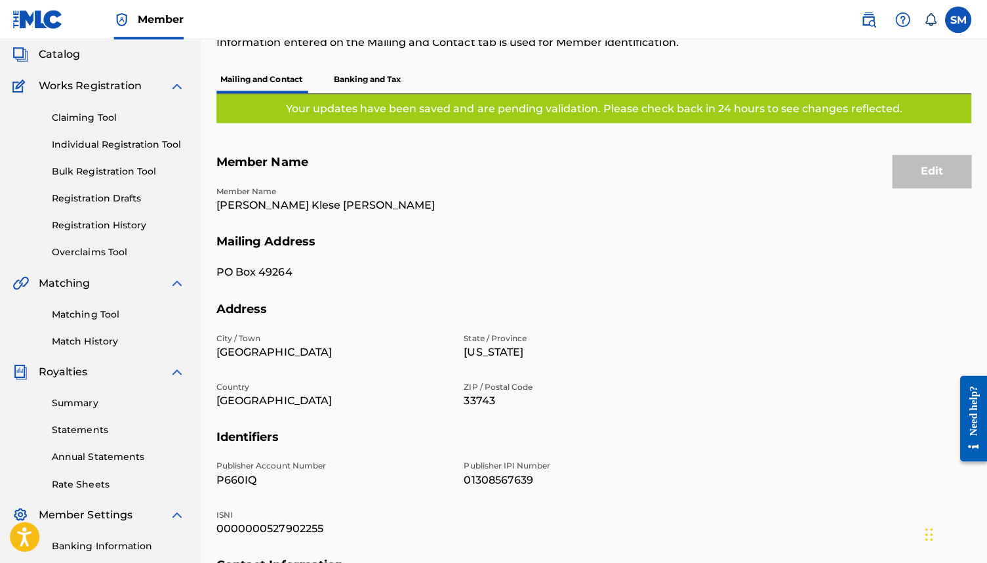
scroll to position [57, 0]
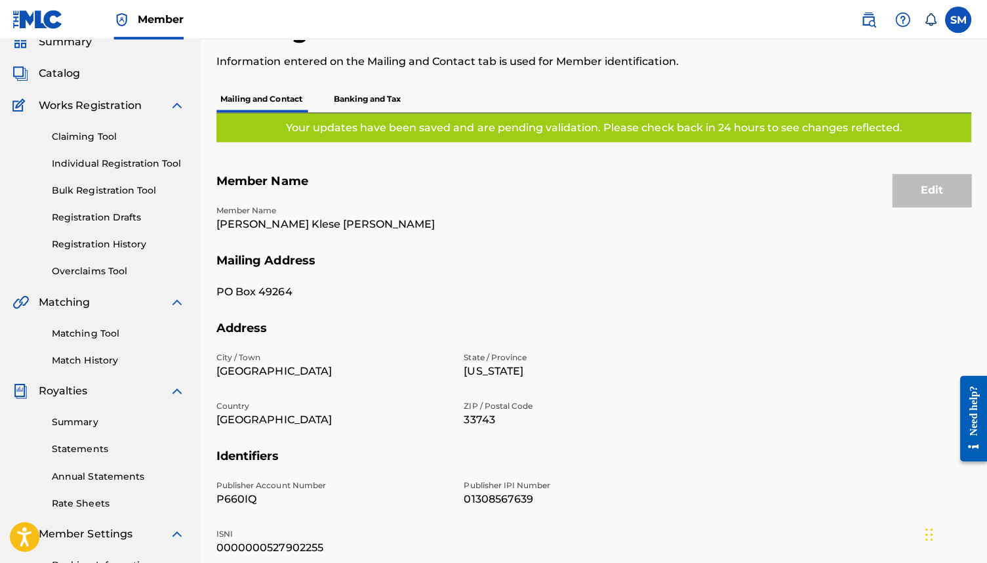
click at [383, 96] on p "Banking and Tax" at bounding box center [369, 99] width 75 height 28
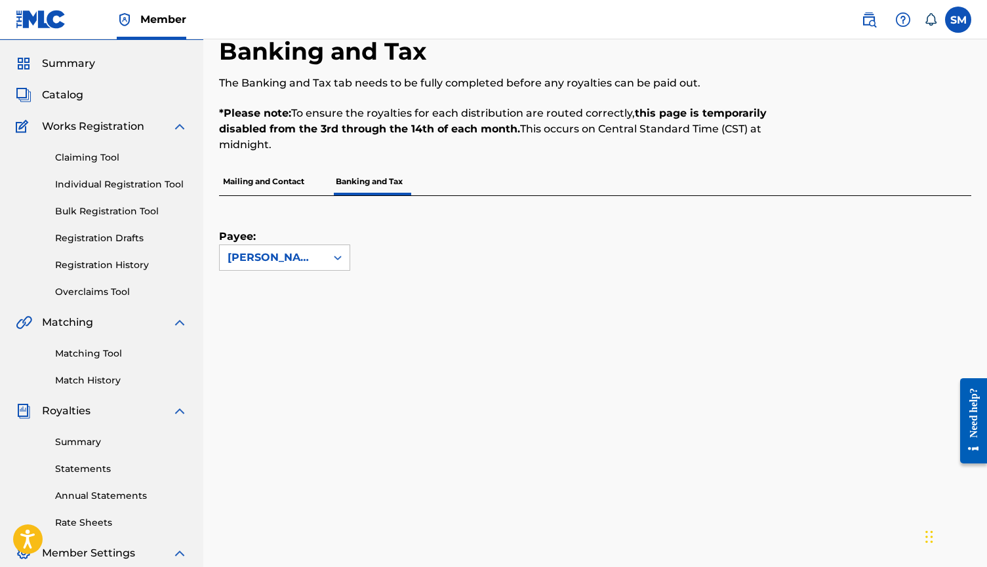
scroll to position [35, 0]
click at [79, 446] on link "Summary" at bounding box center [121, 443] width 133 height 14
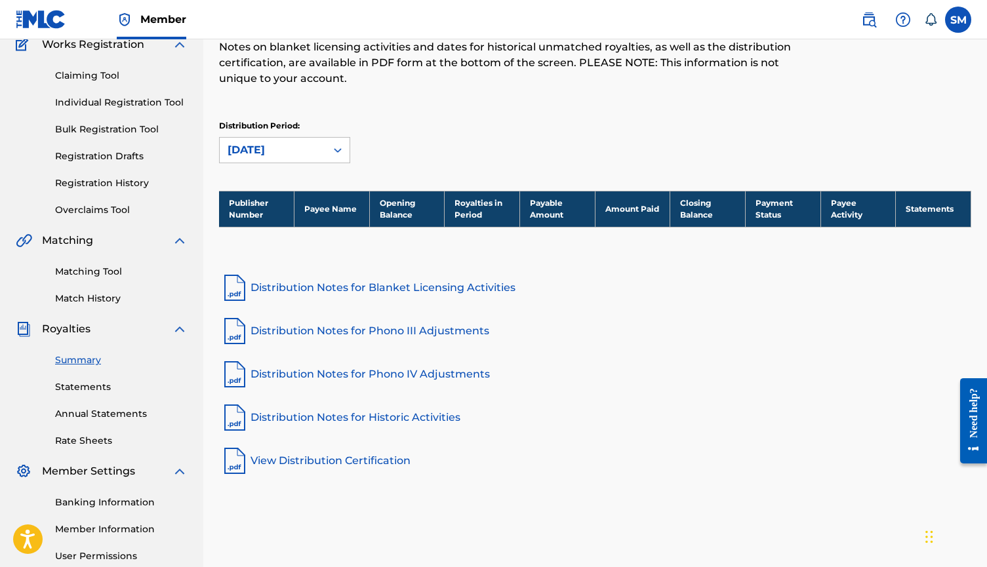
scroll to position [41, 0]
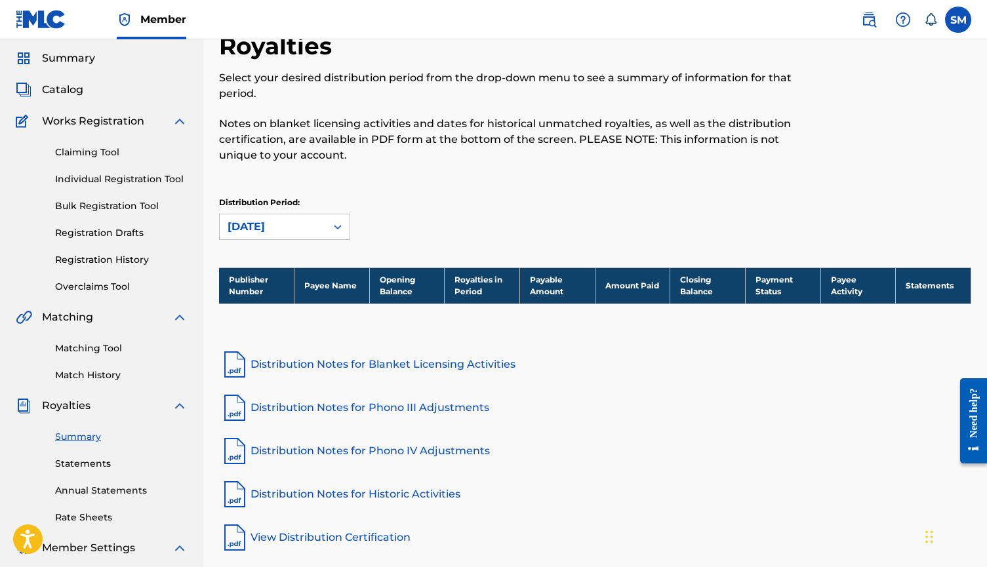
click at [99, 96] on div "Catalog" at bounding box center [102, 90] width 172 height 16
click at [84, 89] on div "Catalog" at bounding box center [102, 90] width 172 height 16
click at [70, 93] on span "Catalog" at bounding box center [62, 90] width 41 height 16
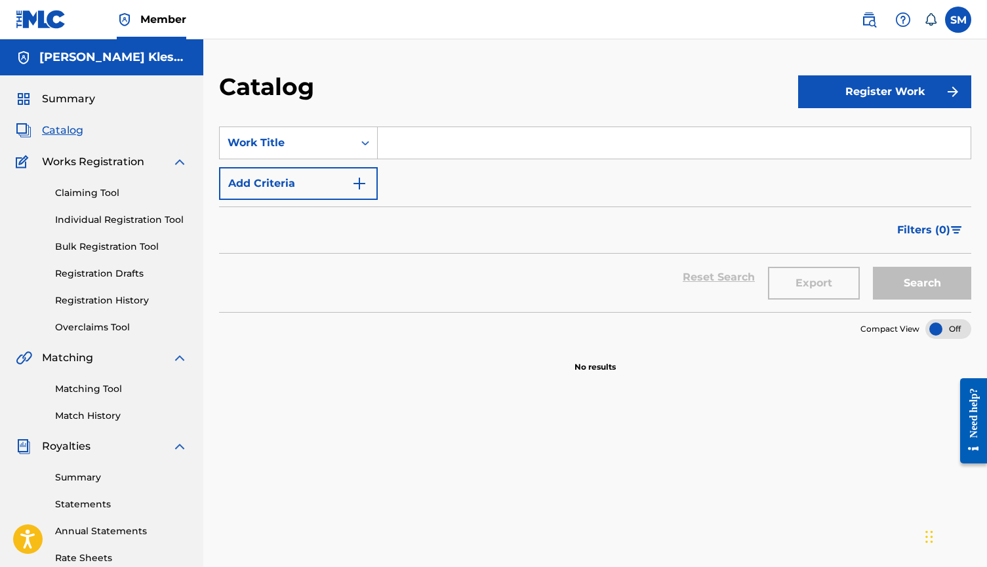
click at [85, 102] on span "Summary" at bounding box center [68, 99] width 53 height 16
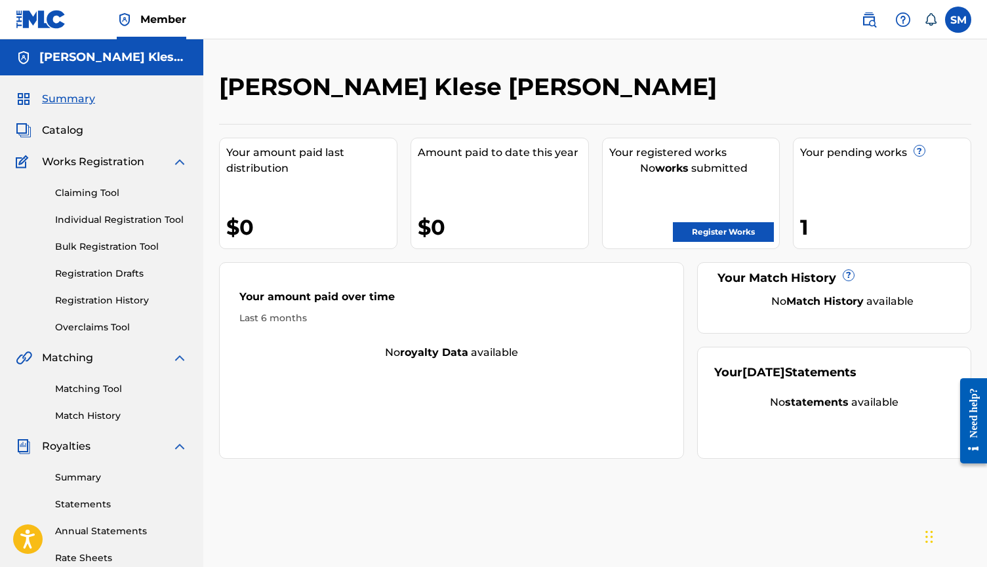
click at [708, 230] on link "Register Works" at bounding box center [723, 232] width 101 height 20
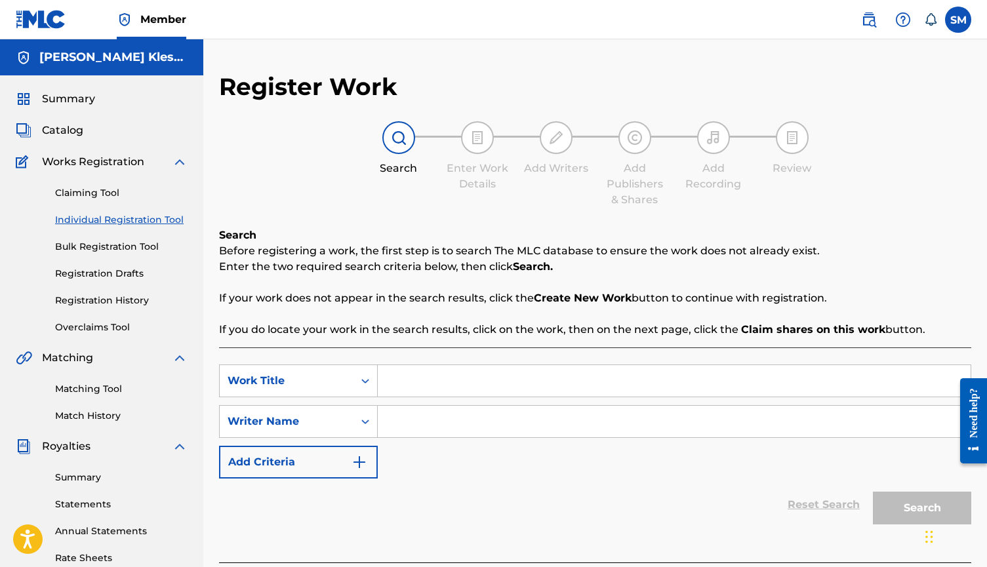
click at [430, 382] on input "Search Form" at bounding box center [674, 380] width 593 height 31
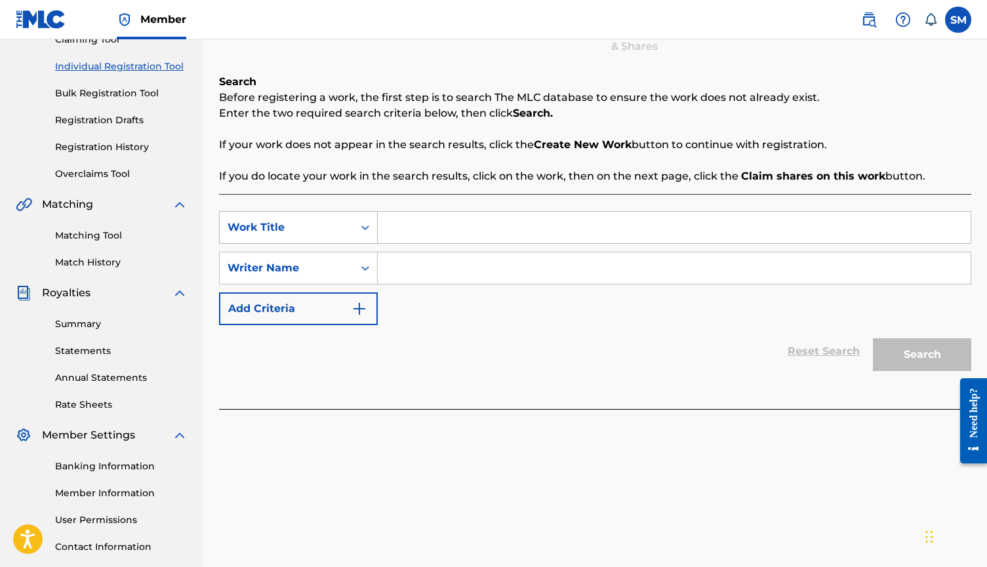
scroll to position [161, 0]
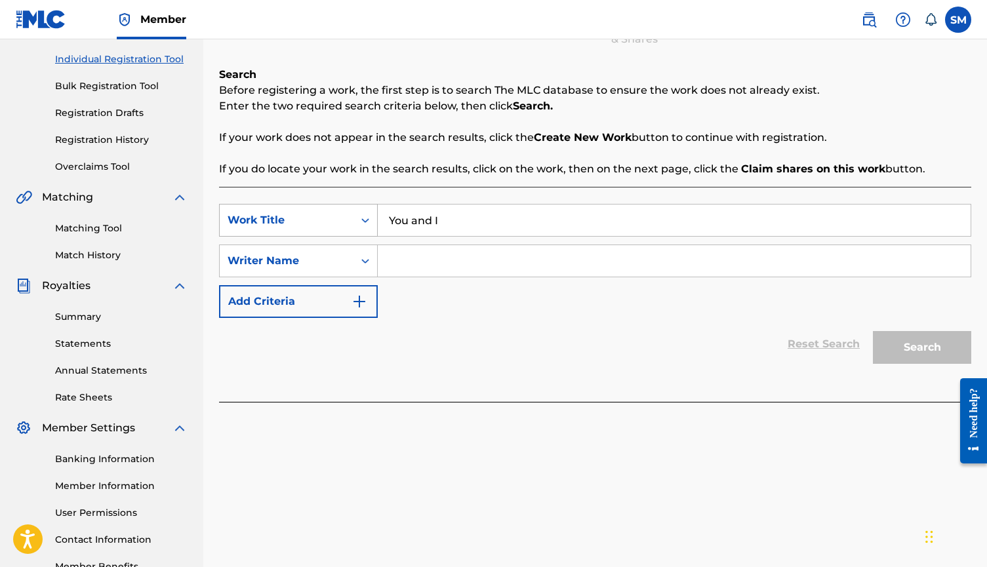
drag, startPoint x: 460, startPoint y: 222, endPoint x: 367, endPoint y: 218, distance: 92.6
click at [367, 218] on div "SearchWithCriteria0c21f124-8ed6-4302-97a8-b78a4fb44bb2 Work Title You and I" at bounding box center [595, 220] width 752 height 33
type input "You and I"
click at [457, 258] on input "Search Form" at bounding box center [674, 260] width 593 height 31
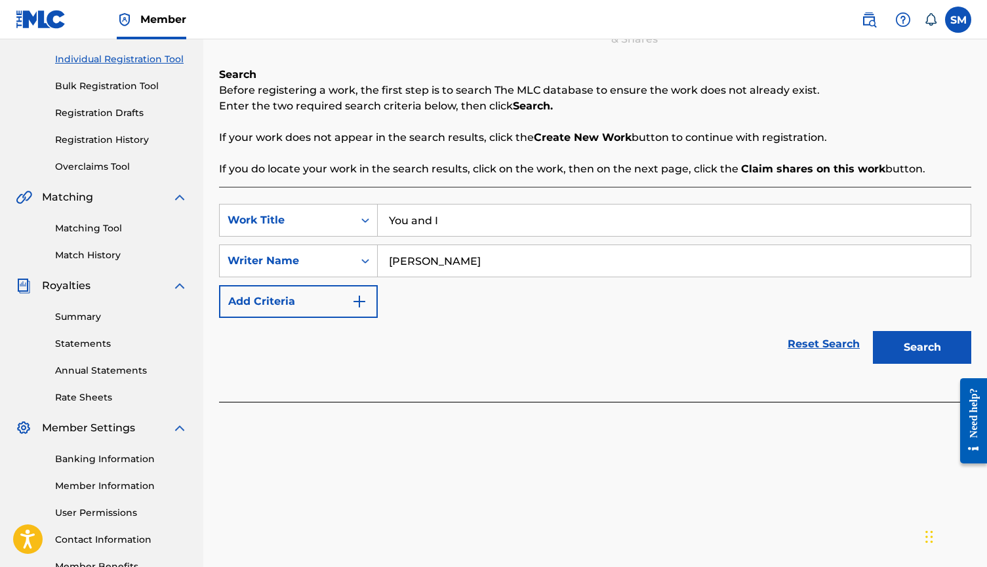
click at [932, 350] on button "Search" at bounding box center [922, 347] width 98 height 33
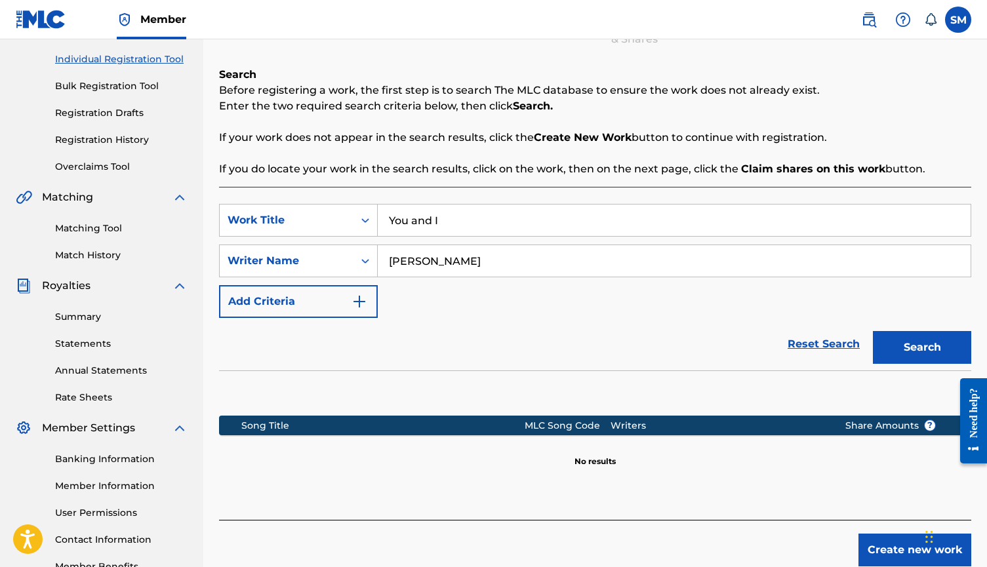
drag, startPoint x: 497, startPoint y: 252, endPoint x: 531, endPoint y: 282, distance: 45.1
click at [531, 282] on div "SearchWithCriteria0c21f124-8ed6-4302-97a8-b78a4fb44bb2 Work Title You and I Sea…" at bounding box center [595, 261] width 752 height 114
click at [940, 342] on button "Search" at bounding box center [922, 347] width 98 height 33
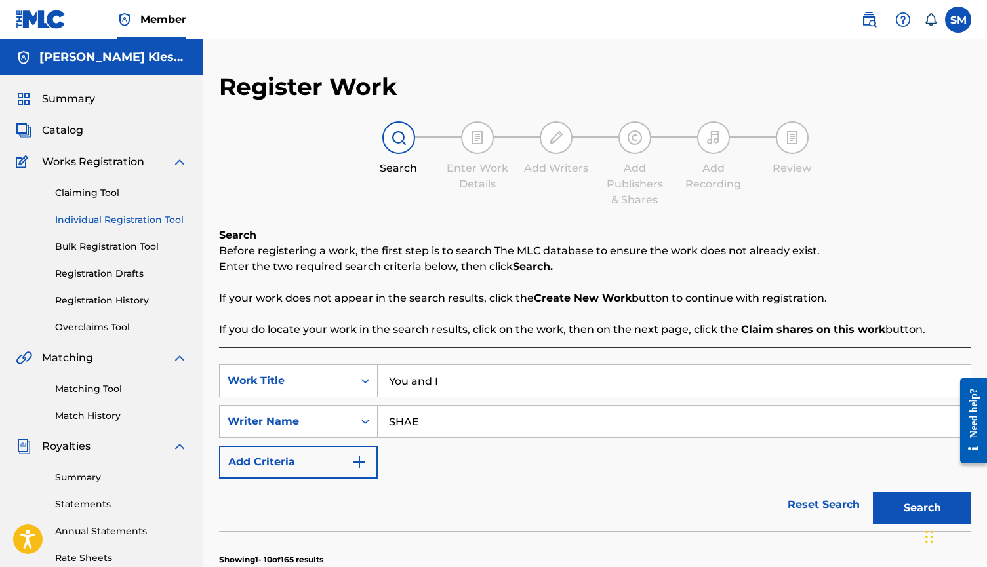
scroll to position [0, 0]
drag, startPoint x: 484, startPoint y: 416, endPoint x: 394, endPoint y: 420, distance: 90.0
click at [394, 420] on input "SHAE" at bounding box center [674, 421] width 593 height 31
type input "[PERSON_NAME]"
click at [922, 508] on button "Search" at bounding box center [922, 508] width 98 height 33
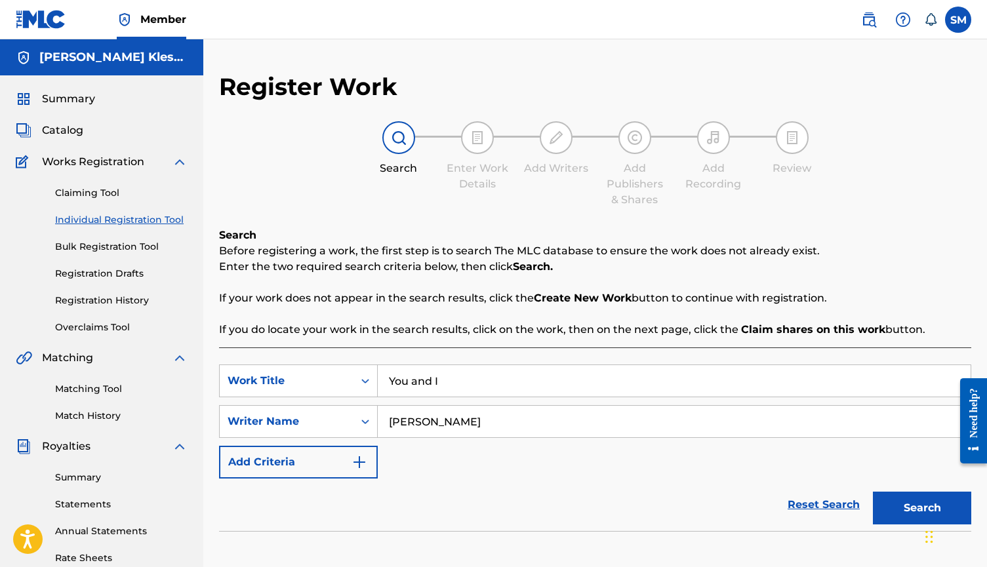
click at [909, 496] on button "Search" at bounding box center [922, 508] width 98 height 33
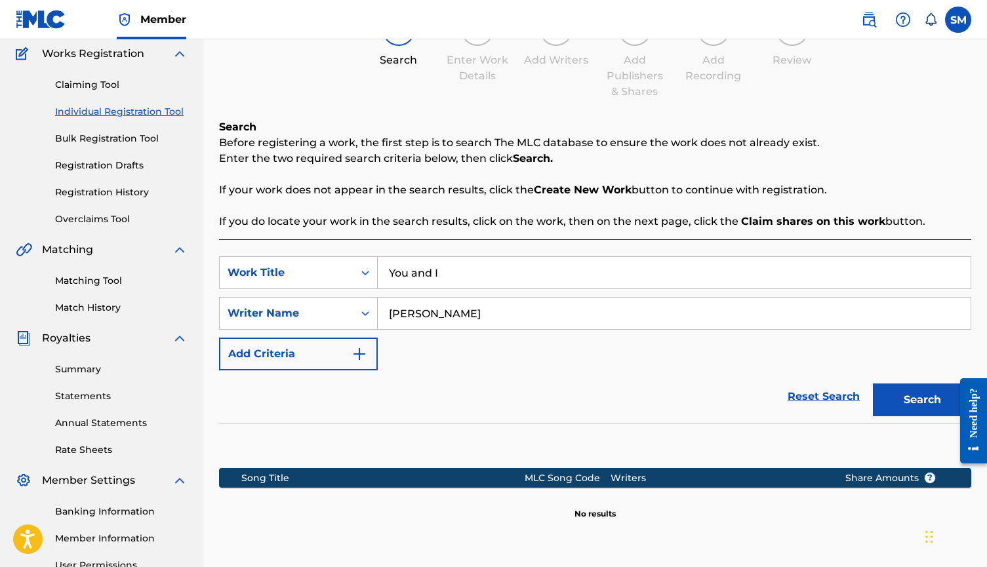
scroll to position [190, 0]
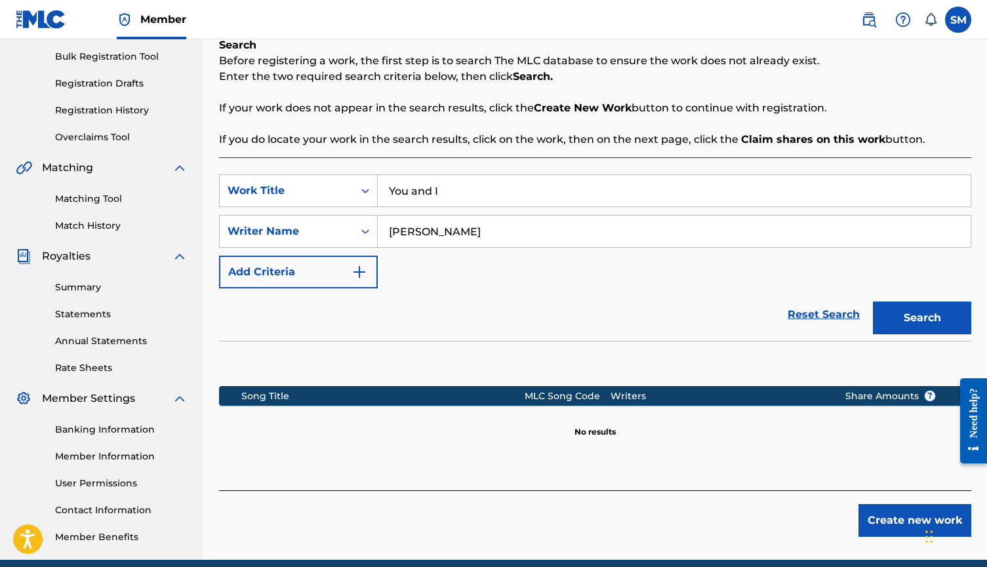
click at [889, 523] on button "Create new work" at bounding box center [915, 521] width 113 height 33
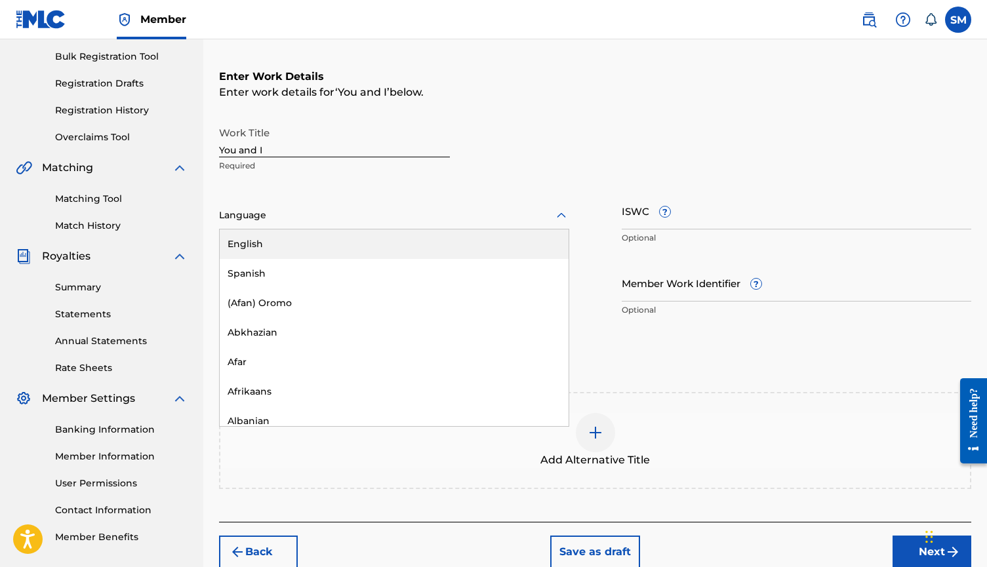
click at [447, 216] on div at bounding box center [394, 215] width 350 height 16
click at [416, 239] on div "English" at bounding box center [394, 245] width 349 height 30
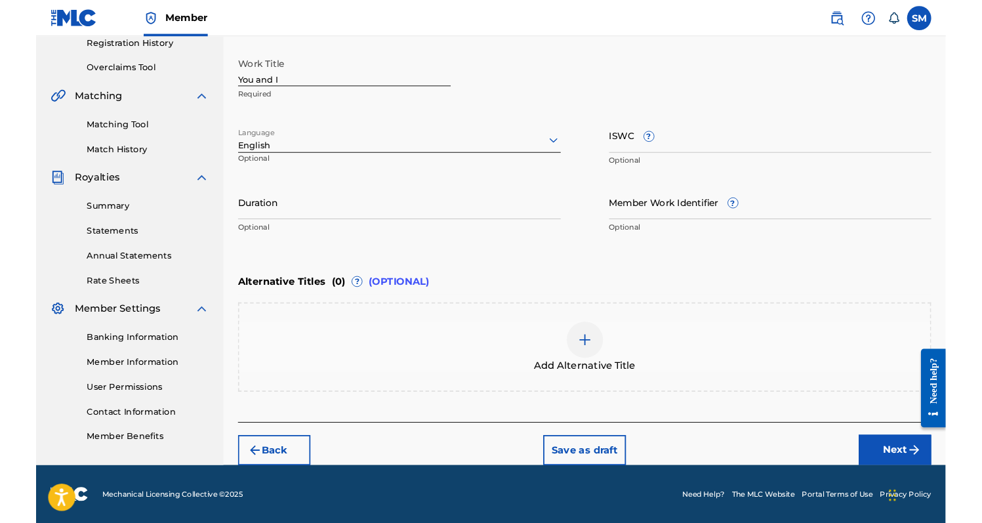
scroll to position [255, 0]
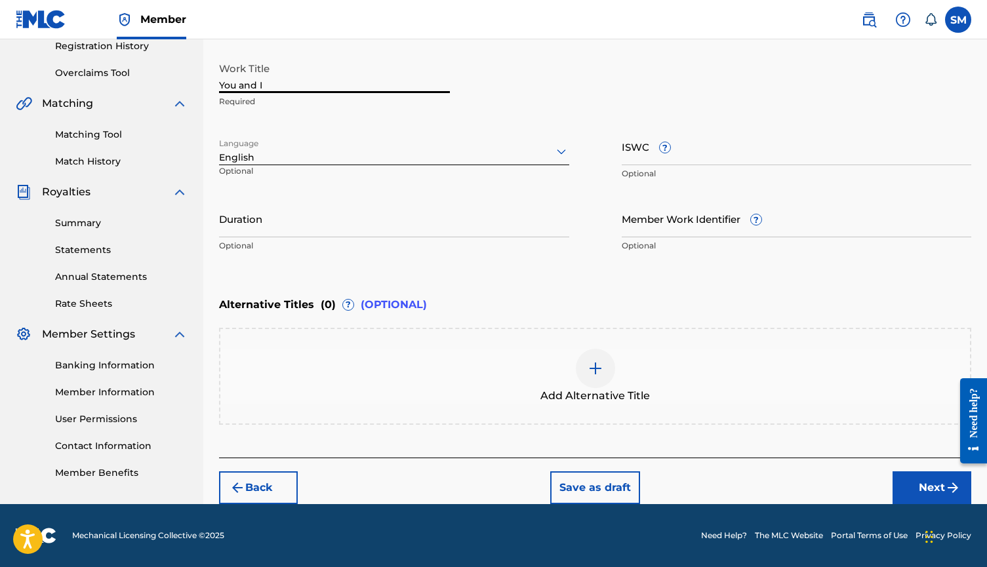
click at [346, 81] on input "You and I" at bounding box center [334, 74] width 231 height 37
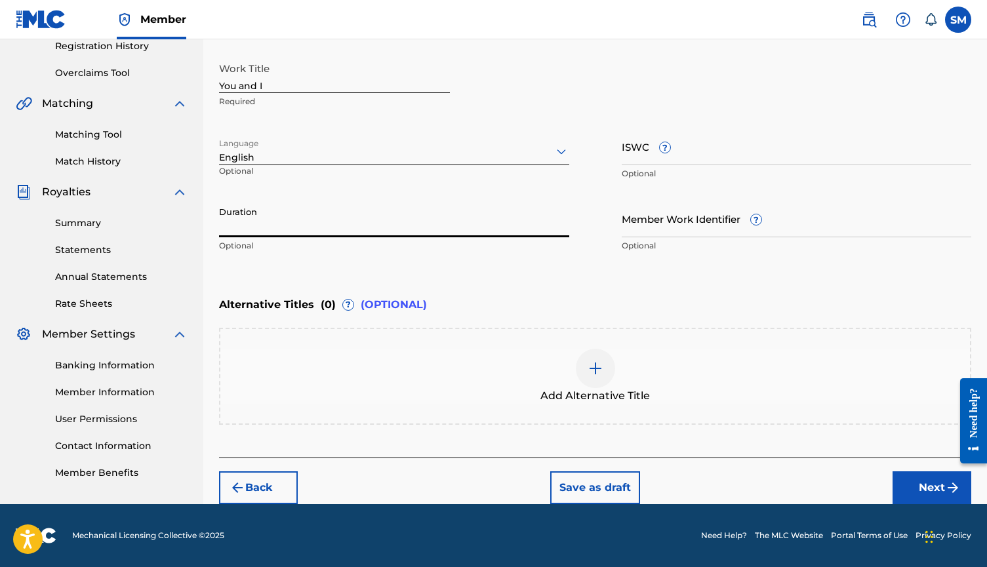
click at [306, 225] on input "Duration" at bounding box center [394, 218] width 350 height 37
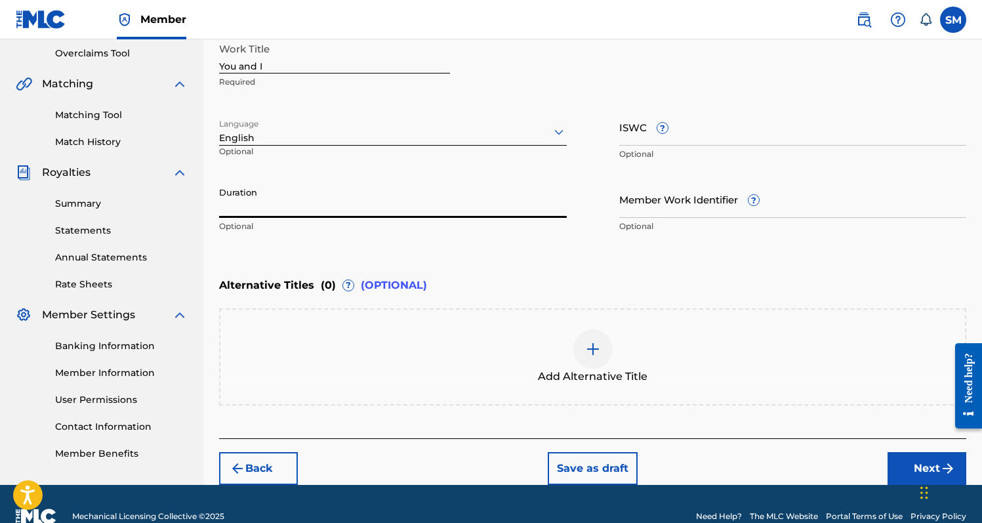
scroll to position [276, 0]
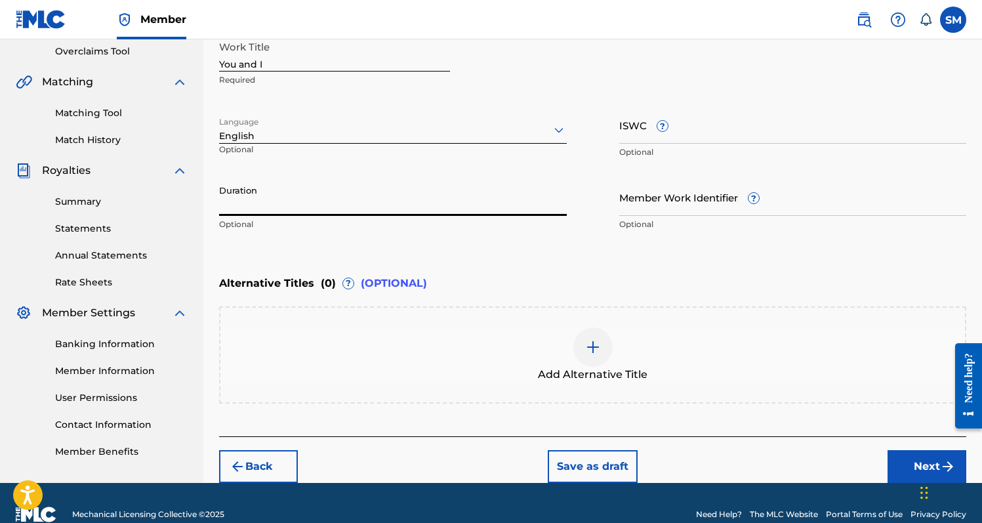
click at [346, 57] on input "You and I" at bounding box center [334, 52] width 231 height 37
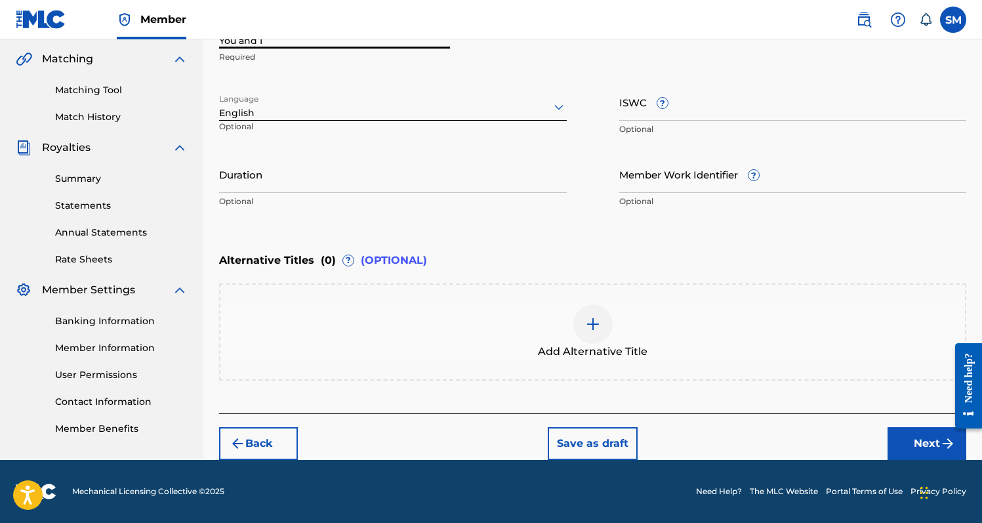
scroll to position [299, 0]
click at [601, 312] on div at bounding box center [592, 323] width 39 height 39
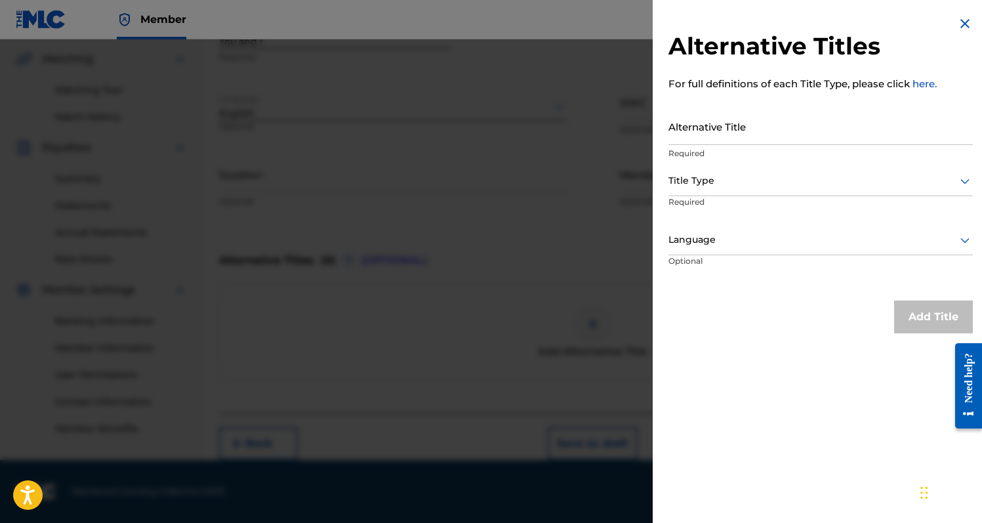
click at [548, 188] on div at bounding box center [491, 300] width 982 height 523
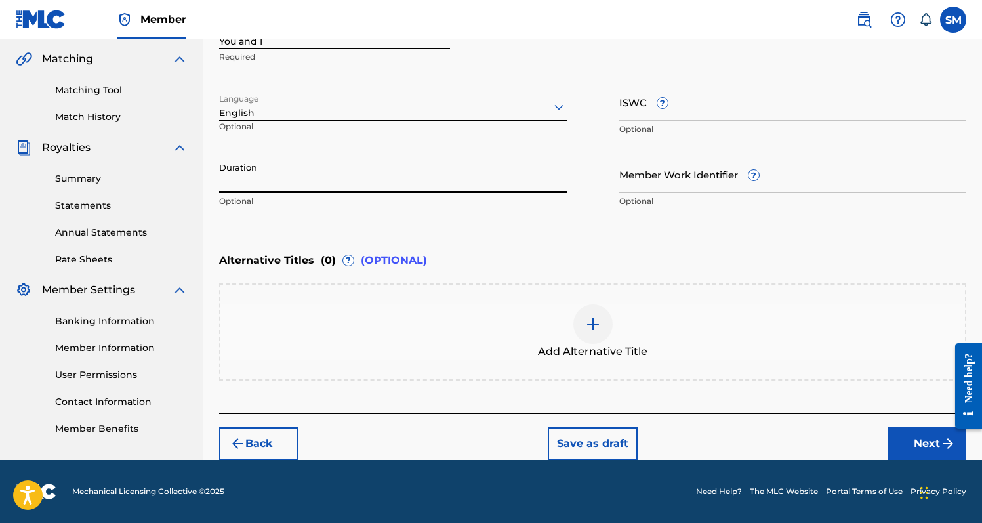
click at [346, 165] on input "Duration" at bounding box center [393, 173] width 348 height 37
type input "04:57"
click at [378, 224] on div "Enter Work Details Enter work details for ‘ You and I ’ below. Work Title You a…" at bounding box center [592, 87] width 747 height 318
click at [947, 438] on div at bounding box center [963, 385] width 37 height 108
click at [943, 444] on img "submit" at bounding box center [948, 444] width 16 height 16
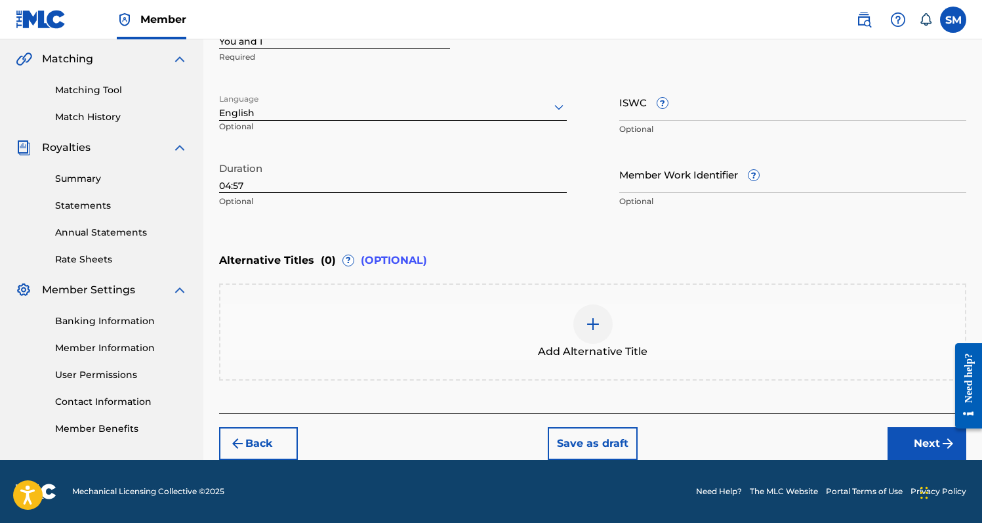
scroll to position [291, 0]
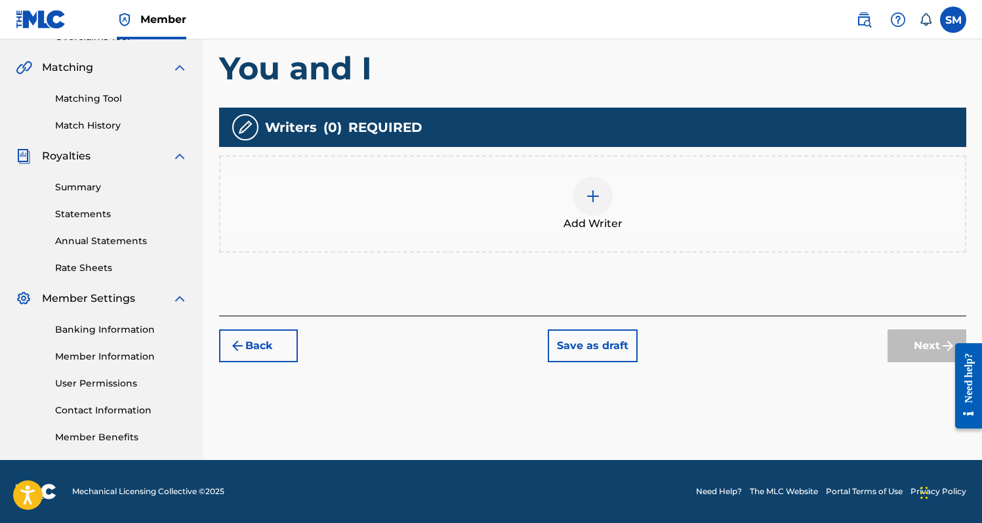
click at [592, 203] on img at bounding box center [593, 196] width 16 height 16
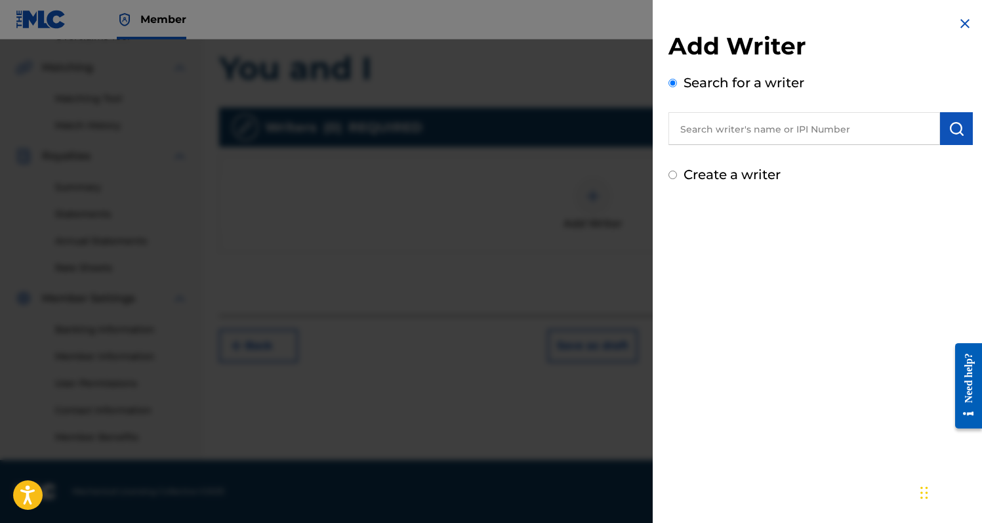
click at [735, 134] on input "text" at bounding box center [805, 128] width 272 height 33
type input "S"
click at [674, 175] on input "Create a writer" at bounding box center [673, 175] width 9 height 9
radio input "false"
radio input "true"
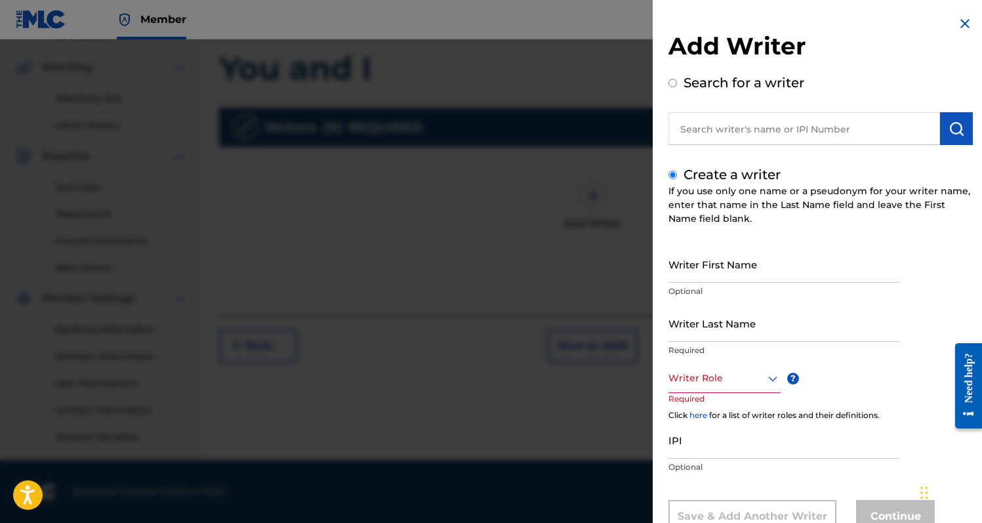
click at [736, 260] on input "Writer First Name" at bounding box center [784, 263] width 231 height 37
type input "Shae"
click at [730, 327] on input "Writer Last Name" at bounding box center [784, 322] width 231 height 37
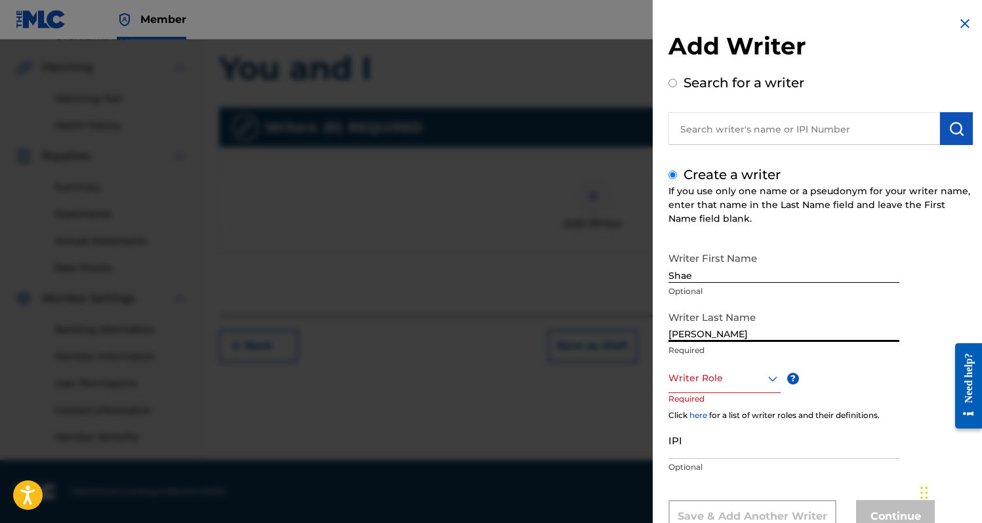
type input "[PERSON_NAME]"
click at [718, 382] on div "Composer/Author, 1 of 8. 8 results available. Use Up and Down to choose options…" at bounding box center [725, 378] width 112 height 30
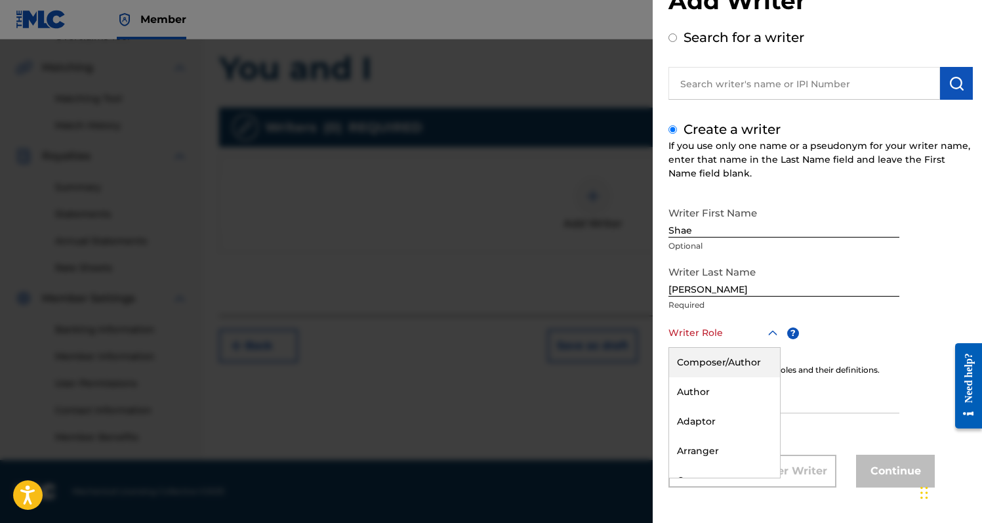
click at [716, 363] on div "Composer/Author" at bounding box center [724, 363] width 111 height 30
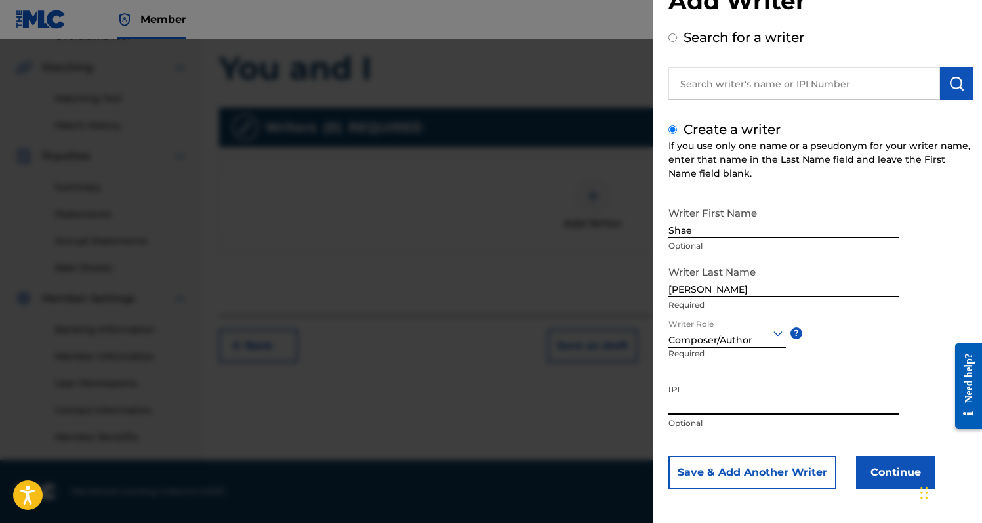
click at [781, 404] on input "IPI" at bounding box center [784, 395] width 231 height 37
click at [720, 289] on input "[PERSON_NAME]" at bounding box center [784, 277] width 231 height 37
click at [663, 287] on div "Add Writer Search for a writer Create a writer If you use only one name or a ps…" at bounding box center [821, 239] width 336 height 569
click at [669, 289] on input "[PERSON_NAME]" at bounding box center [784, 277] width 231 height 37
click at [670, 229] on input "Shae" at bounding box center [784, 218] width 231 height 37
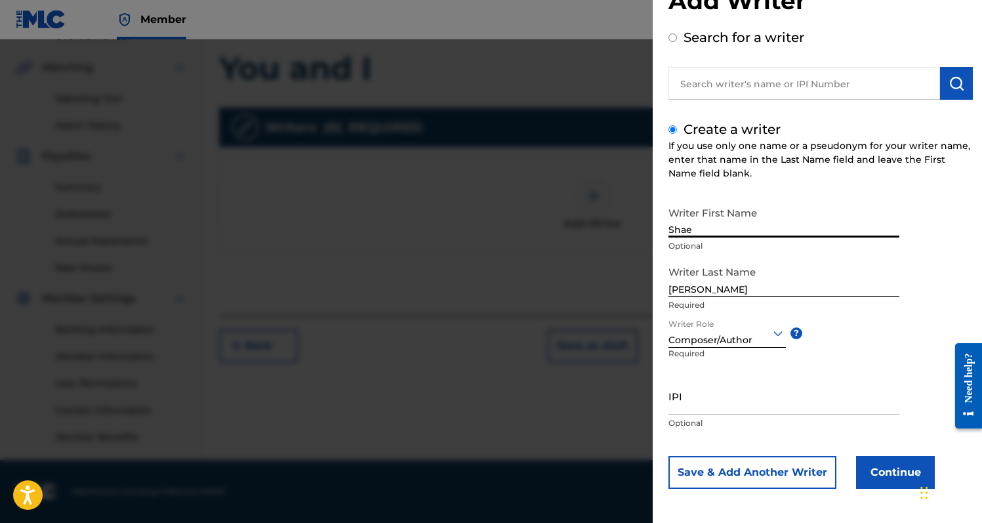
click at [741, 227] on input "Shae" at bounding box center [784, 218] width 231 height 37
click at [729, 391] on input "IPI" at bounding box center [784, 395] width 231 height 37
click at [770, 89] on input "text" at bounding box center [805, 83] width 272 height 33
radio input "true"
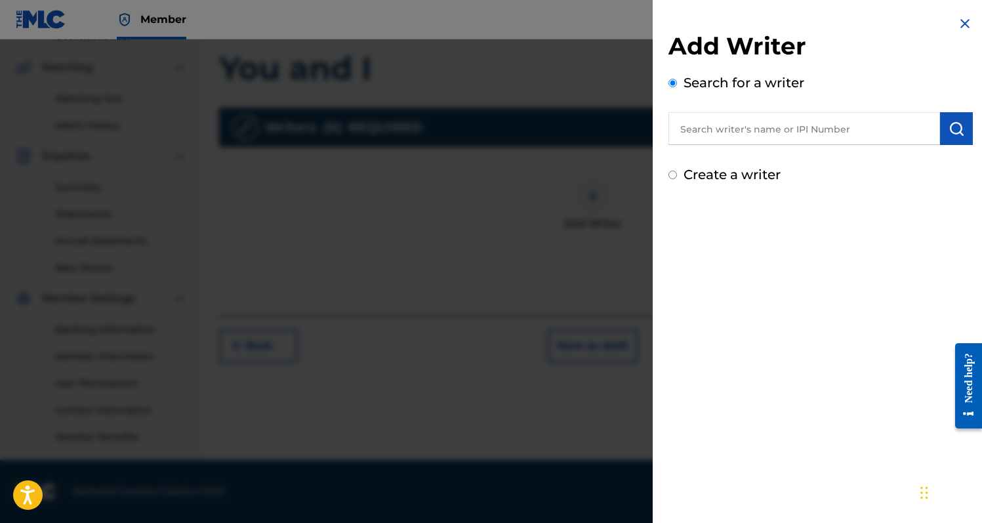
scroll to position [0, 0]
paste input "1308567639"
type input "1308567639"
click at [951, 136] on img "submit" at bounding box center [957, 129] width 16 height 16
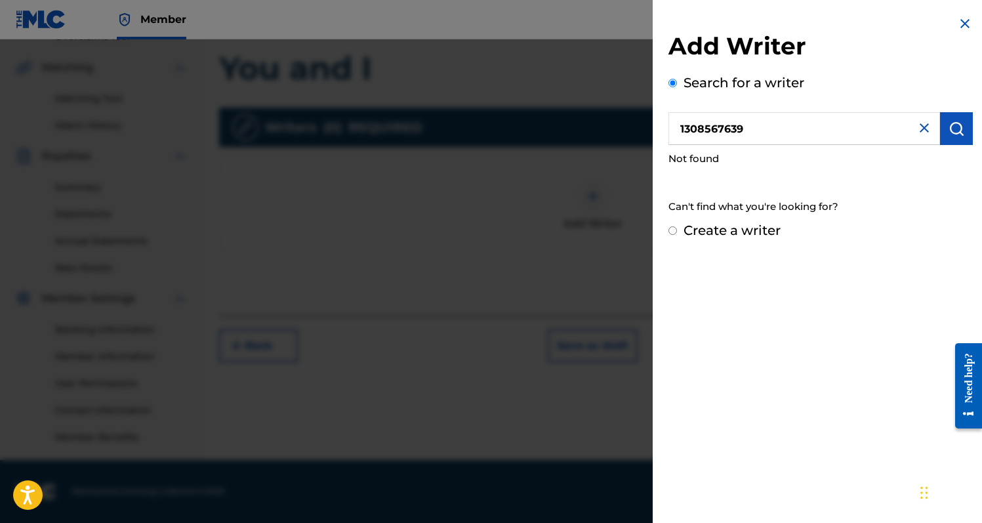
drag, startPoint x: 778, startPoint y: 129, endPoint x: 646, endPoint y: 129, distance: 131.9
click at [646, 129] on div "Add Writer Search for a writer 1308567639 Not found Can't find what you're look…" at bounding box center [491, 281] width 982 height 484
click at [674, 235] on input "Create a writer" at bounding box center [673, 230] width 9 height 9
radio input "false"
radio input "true"
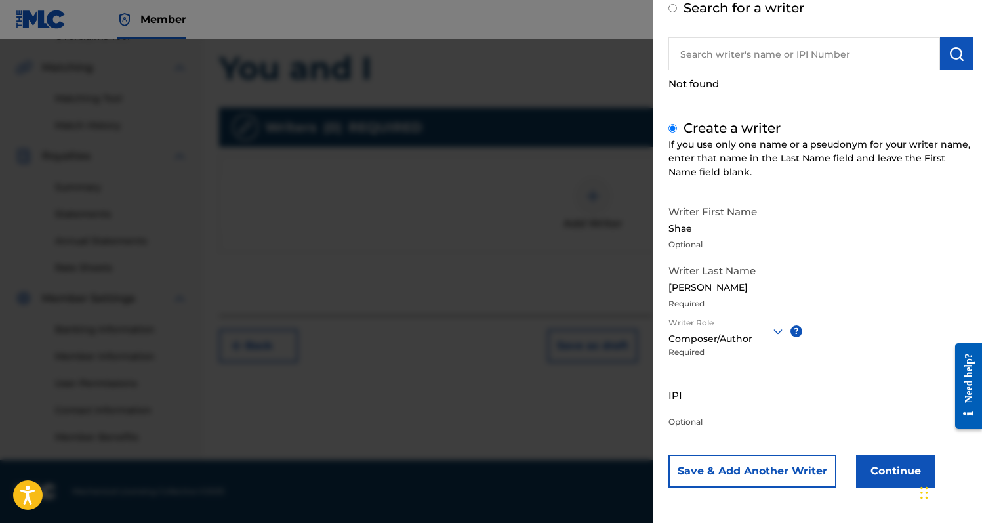
scroll to position [74, 0]
click at [724, 403] on input "IPI" at bounding box center [784, 395] width 231 height 37
paste input "1308567639"
type input "1308567639"
click at [884, 468] on button "Continue" at bounding box center [895, 471] width 79 height 33
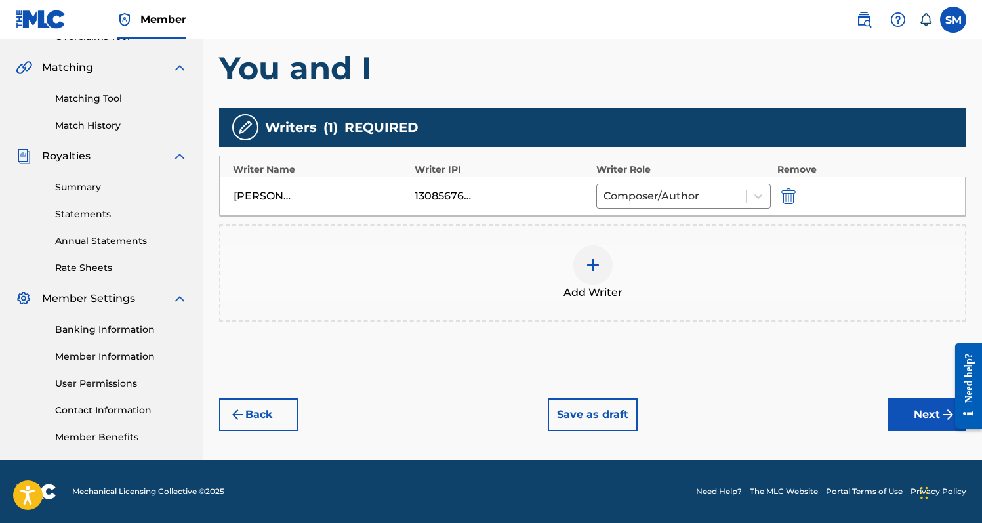
click at [907, 415] on button "Next" at bounding box center [927, 414] width 79 height 33
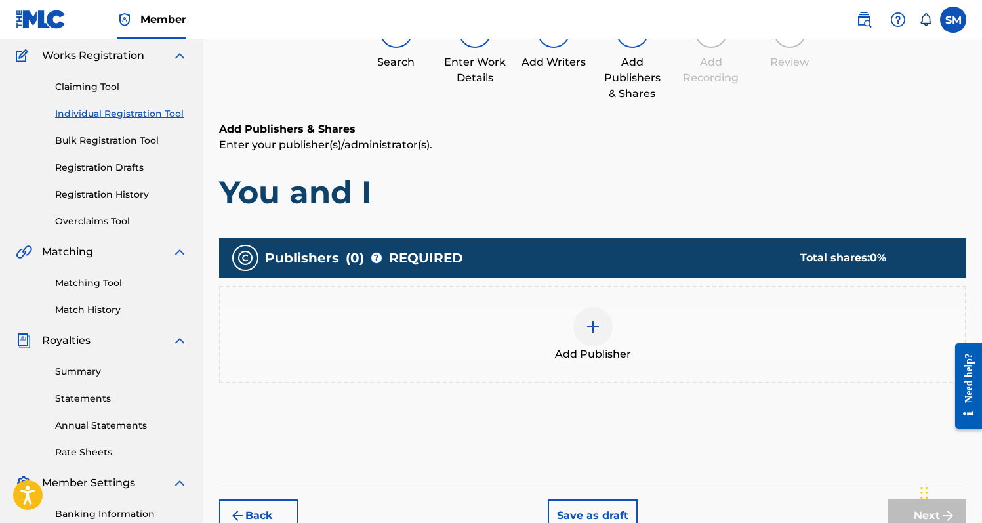
scroll to position [59, 0]
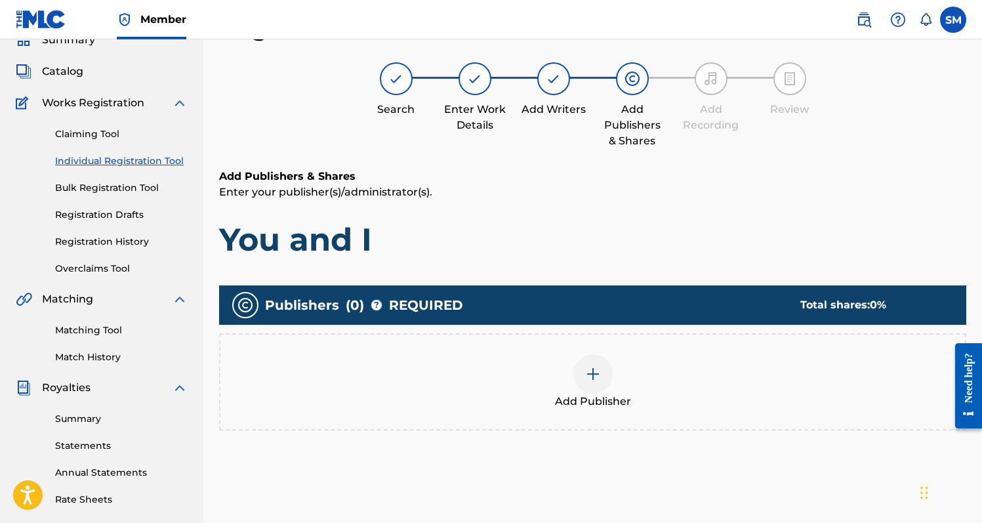
click at [594, 361] on div at bounding box center [592, 373] width 39 height 39
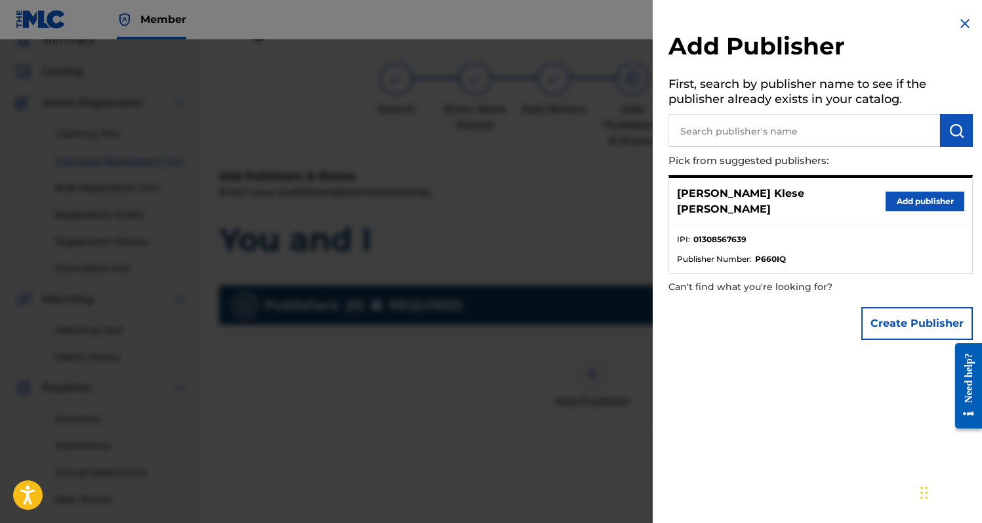
click at [922, 192] on button "Add publisher" at bounding box center [925, 202] width 79 height 20
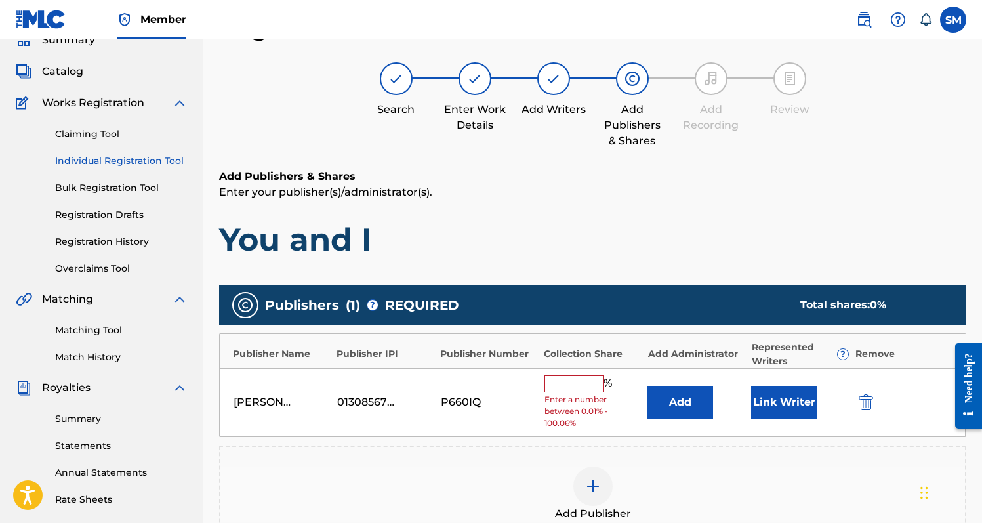
click at [581, 376] on input "text" at bounding box center [574, 383] width 59 height 17
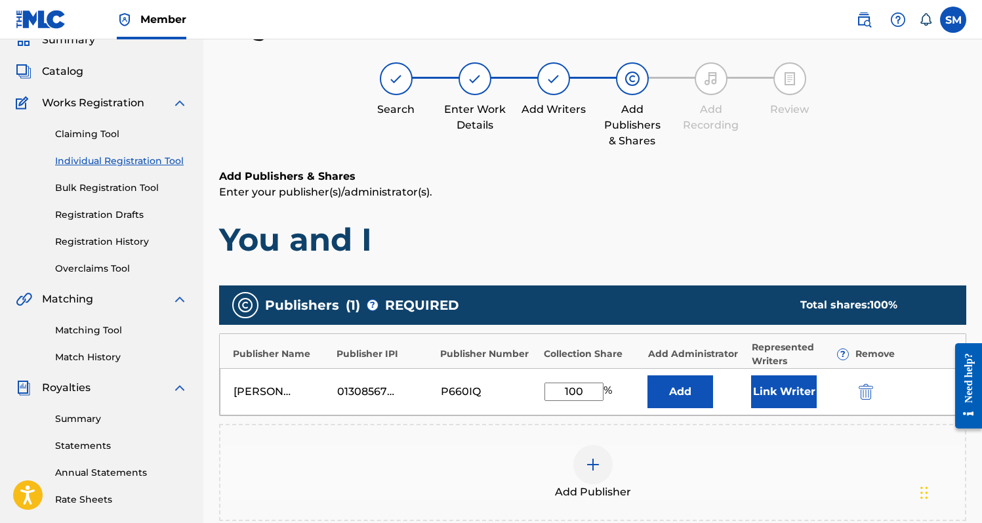
type input "100"
click at [793, 386] on button "Link Writer" at bounding box center [784, 391] width 66 height 33
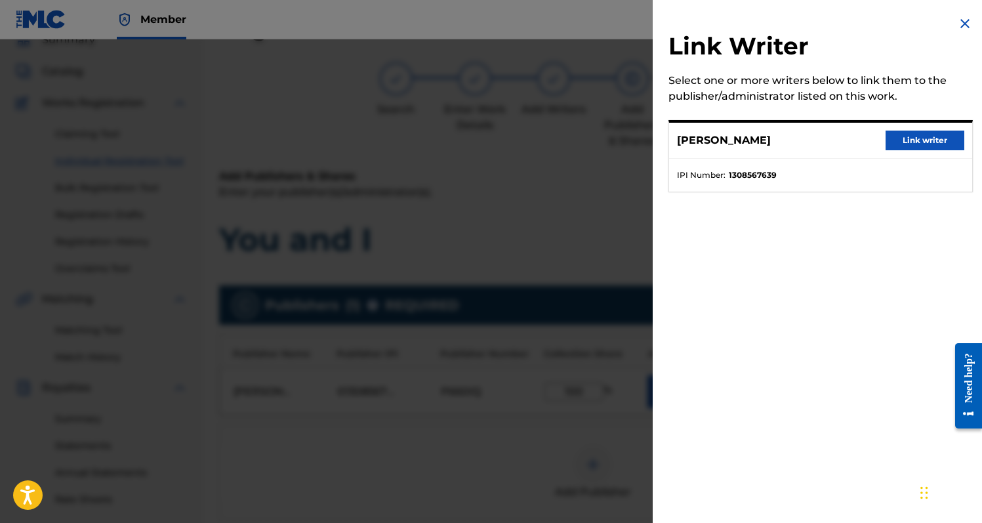
click at [924, 141] on button "Link writer" at bounding box center [925, 141] width 79 height 20
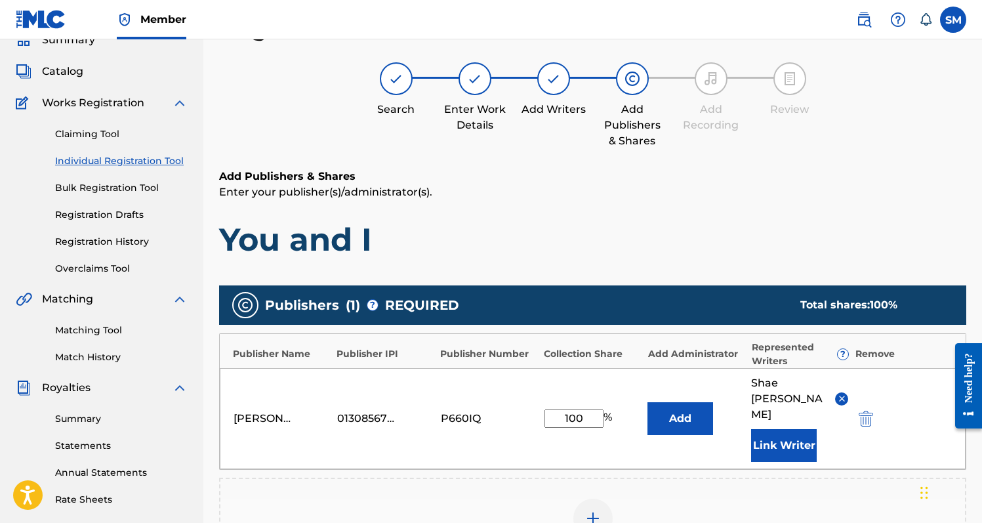
click at [838, 394] on img at bounding box center [842, 399] width 10 height 10
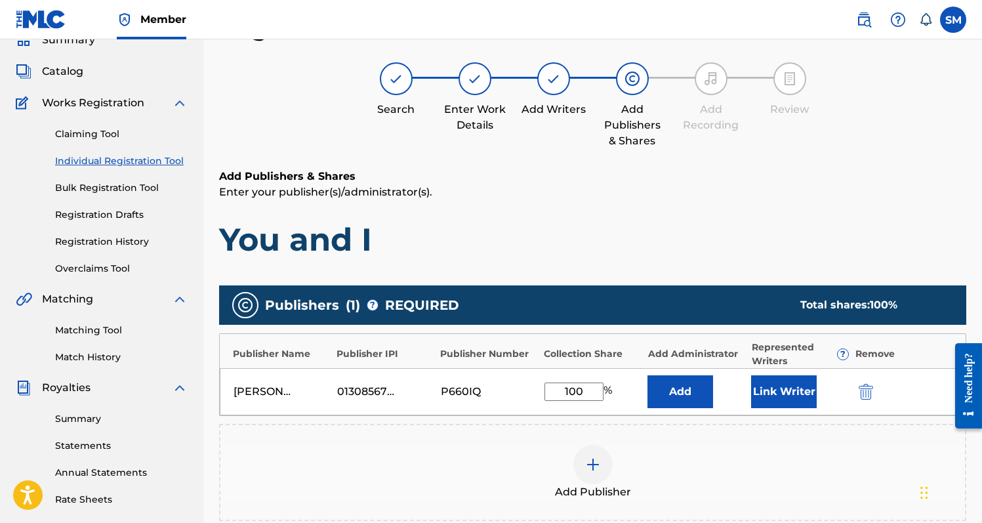
click at [807, 389] on button "Link Writer" at bounding box center [784, 391] width 66 height 33
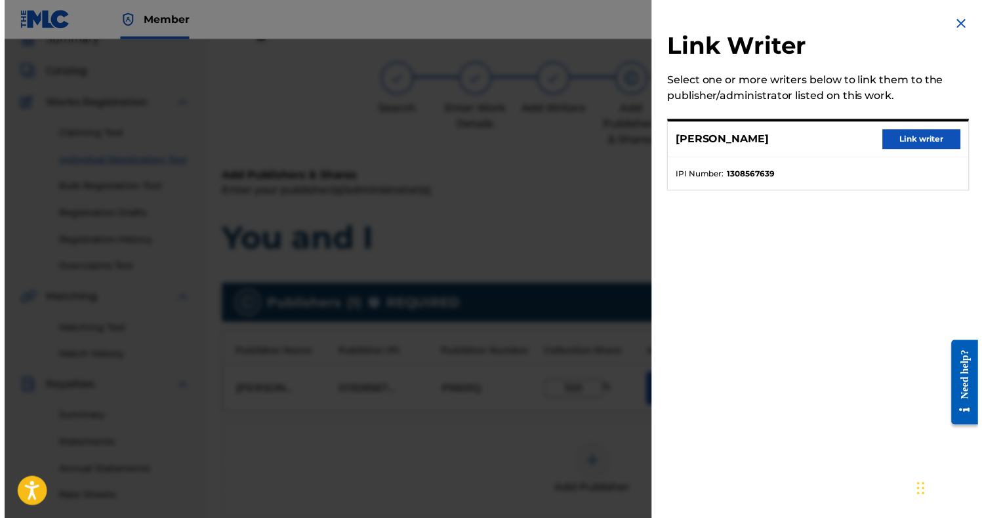
scroll to position [37, 0]
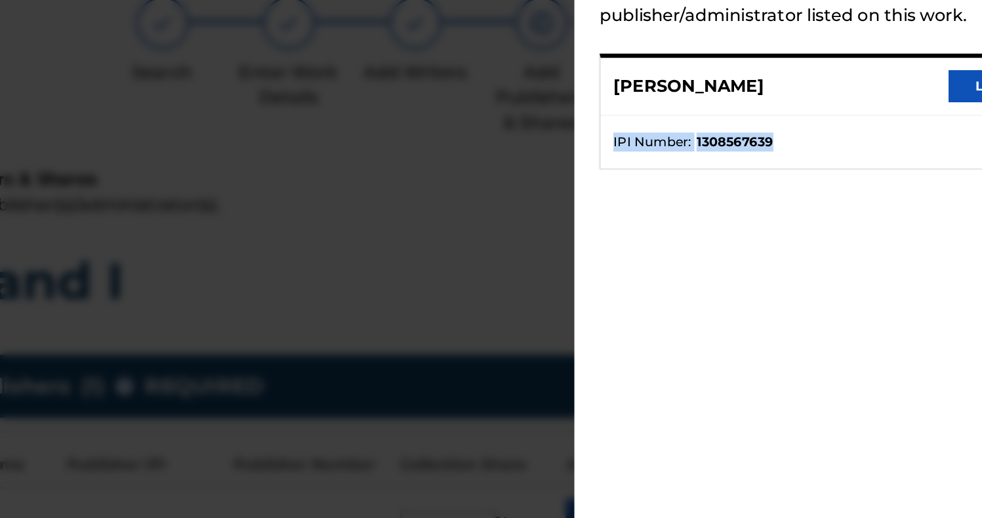
drag, startPoint x: 486, startPoint y: 87, endPoint x: 377, endPoint y: 87, distance: 108.9
click at [669, 159] on ul "IPI Number : 1308567639" at bounding box center [820, 175] width 303 height 33
copy li "IPI Number : 1308567639"
click at [886, 131] on button "Link writer" at bounding box center [925, 141] width 79 height 20
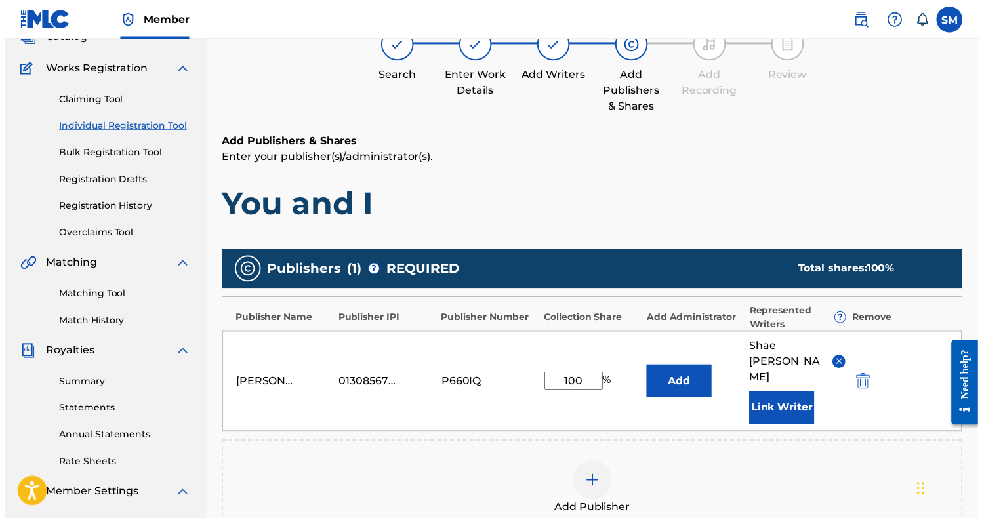
scroll to position [55, 0]
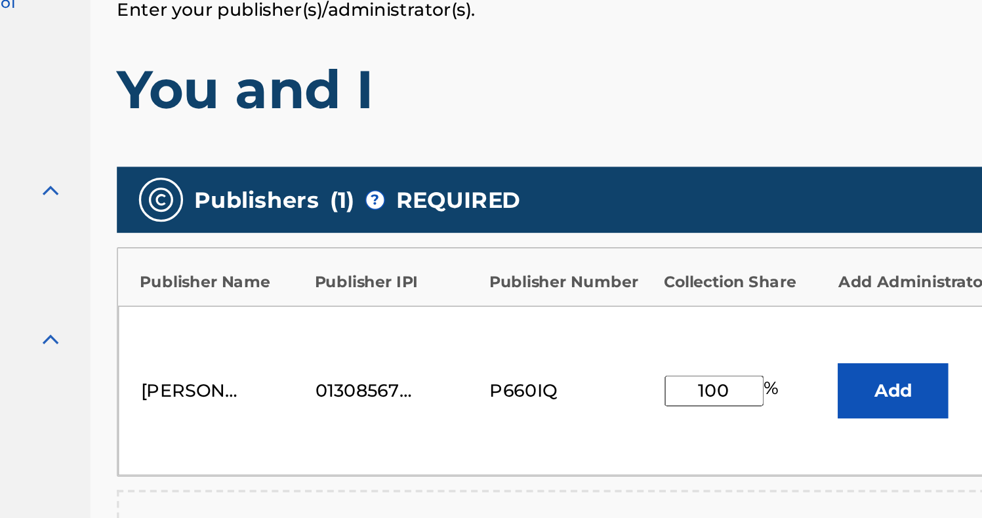
click at [337, 415] on div "01308567639" at bounding box center [366, 423] width 59 height 16
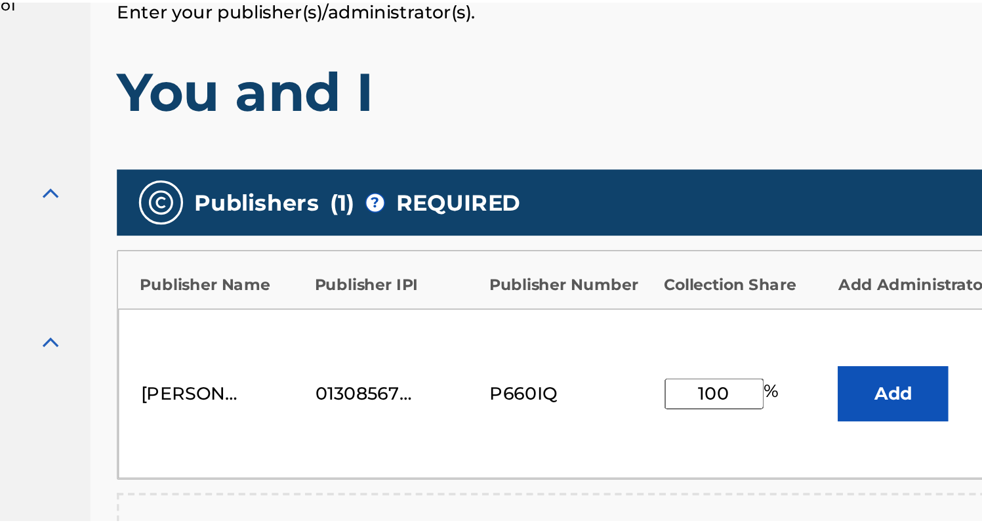
scroll to position [159, 0]
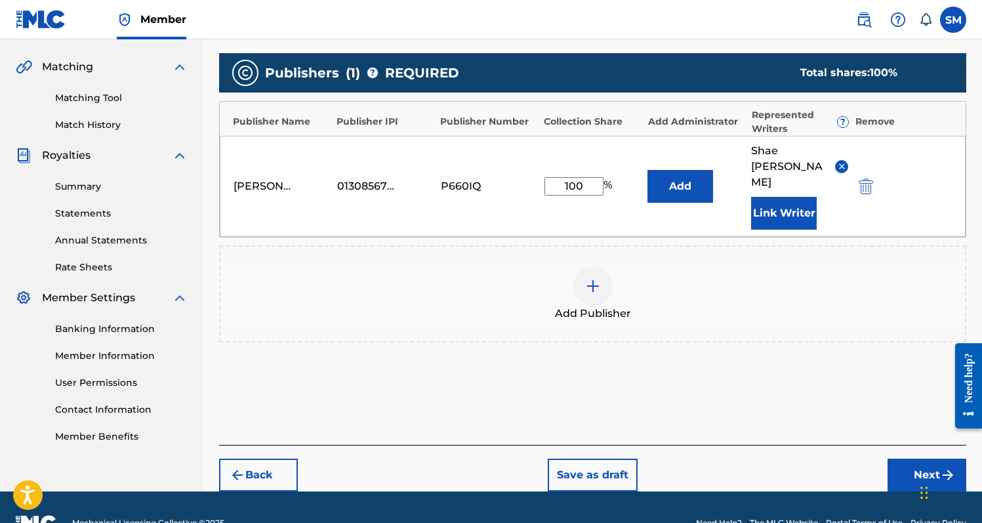
click at [910, 459] on button "Next" at bounding box center [927, 475] width 79 height 33
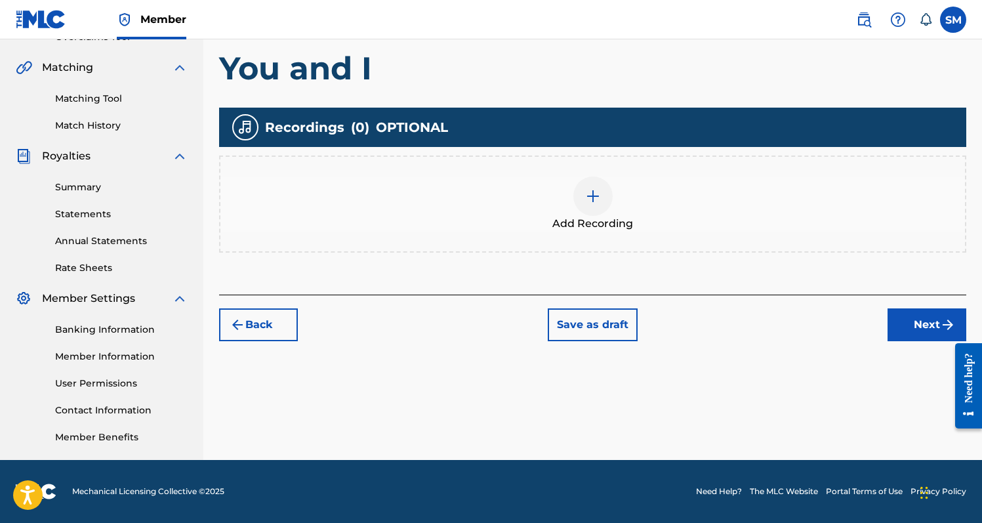
click at [591, 195] on img at bounding box center [593, 196] width 16 height 16
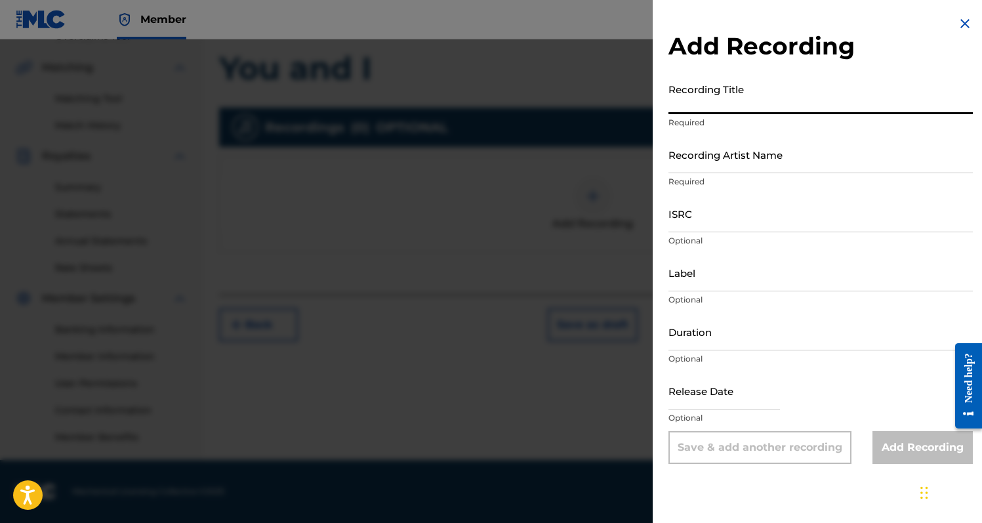
click at [758, 86] on input "Recording Title" at bounding box center [821, 95] width 304 height 37
drag, startPoint x: 724, startPoint y: 106, endPoint x: 646, endPoint y: 106, distance: 78.1
click at [646, 106] on div "Add Recording Recording Title You and I Required Recording Artist Name Required…" at bounding box center [491, 281] width 982 height 484
type input "You and I"
click at [724, 156] on input "Recording Artist Name" at bounding box center [821, 154] width 304 height 37
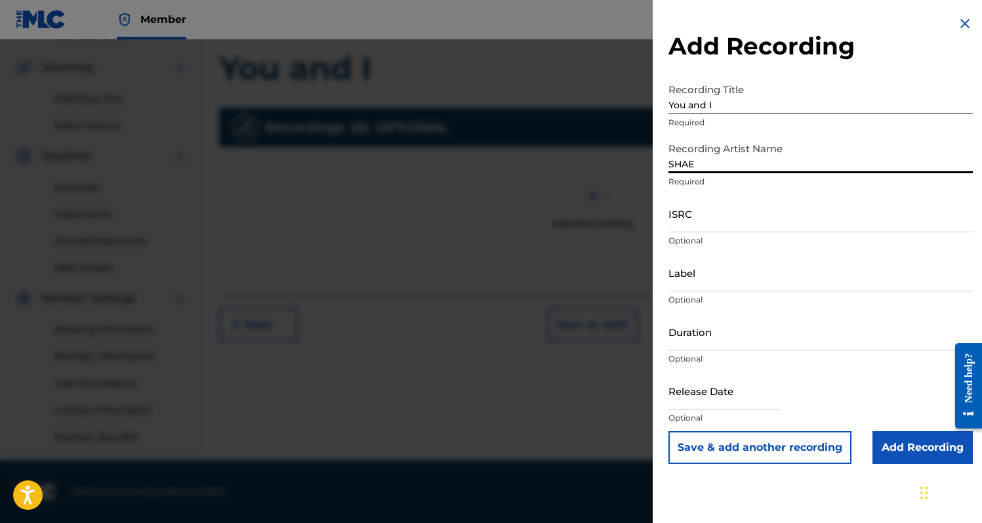
type input "SHAE"
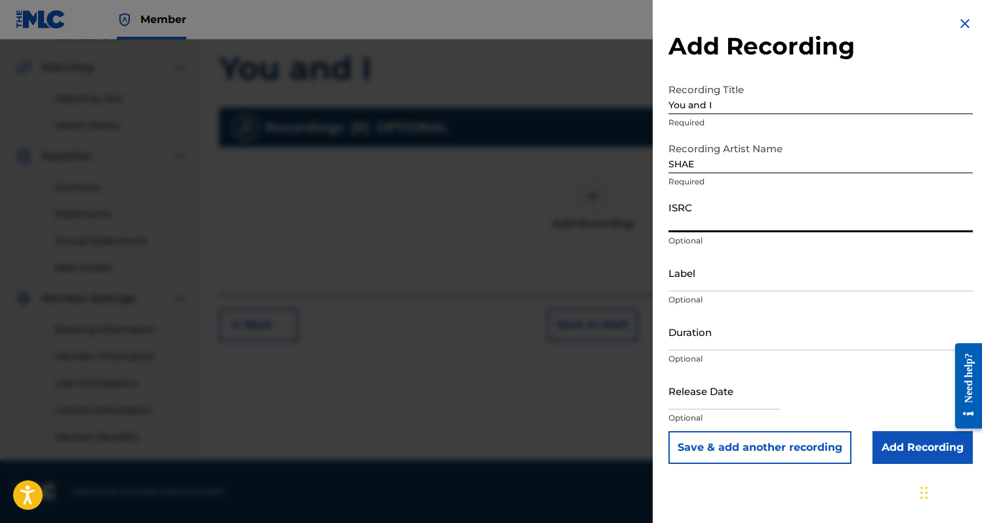
click at [816, 214] on input "ISRC" at bounding box center [821, 213] width 304 height 37
click at [749, 268] on input "Label" at bounding box center [821, 272] width 304 height 37
drag, startPoint x: 766, startPoint y: 285, endPoint x: 582, endPoint y: 279, distance: 184.5
click at [582, 279] on div "Add Recording Recording Title You and I Required Recording Artist Name SHAE Req…" at bounding box center [491, 281] width 982 height 484
type input "SHAE"
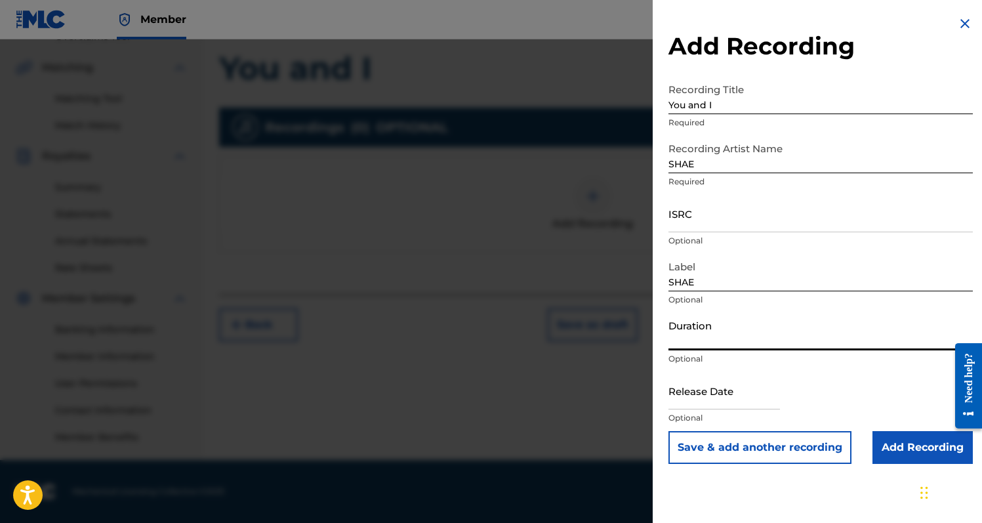
click at [672, 333] on input "Duration" at bounding box center [821, 331] width 304 height 37
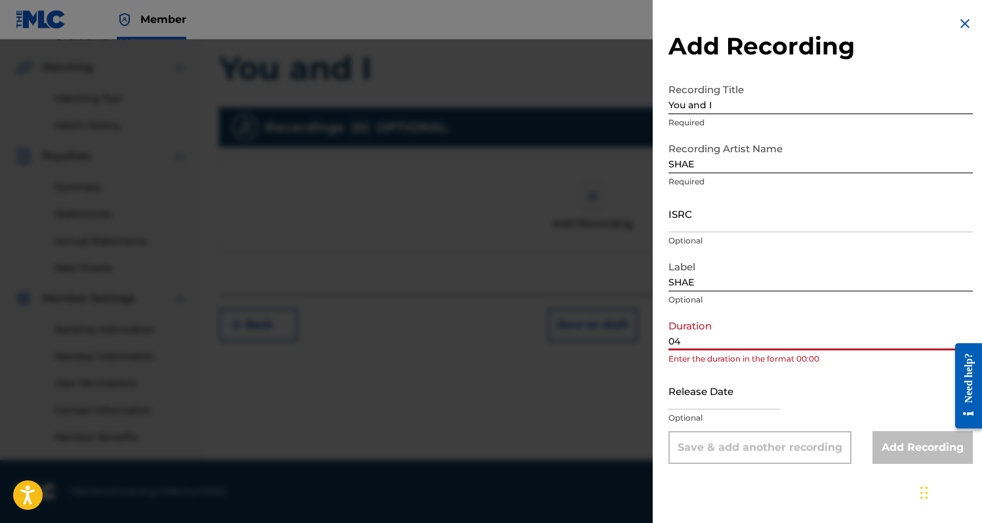
type input "0"
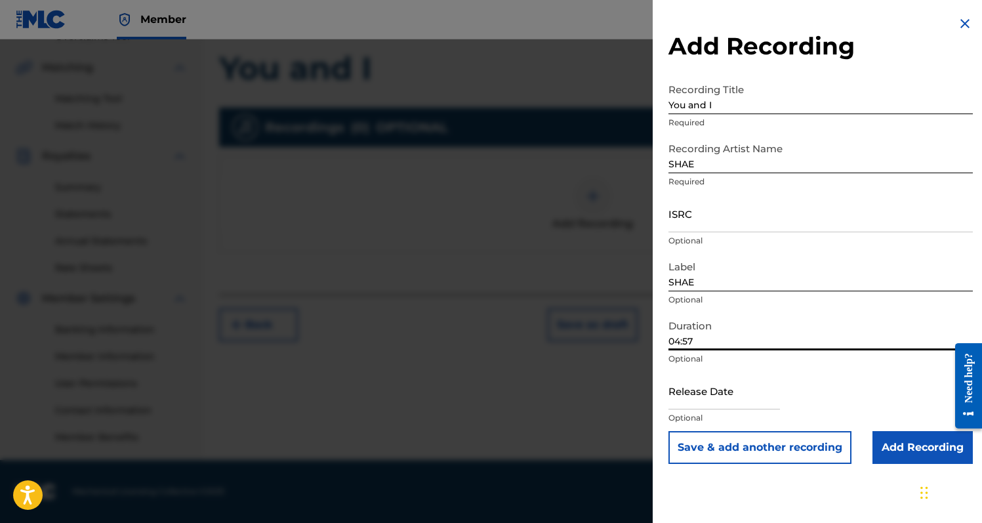
drag, startPoint x: 718, startPoint y: 342, endPoint x: 625, endPoint y: 334, distance: 92.8
click at [625, 337] on div "Add Recording Recording Title You and I Required Recording Artist Name SHAE Req…" at bounding box center [491, 281] width 982 height 484
type input "04:57"
click at [688, 394] on input "text" at bounding box center [725, 390] width 112 height 37
select select "7"
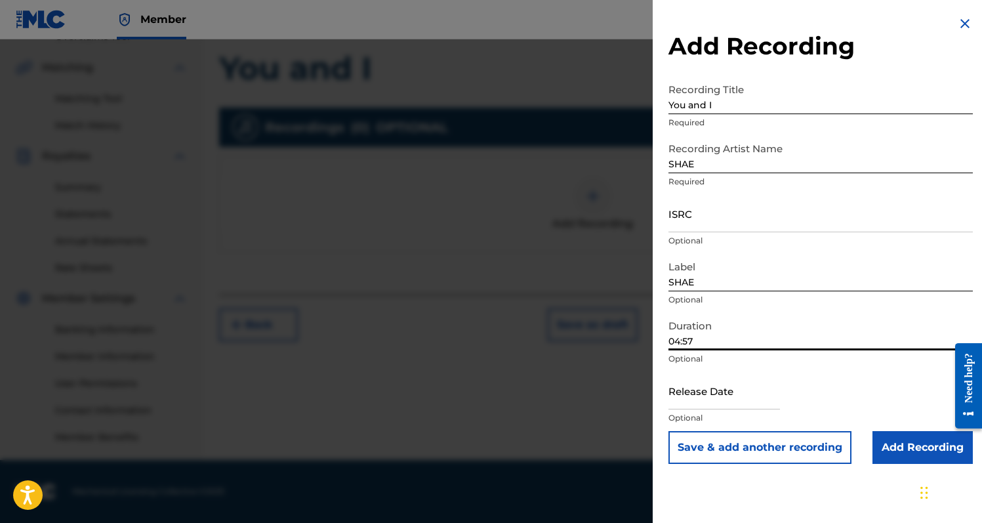
select select "2025"
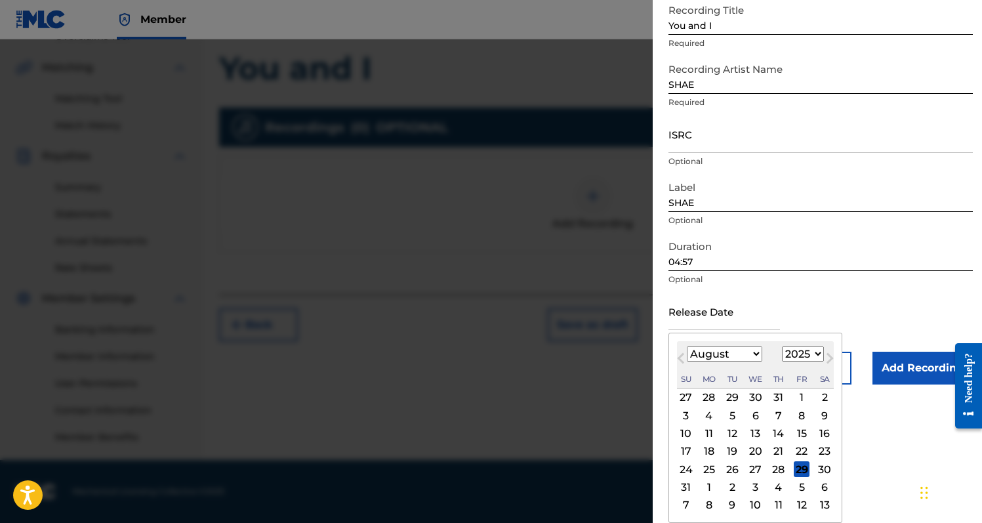
scroll to position [79, 0]
click at [794, 396] on div "1" at bounding box center [802, 398] width 16 height 16
type input "[DATE]"
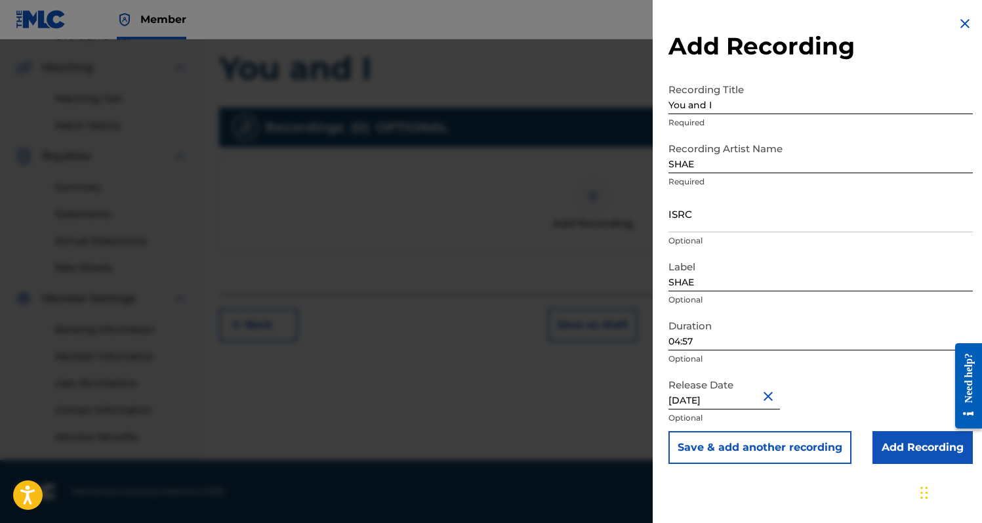
scroll to position [0, 0]
click at [780, 394] on button "Close" at bounding box center [770, 396] width 20 height 40
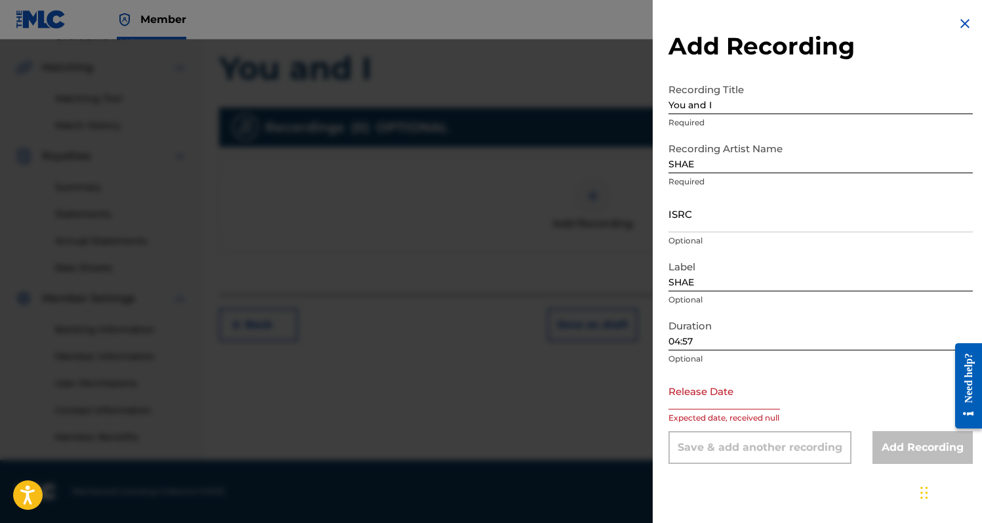
click at [824, 379] on div "Release Date Expected date, received null" at bounding box center [821, 401] width 304 height 59
click at [739, 330] on input "04:57" at bounding box center [821, 331] width 304 height 37
select select "7"
select select "2025"
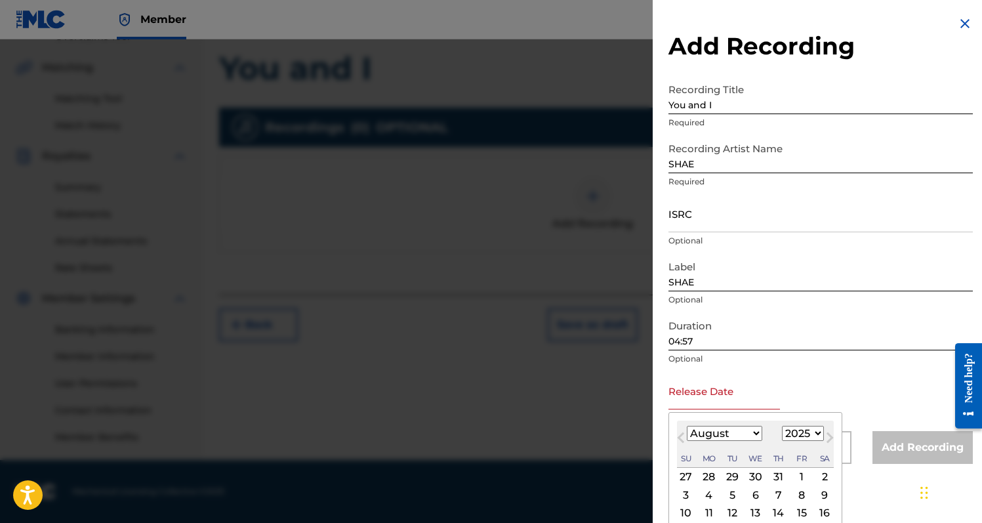
click at [743, 405] on input "text" at bounding box center [725, 390] width 112 height 37
click at [794, 480] on div "1" at bounding box center [802, 477] width 16 height 16
type input "[DATE]"
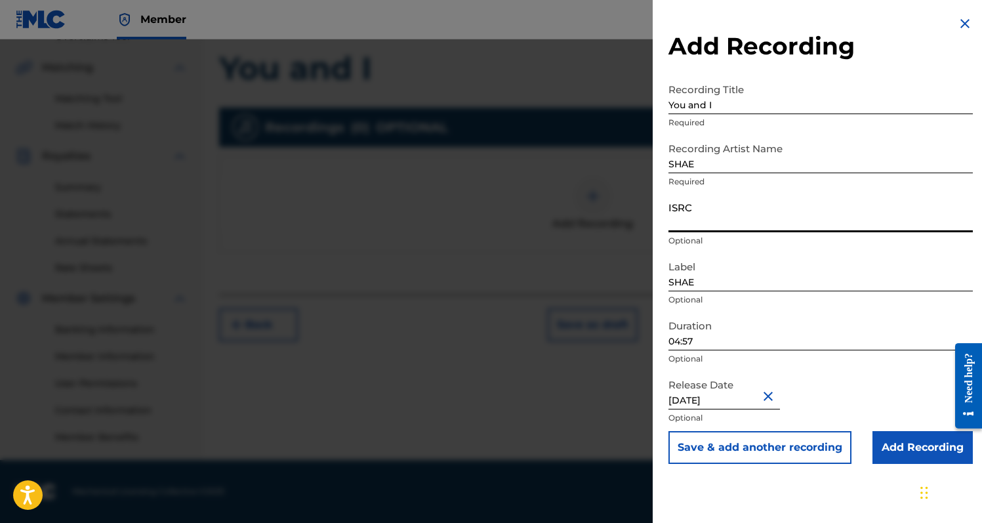
click at [764, 220] on input "ISRC" at bounding box center [821, 213] width 304 height 37
paste input "QMEU32513149"
type input "QMEU32513149"
click at [908, 443] on input "Add Recording" at bounding box center [923, 447] width 100 height 33
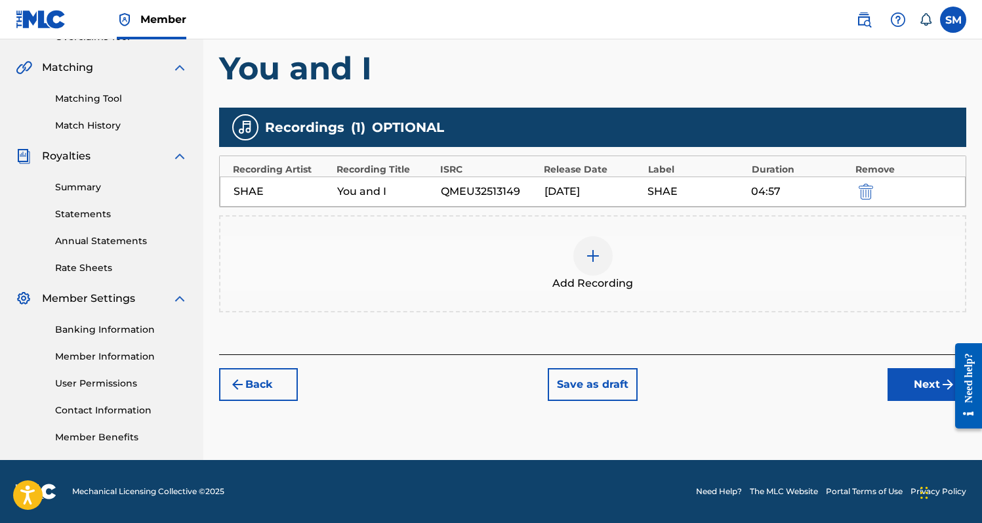
click at [911, 394] on button "Next" at bounding box center [927, 384] width 79 height 33
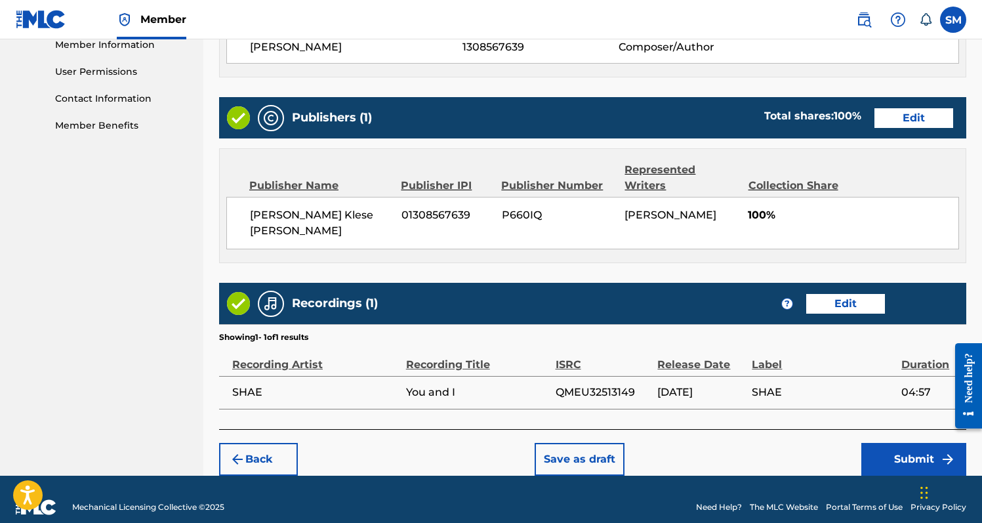
scroll to position [602, 0]
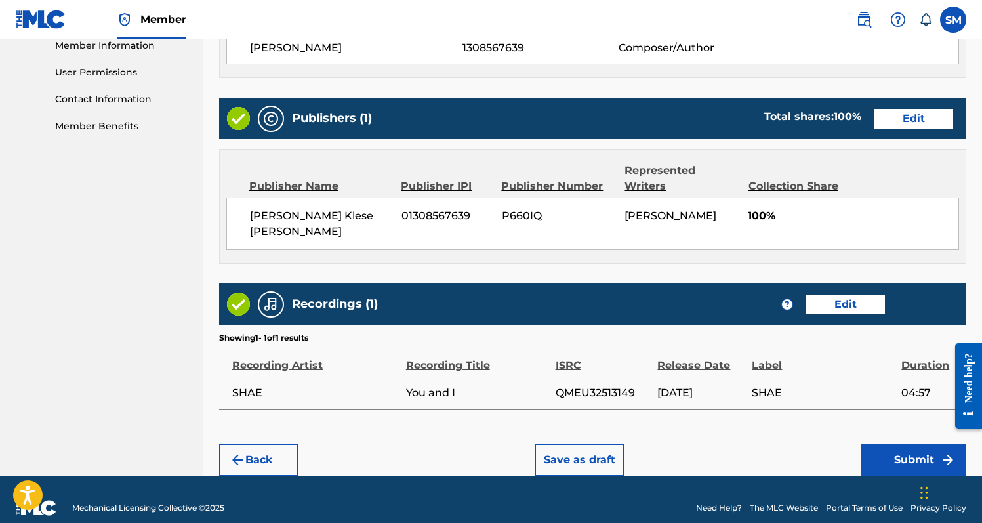
click at [887, 443] on button "Submit" at bounding box center [913, 459] width 105 height 33
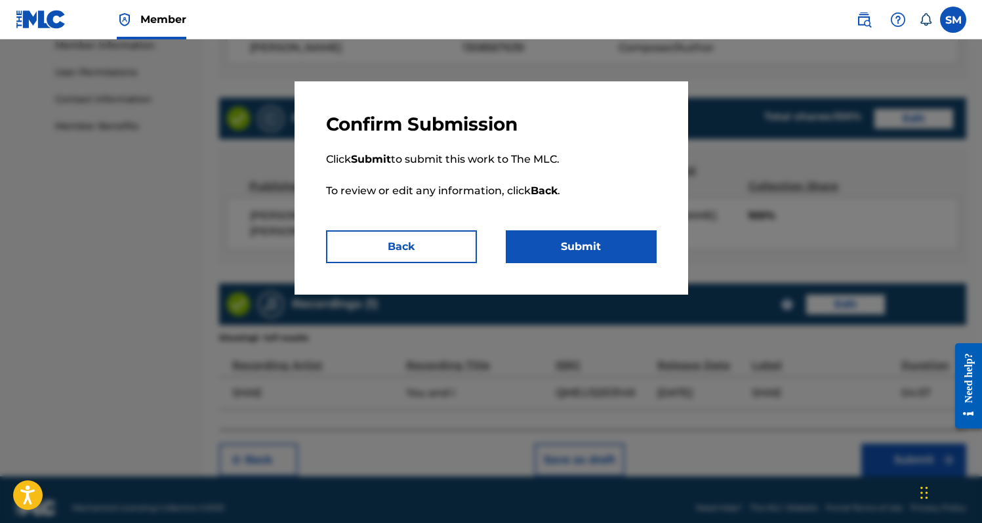
click at [606, 243] on button "Submit" at bounding box center [581, 246] width 151 height 33
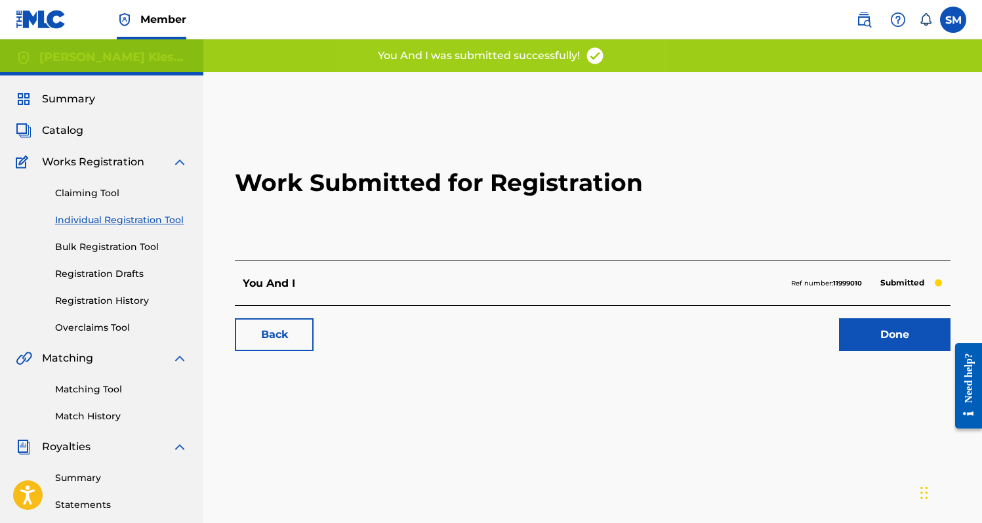
click at [902, 341] on link "Done" at bounding box center [895, 334] width 112 height 33
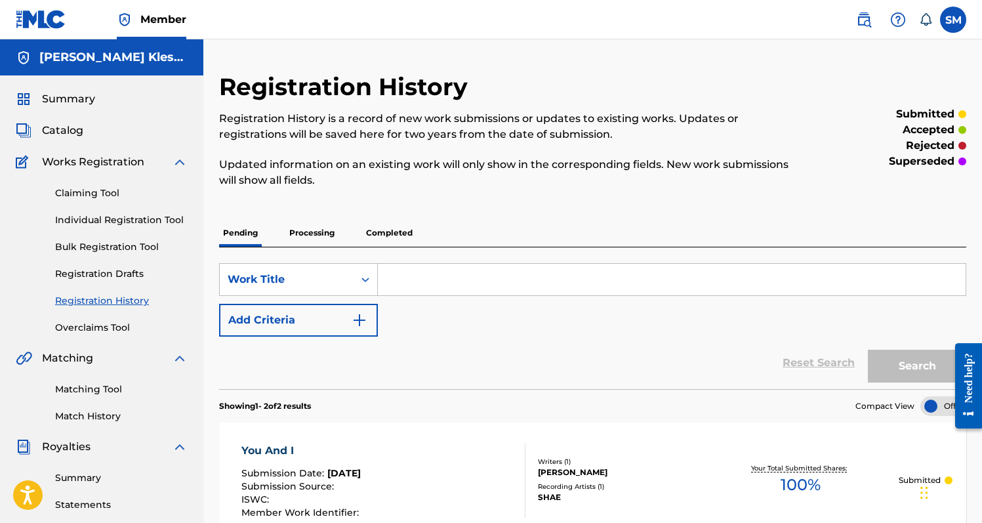
scroll to position [251, 0]
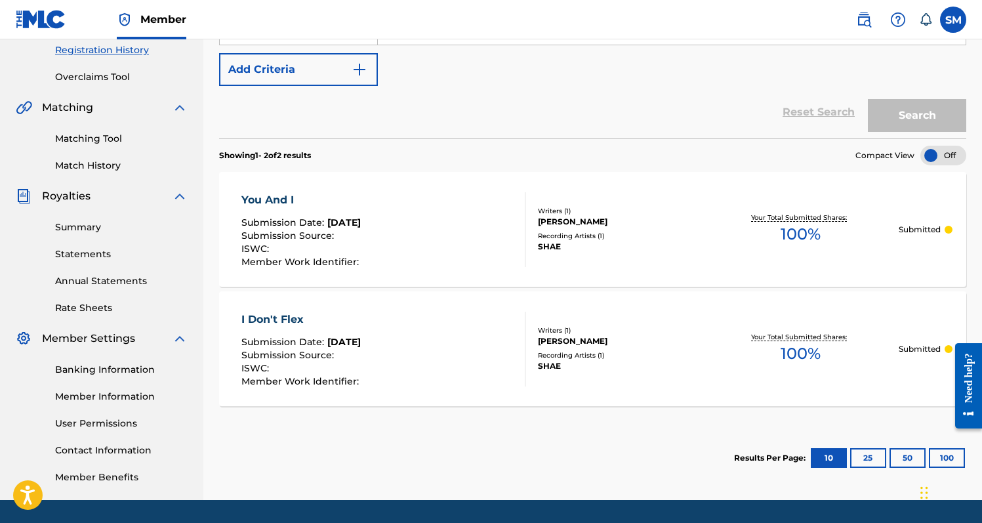
click at [128, 449] on link "Contact Information" at bounding box center [121, 450] width 133 height 14
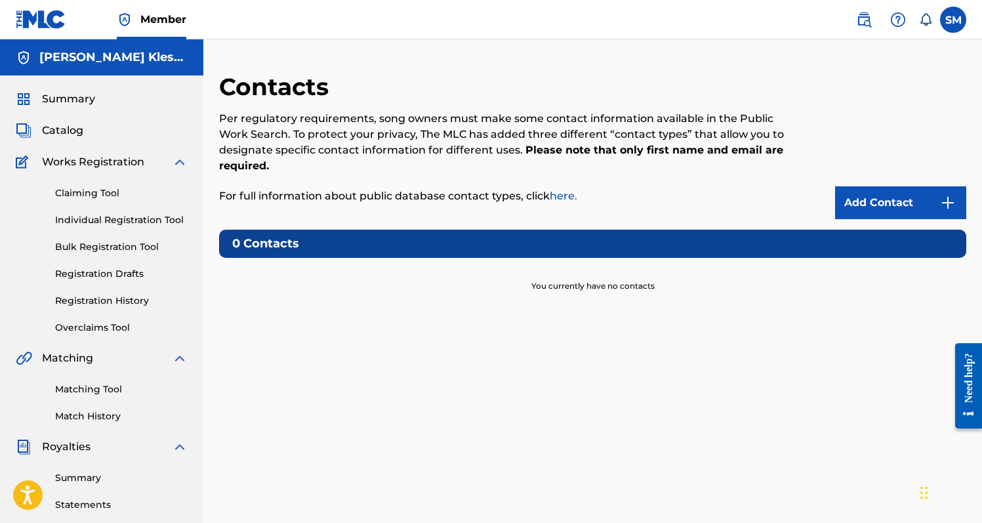
click at [946, 201] on img at bounding box center [948, 203] width 16 height 16
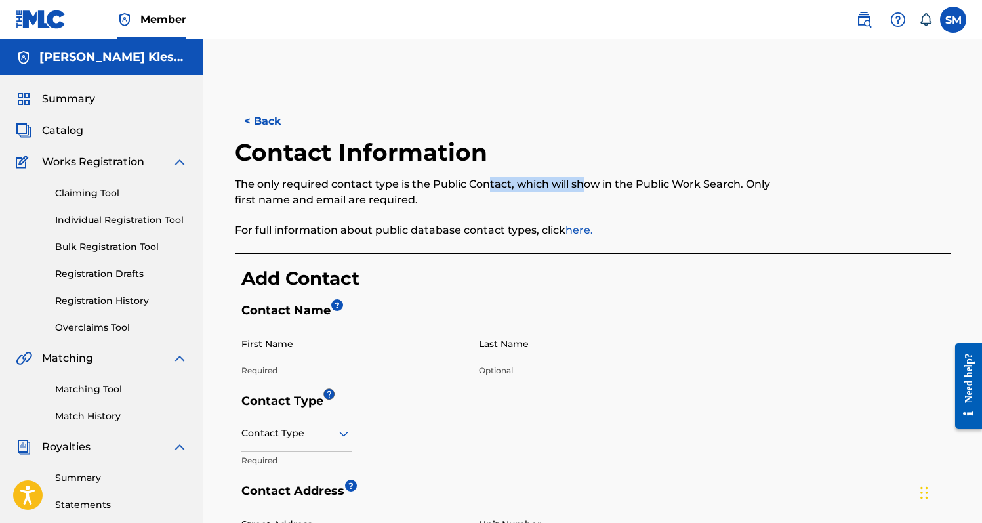
drag, startPoint x: 586, startPoint y: 184, endPoint x: 485, endPoint y: 177, distance: 100.6
click at [486, 177] on p "The only required contact type is the Public Contact, which will show in the Pu…" at bounding box center [510, 191] width 551 height 31
click at [485, 177] on p "The only required contact type is the Public Contact, which will show in the Pu…" at bounding box center [510, 191] width 551 height 31
type input "Shae"
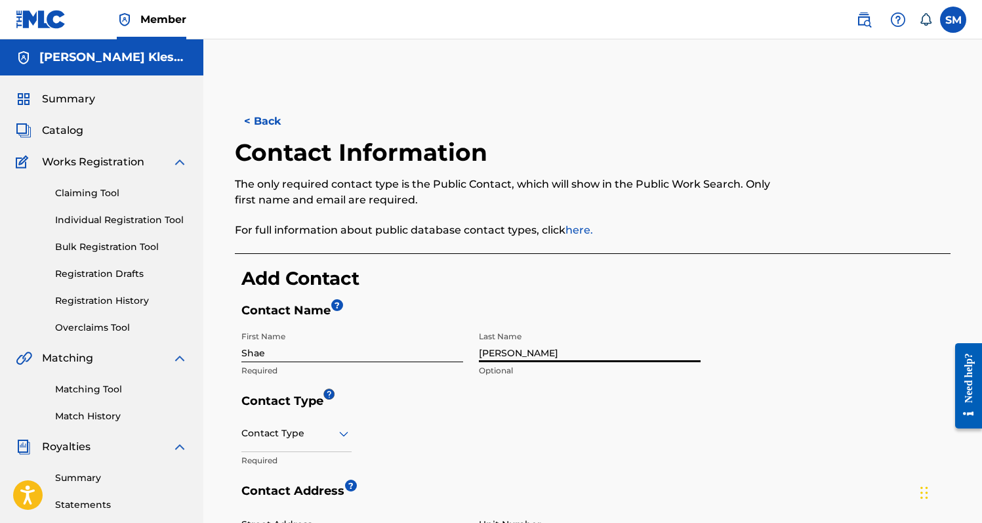
type input "[PERSON_NAME]"
click at [263, 427] on div "Contact Type" at bounding box center [296, 433] width 110 height 37
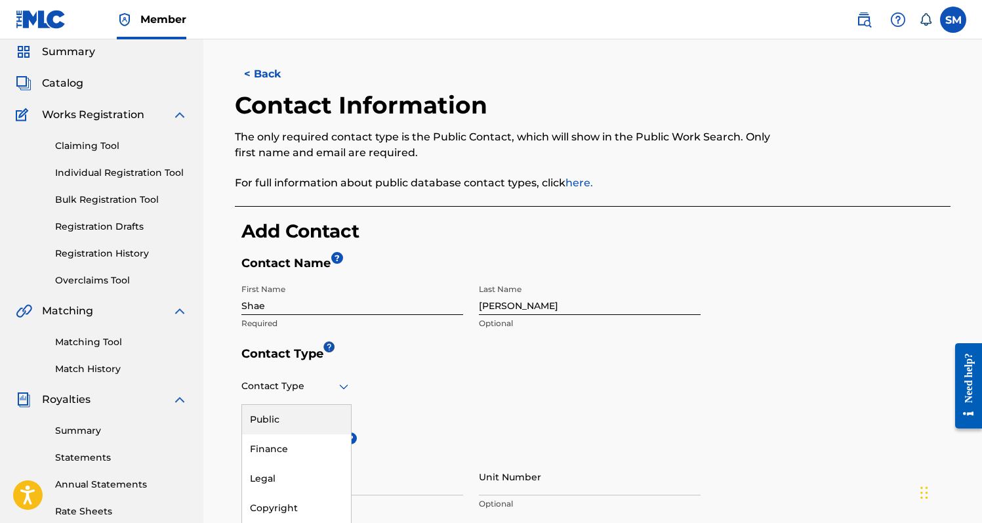
click at [287, 418] on div "Public" at bounding box center [296, 420] width 109 height 30
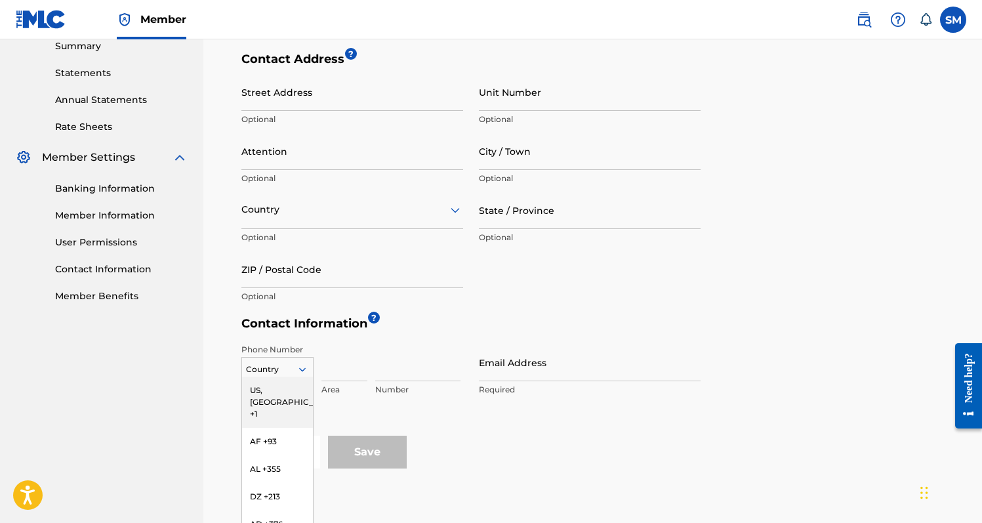
scroll to position [482, 0]
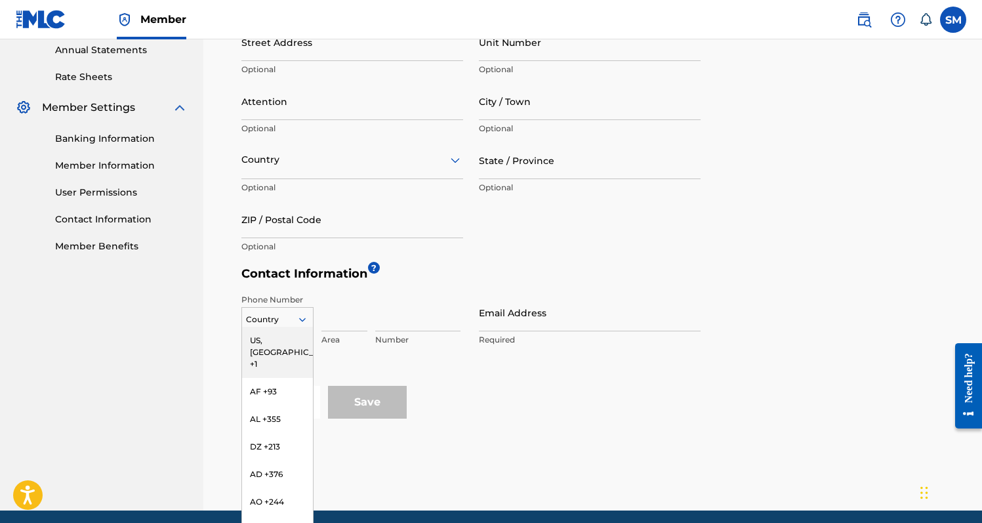
click at [291, 327] on div "US, [GEOGRAPHIC_DATA] +1, 1 of 216. 216 results available. Use Up and Down to c…" at bounding box center [277, 317] width 72 height 20
click at [289, 340] on div "US, [GEOGRAPHIC_DATA] +1" at bounding box center [277, 352] width 71 height 51
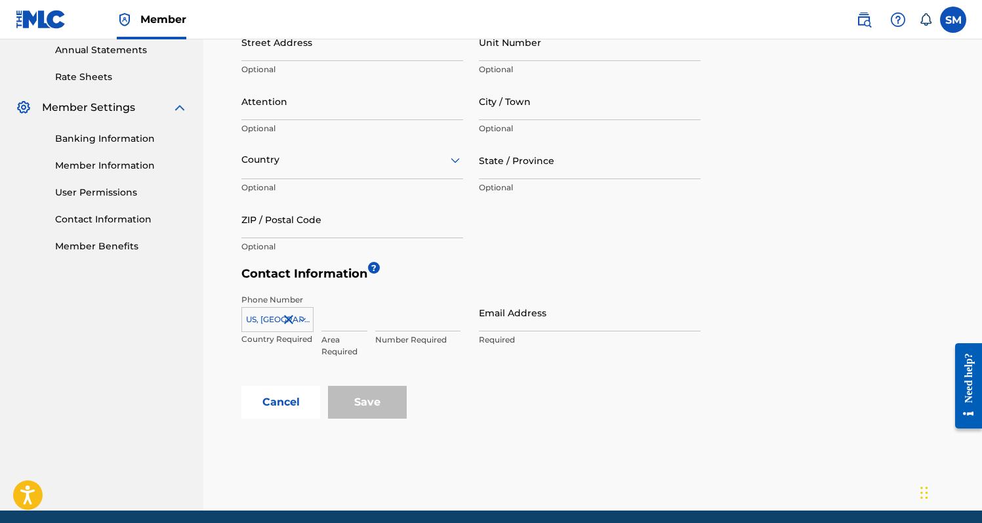
click at [330, 320] on input at bounding box center [344, 312] width 46 height 37
type input "727"
type input "6558884"
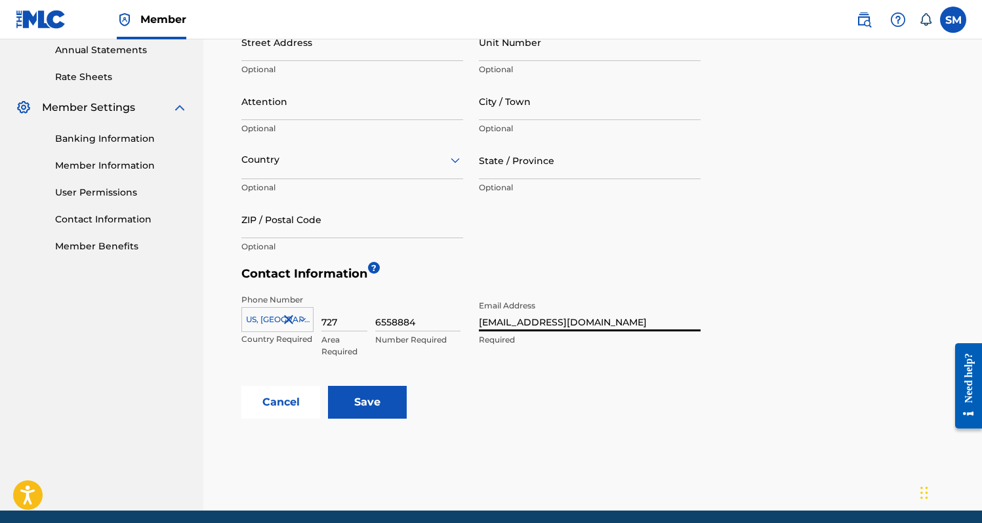
type input "[EMAIL_ADDRESS][DOMAIN_NAME]"
click at [692, 210] on div "Street Address Optional Unit Number Optional Attention Optional City / Town Opt…" at bounding box center [470, 142] width 459 height 236
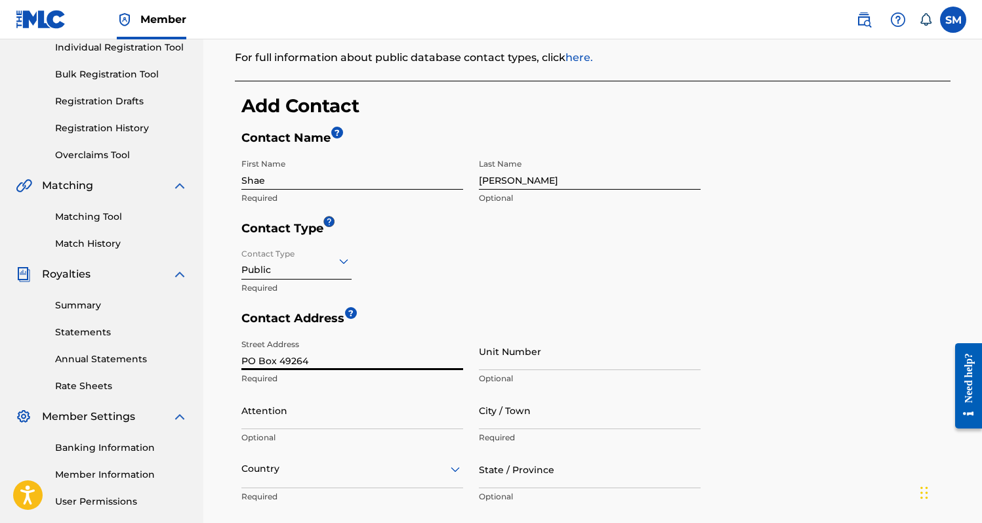
scroll to position [203, 0]
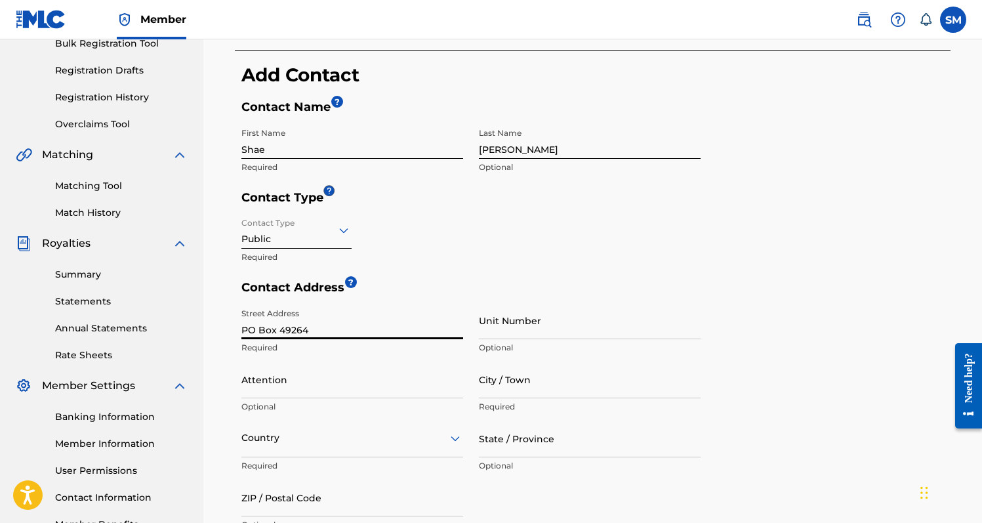
type input "PO Box 49264"
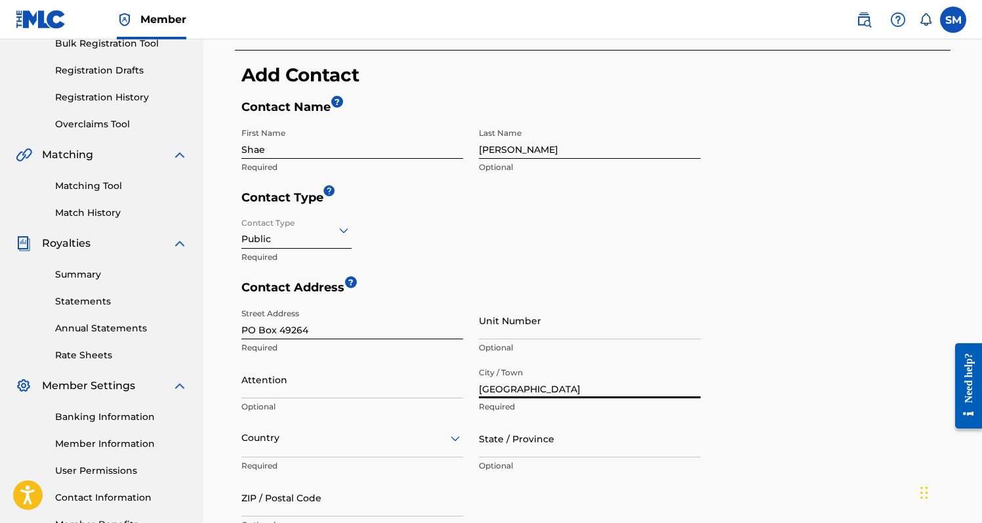
type input "[GEOGRAPHIC_DATA]"
type input "FL"
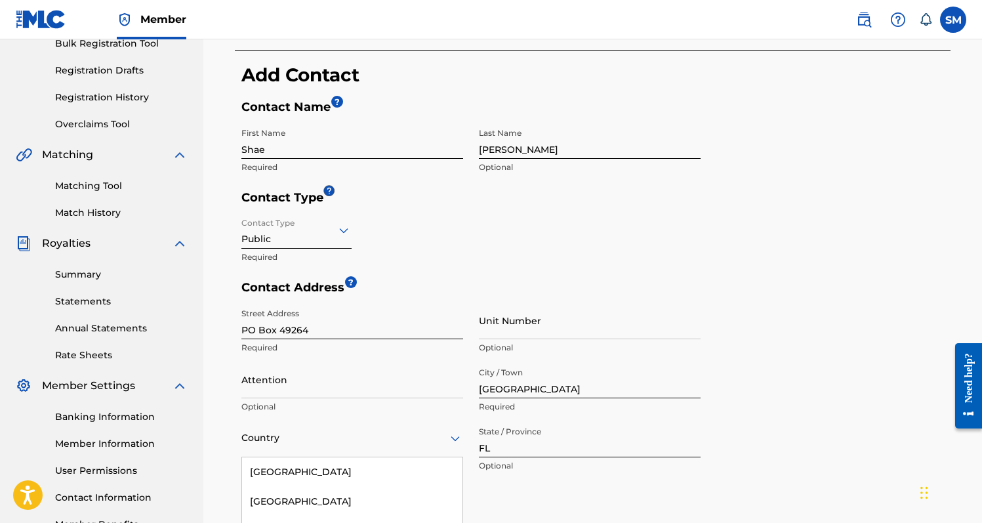
scroll to position [334, 0]
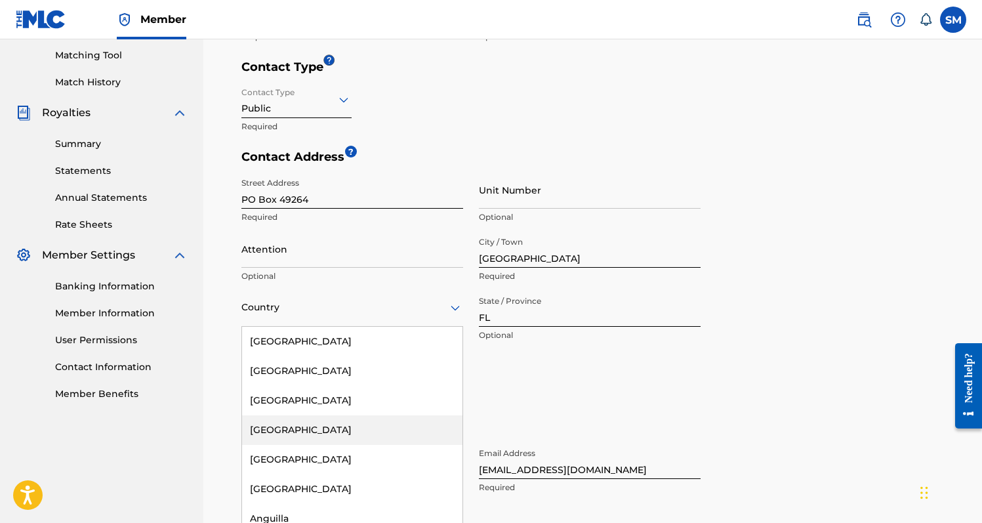
click at [371, 327] on div "[GEOGRAPHIC_DATA], 4 of 223. 223 results available. Use Up and Down to choose o…" at bounding box center [352, 307] width 222 height 37
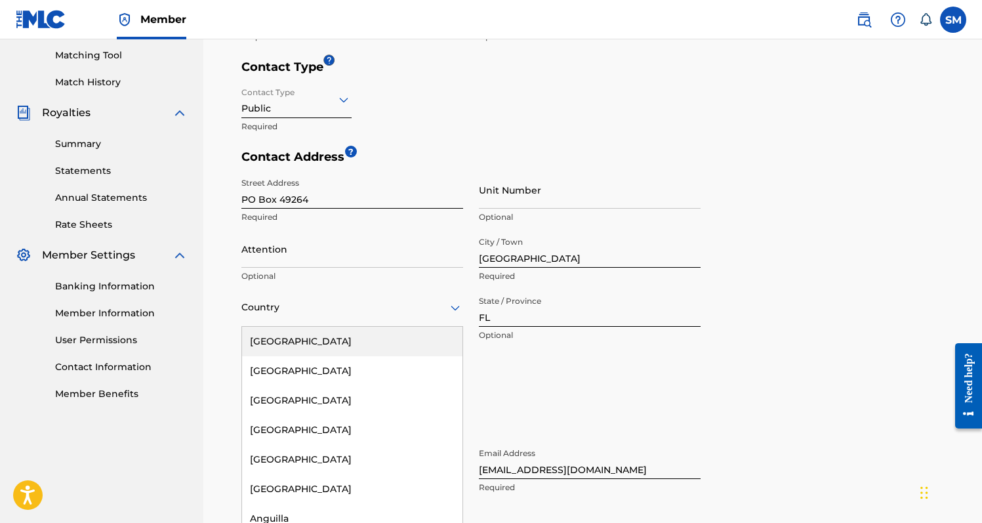
click at [364, 352] on div "[GEOGRAPHIC_DATA]" at bounding box center [352, 342] width 220 height 30
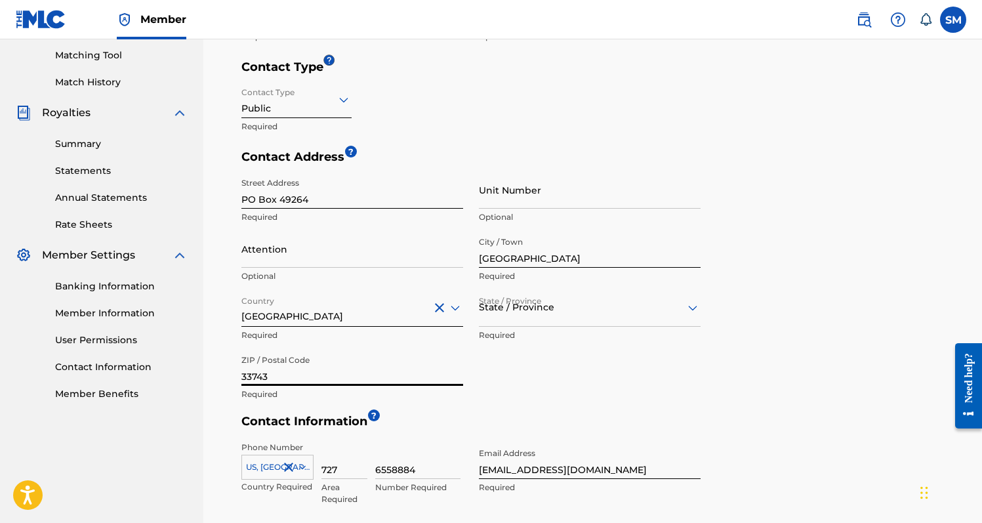
type input "33743"
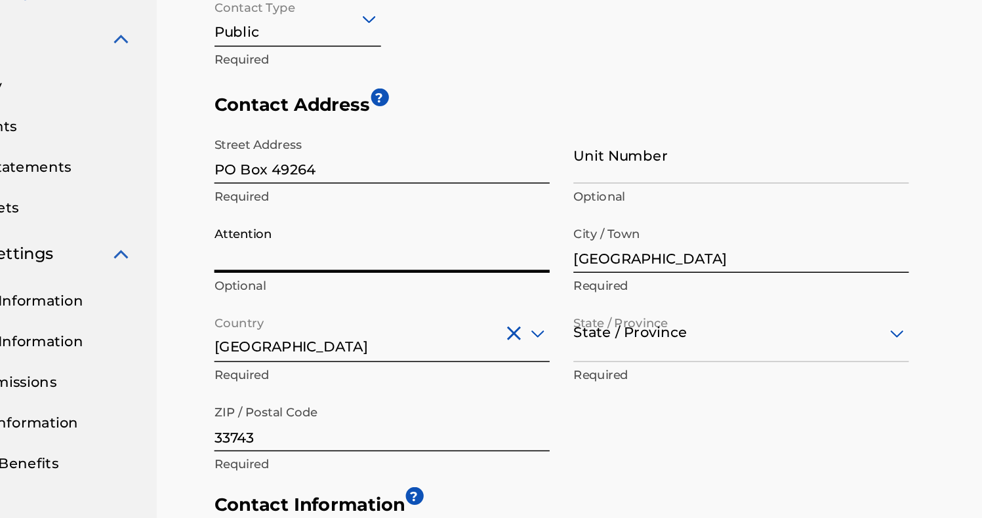
scroll to position [252, 0]
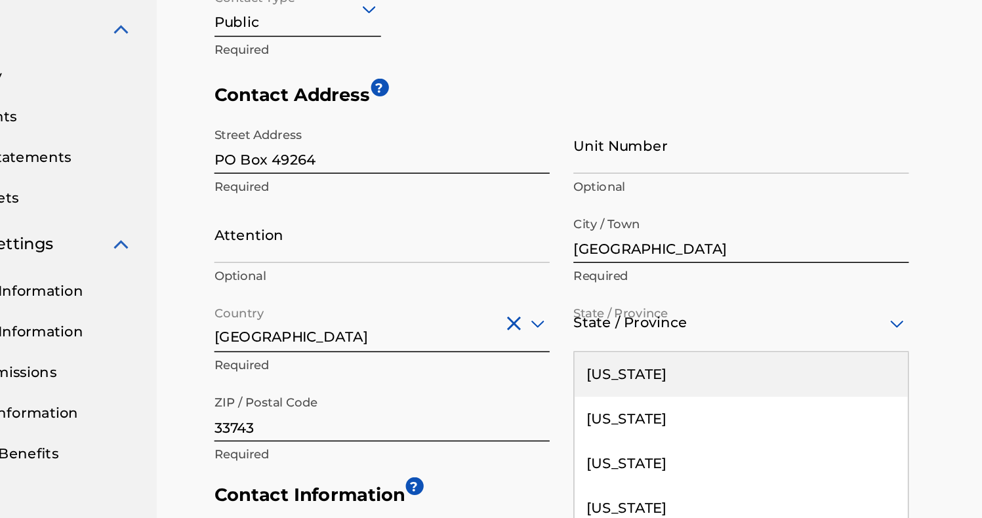
click at [424, 253] on div "Street Address [GEOGRAPHIC_DATA] Required Unit Number Optional Attention Option…" at bounding box center [470, 371] width 459 height 236
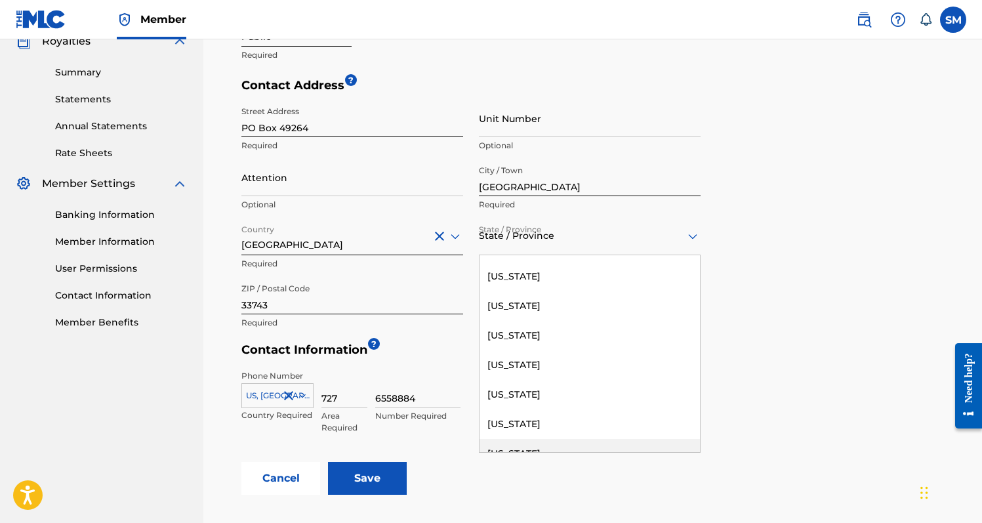
scroll to position [305, 0]
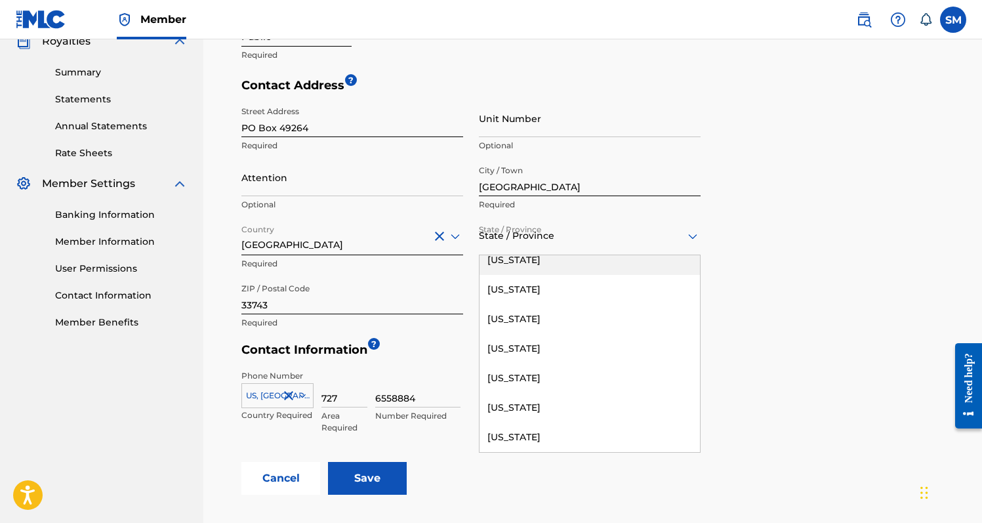
click at [575, 258] on div "[US_STATE]" at bounding box center [590, 260] width 220 height 30
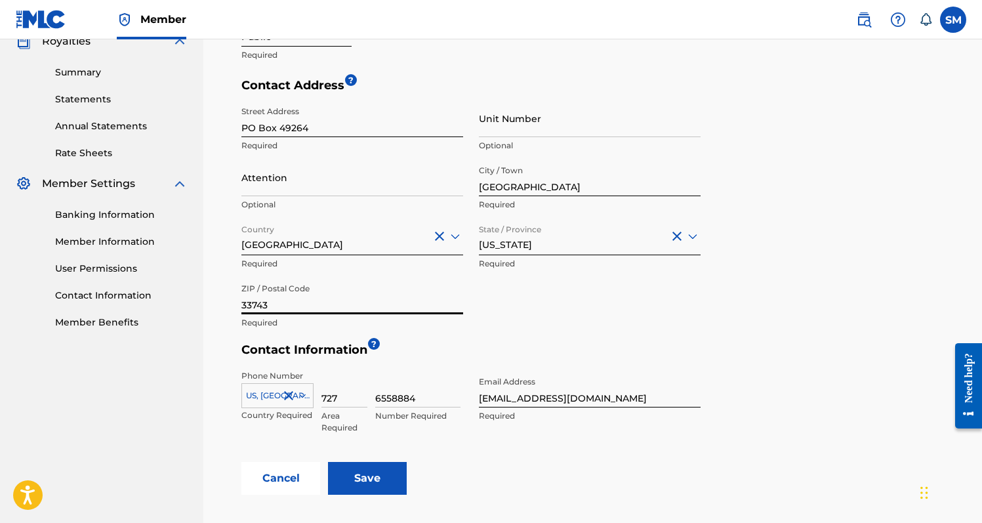
click at [430, 301] on input "33743" at bounding box center [352, 295] width 222 height 37
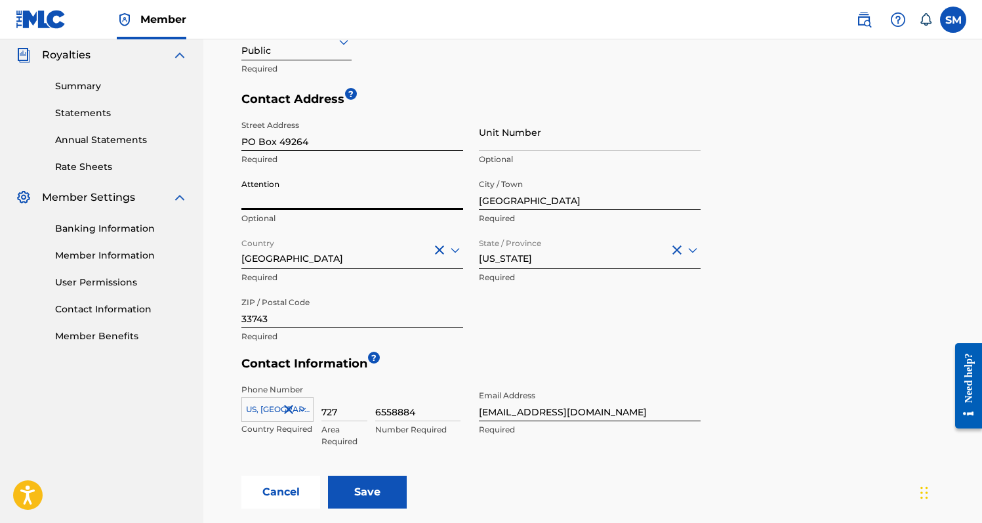
click at [387, 196] on input "Attention" at bounding box center [352, 191] width 222 height 37
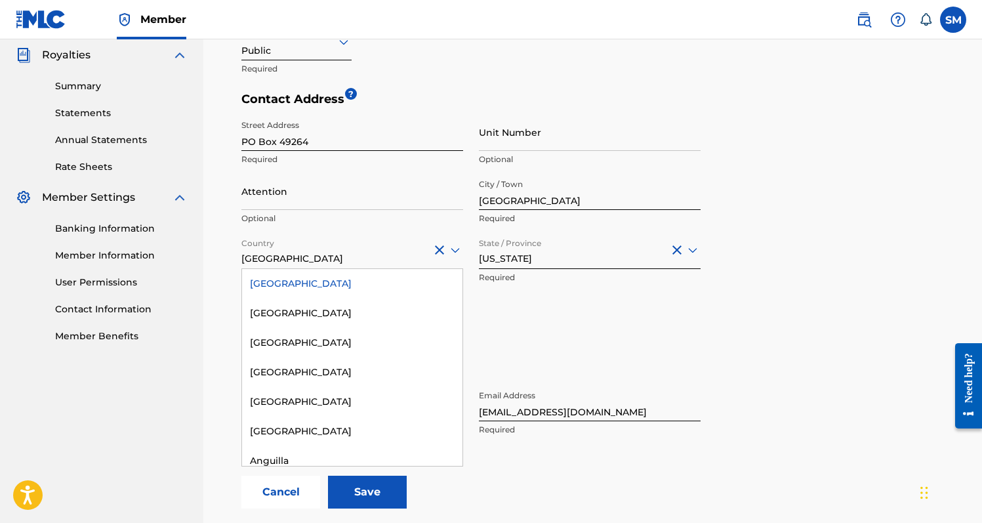
click at [370, 234] on div "[GEOGRAPHIC_DATA]" at bounding box center [352, 250] width 222 height 32
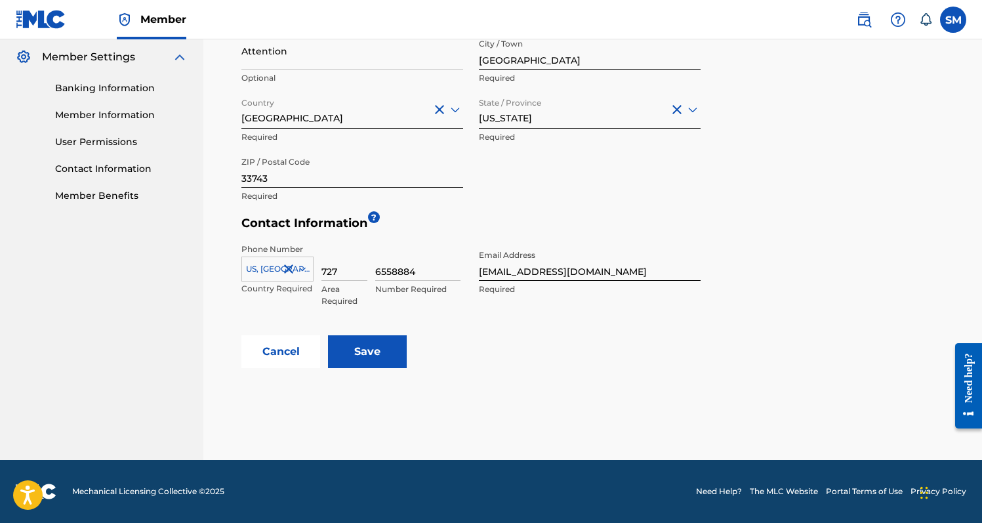
scroll to position [531, 0]
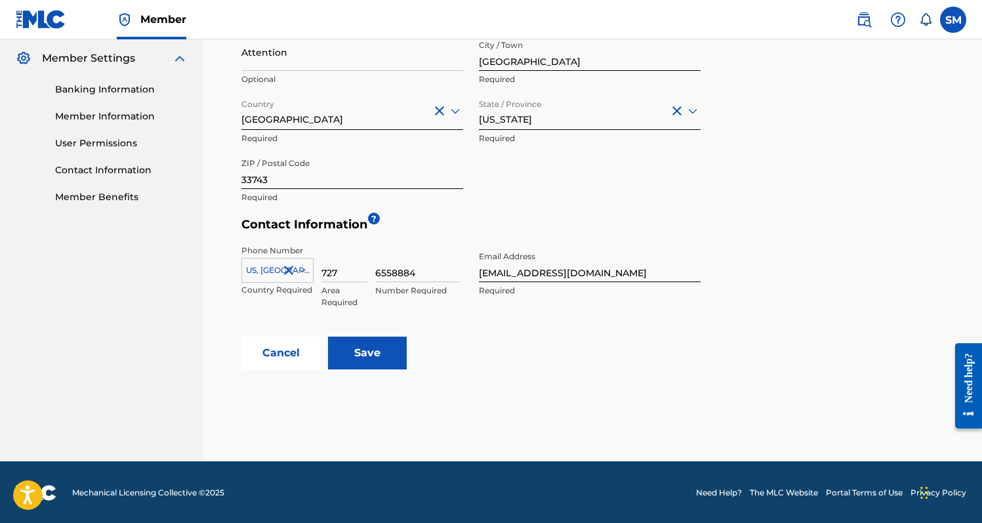
click at [375, 348] on input "Save" at bounding box center [367, 353] width 79 height 33
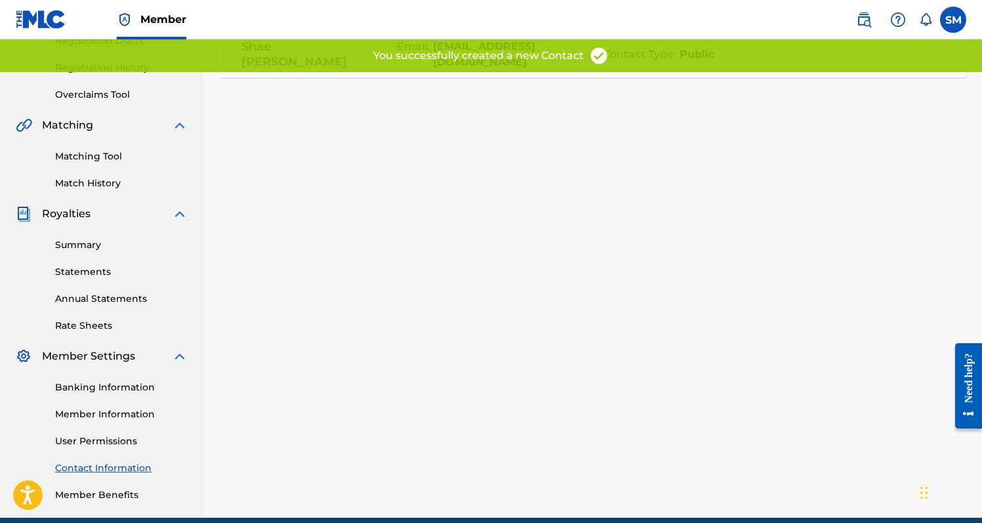
scroll to position [224, 0]
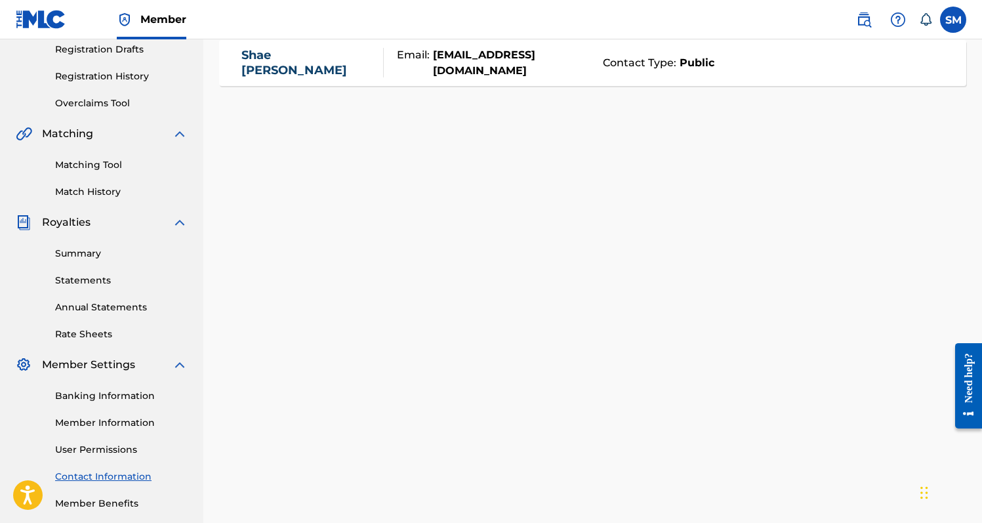
click at [113, 451] on link "User Permissions" at bounding box center [121, 450] width 133 height 14
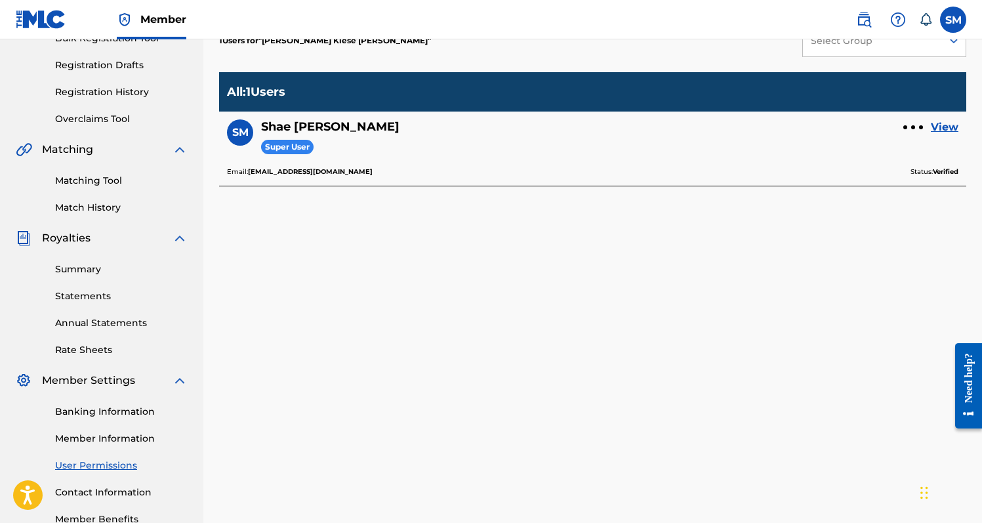
scroll to position [258, 0]
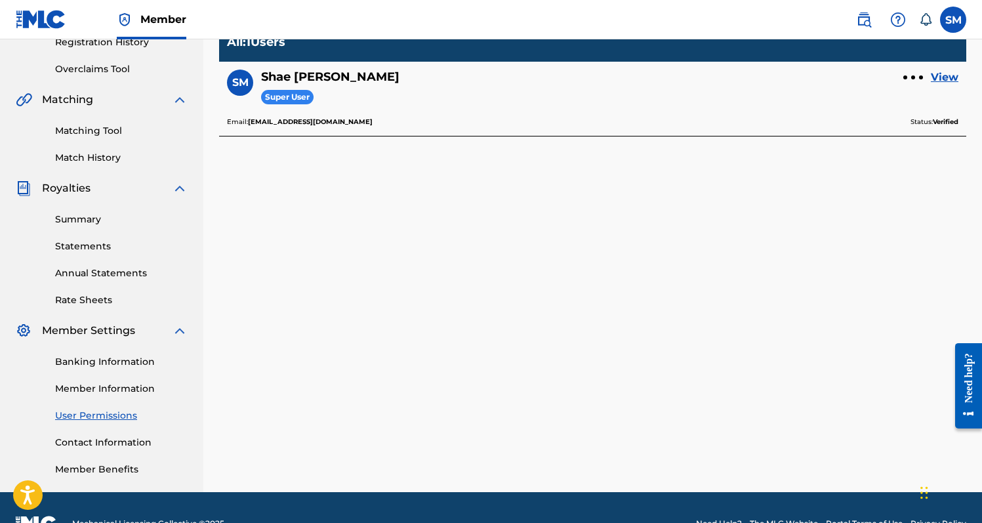
click at [106, 466] on link "Member Benefits" at bounding box center [121, 470] width 133 height 14
click at [102, 390] on link "Member Information" at bounding box center [121, 389] width 133 height 14
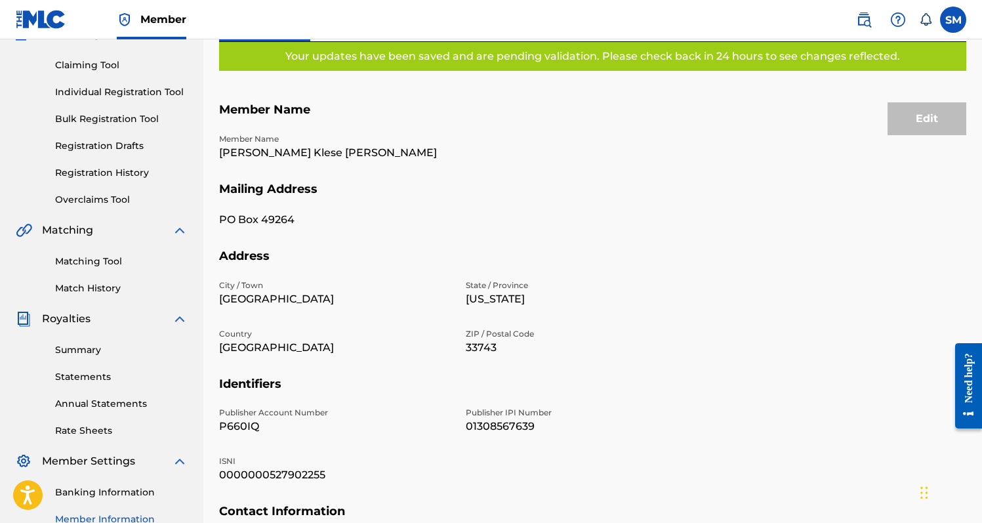
scroll to position [258, 0]
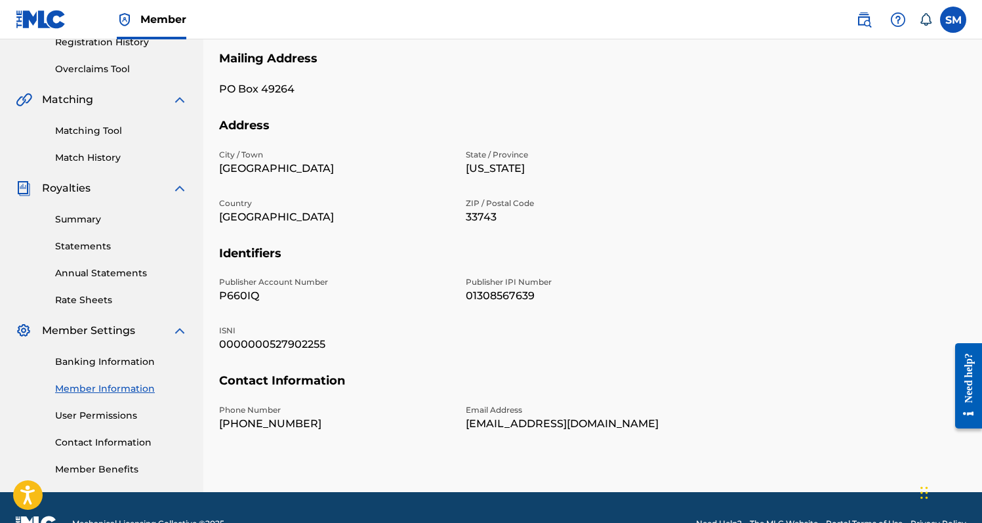
click at [115, 363] on link "Banking Information" at bounding box center [121, 362] width 133 height 14
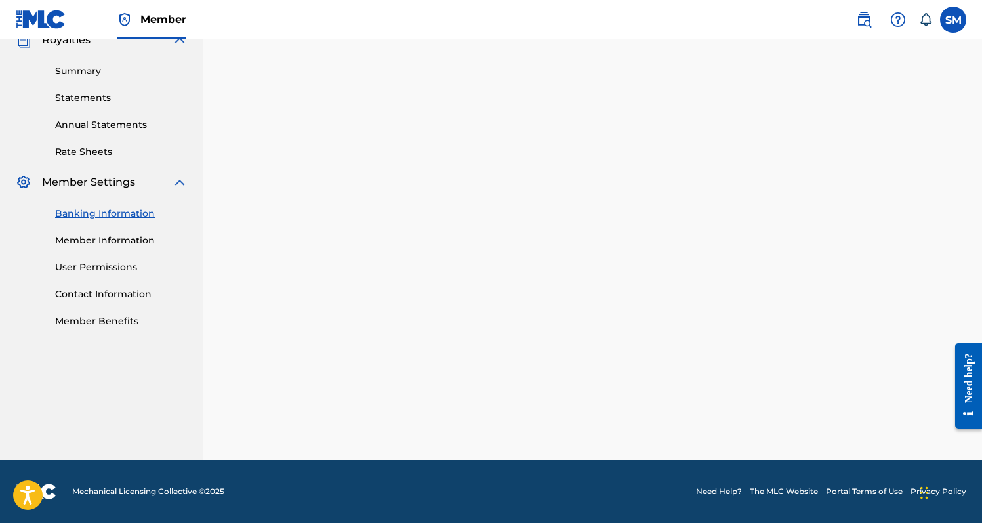
scroll to position [407, 0]
click at [89, 75] on link "Summary" at bounding box center [121, 71] width 133 height 14
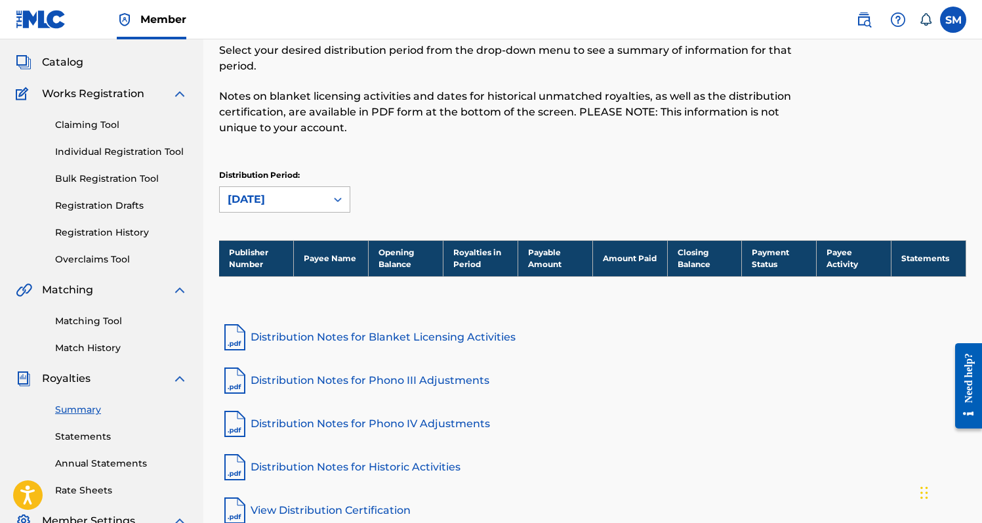
scroll to position [108, 0]
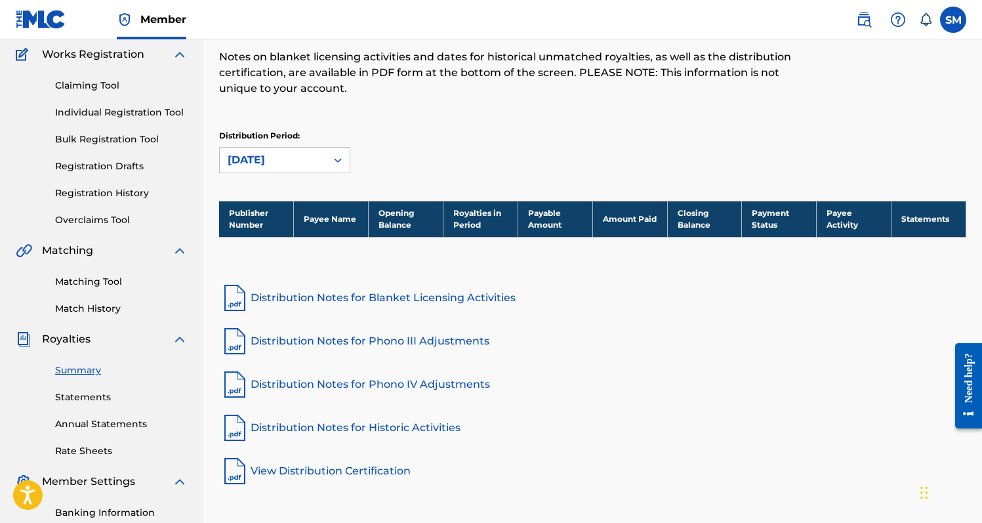
click at [275, 175] on div "Distribution Period: [DATE]" at bounding box center [592, 157] width 747 height 55
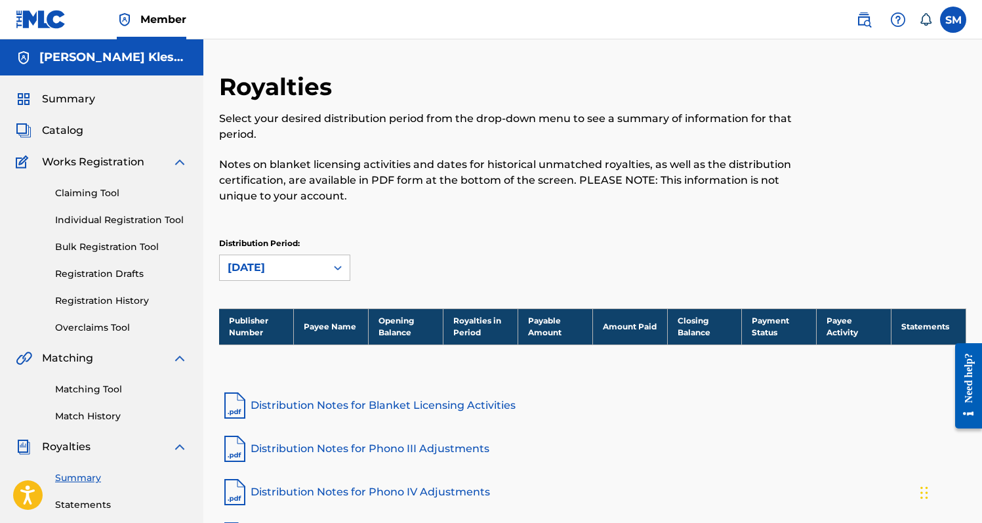
scroll to position [0, 0]
click at [117, 215] on link "Individual Registration Tool" at bounding box center [121, 220] width 133 height 14
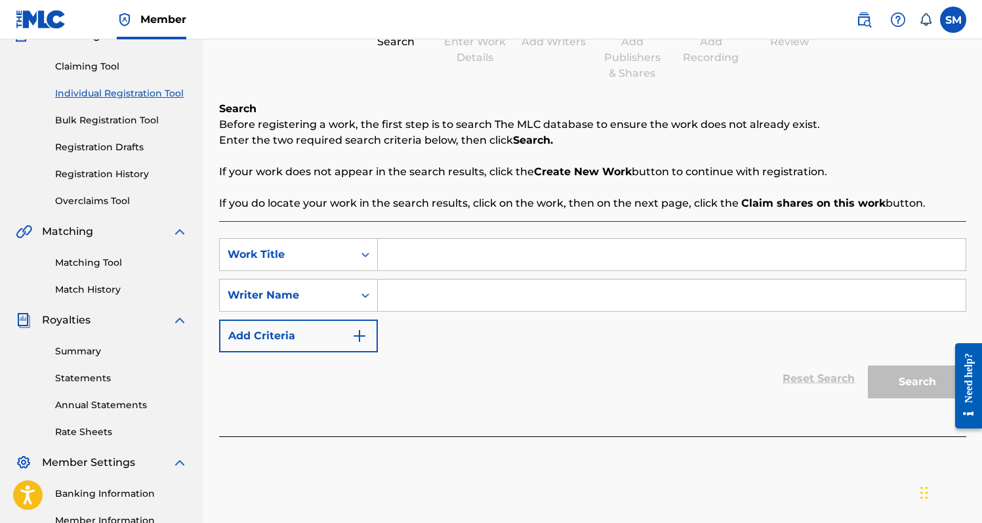
scroll to position [188, 0]
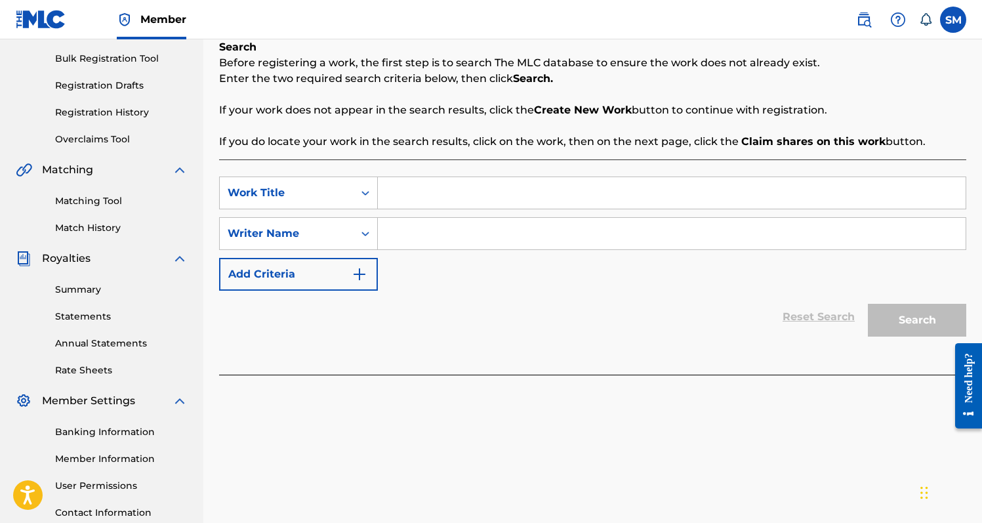
click at [457, 183] on input "Search Form" at bounding box center [672, 192] width 588 height 31
type input "Beat Drop"
click at [510, 232] on input "Search Form" at bounding box center [672, 233] width 588 height 31
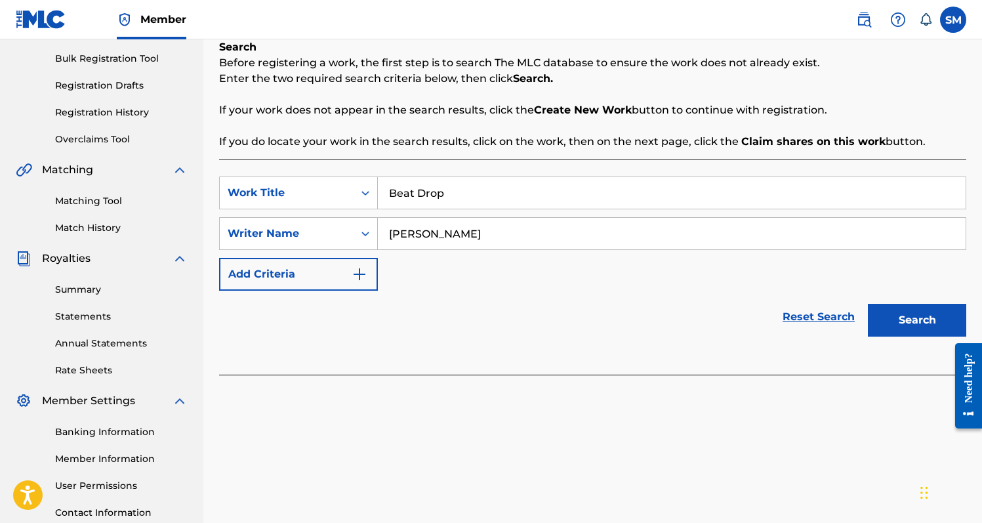
type input "[PERSON_NAME]"
click at [899, 324] on button "Search" at bounding box center [917, 320] width 98 height 33
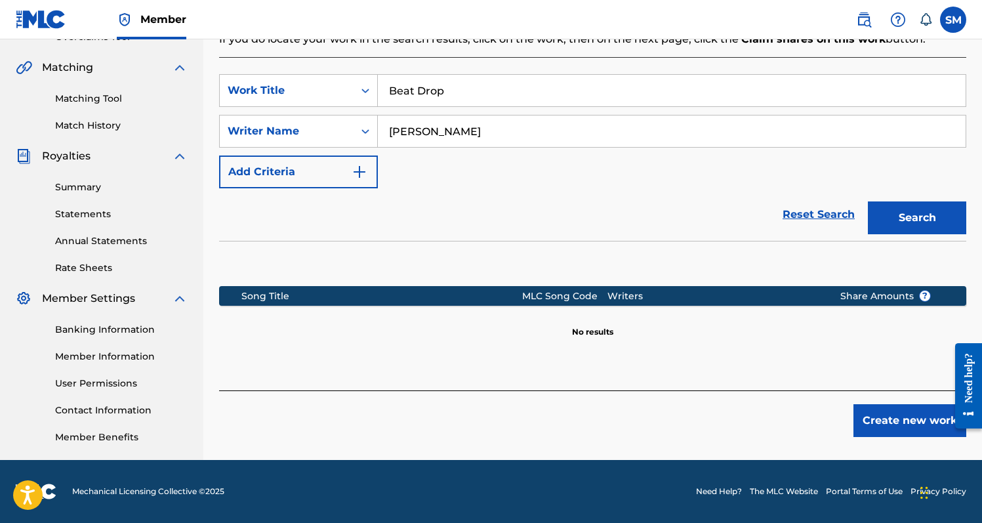
scroll to position [291, 0]
click at [897, 421] on button "Create new work" at bounding box center [910, 420] width 113 height 33
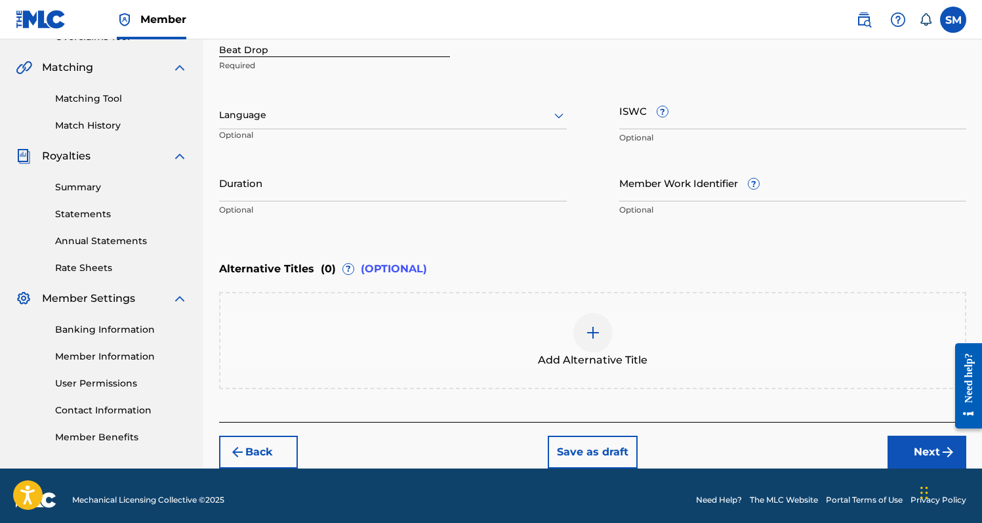
scroll to position [80, 0]
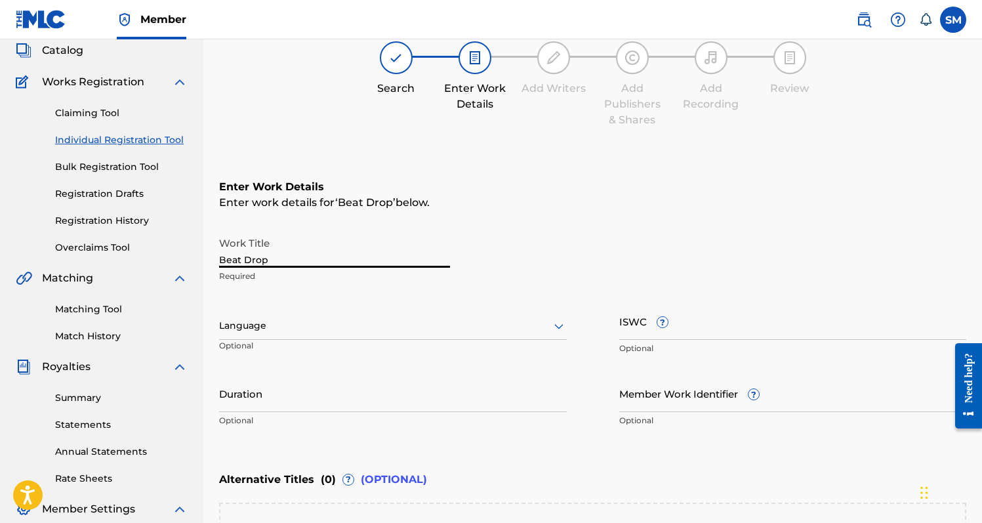
drag, startPoint x: 322, startPoint y: 264, endPoint x: 112, endPoint y: 251, distance: 210.3
click at [112, 251] on main "[PERSON_NAME] Klese [PERSON_NAME] Summary Catalog Works Registration Claiming T…" at bounding box center [491, 319] width 982 height 720
type input "BEAT DROP"
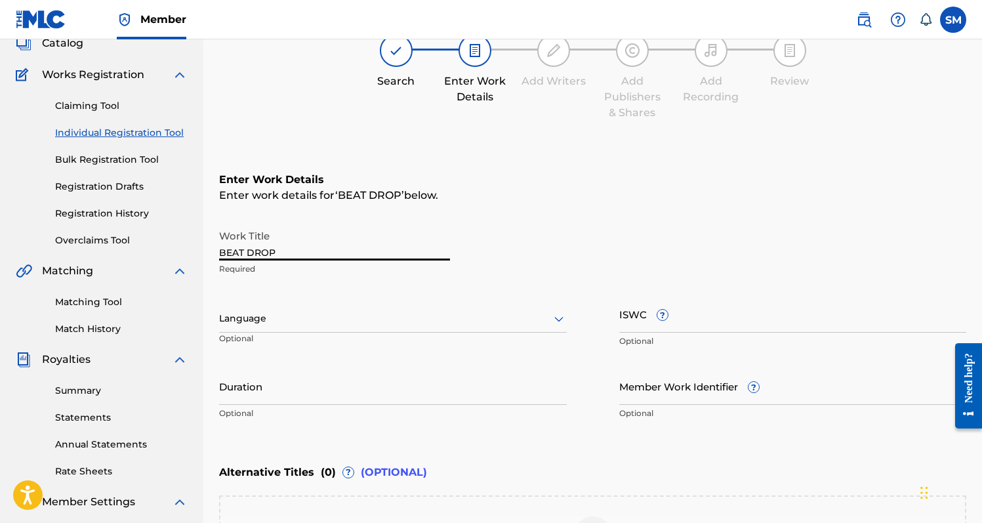
click at [285, 327] on div "Language" at bounding box center [393, 319] width 348 height 28
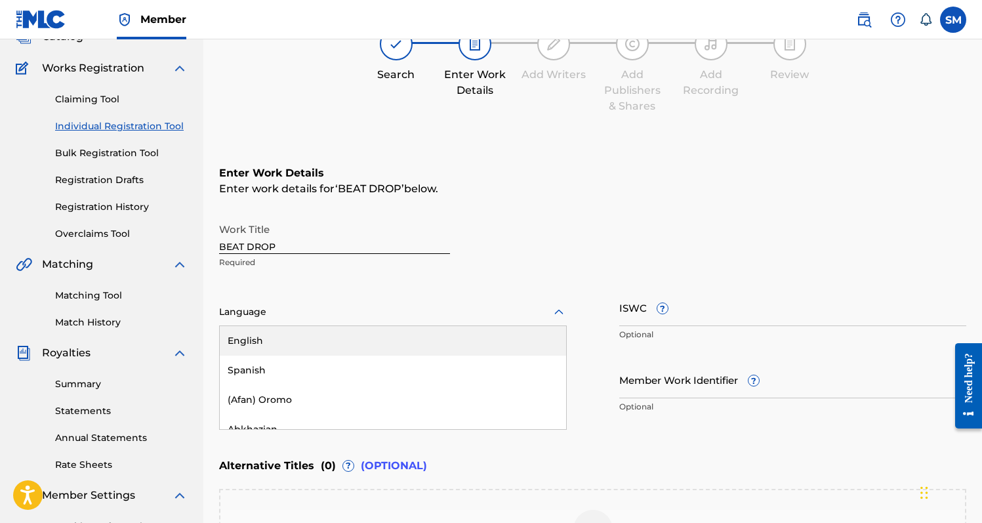
scroll to position [94, 0]
click at [293, 337] on div "English" at bounding box center [393, 340] width 346 height 30
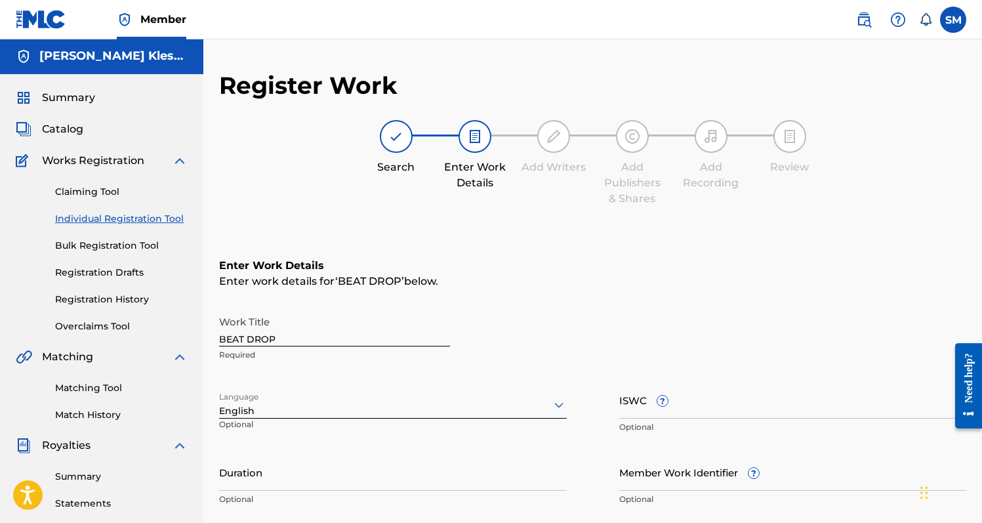
scroll to position [196, 0]
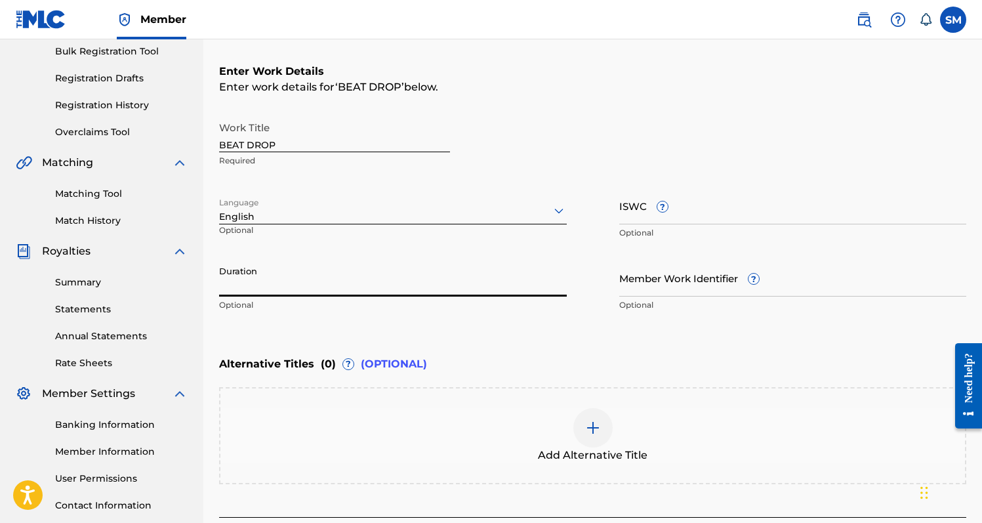
click at [325, 283] on input "Duration" at bounding box center [393, 277] width 348 height 37
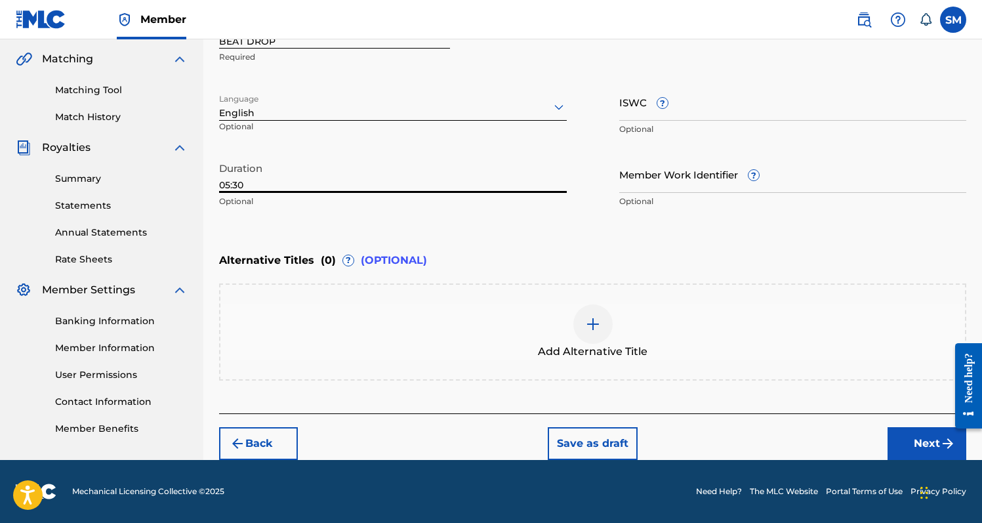
type input "05:30"
click at [917, 445] on button "Next" at bounding box center [927, 443] width 79 height 33
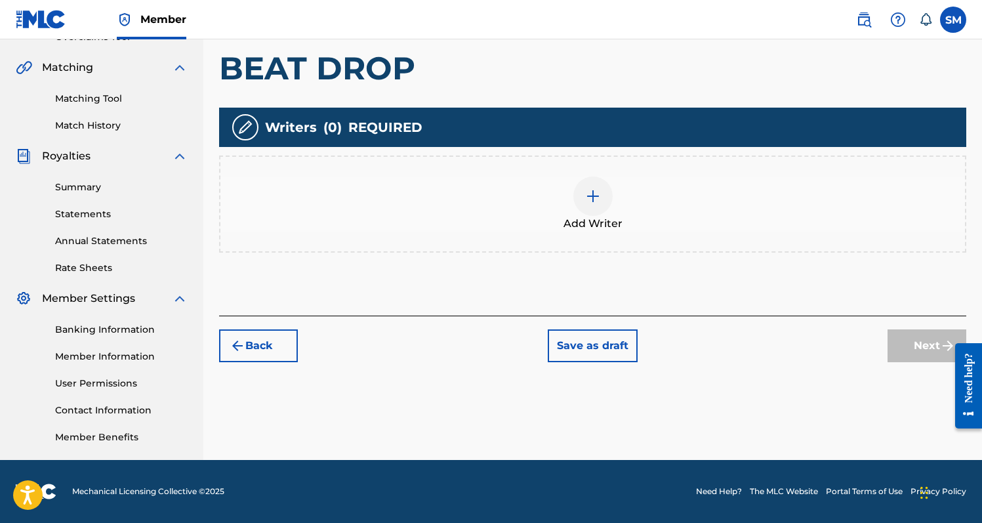
click at [583, 198] on div at bounding box center [592, 195] width 39 height 39
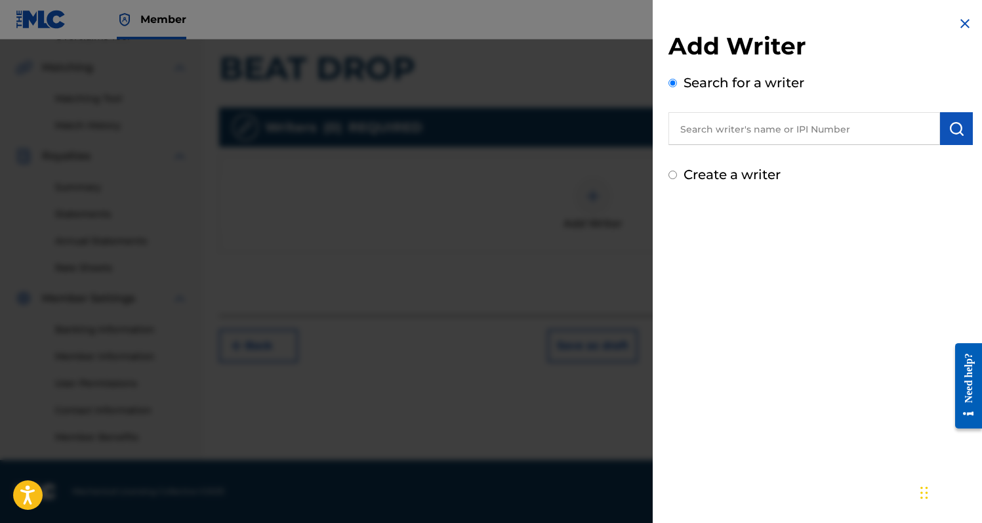
click at [686, 171] on label "Create a writer" at bounding box center [732, 175] width 97 height 16
radio input "true"
click at [677, 171] on input "Create a writer" at bounding box center [673, 175] width 9 height 9
radio input "false"
radio input "true"
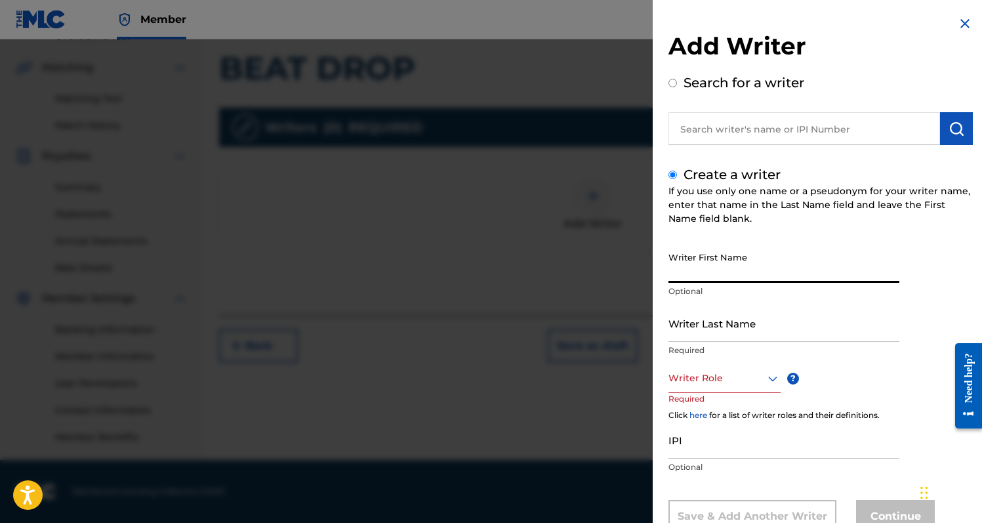
click at [722, 274] on input "Writer First Name" at bounding box center [784, 263] width 231 height 37
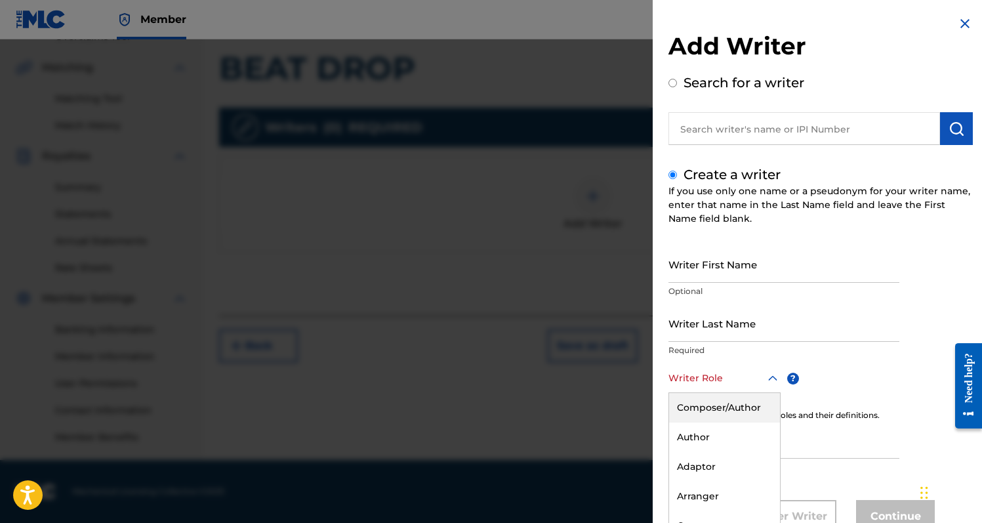
click at [731, 380] on div "Composer/Author, 1 of 8. 8 results available. Use Up and Down to choose options…" at bounding box center [725, 378] width 112 height 30
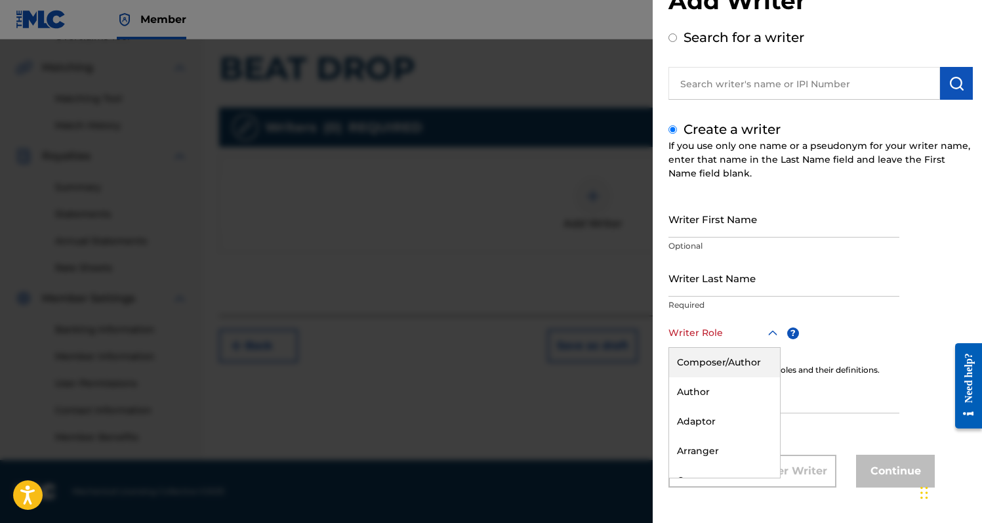
click at [733, 371] on div "Composer/Author" at bounding box center [724, 363] width 111 height 30
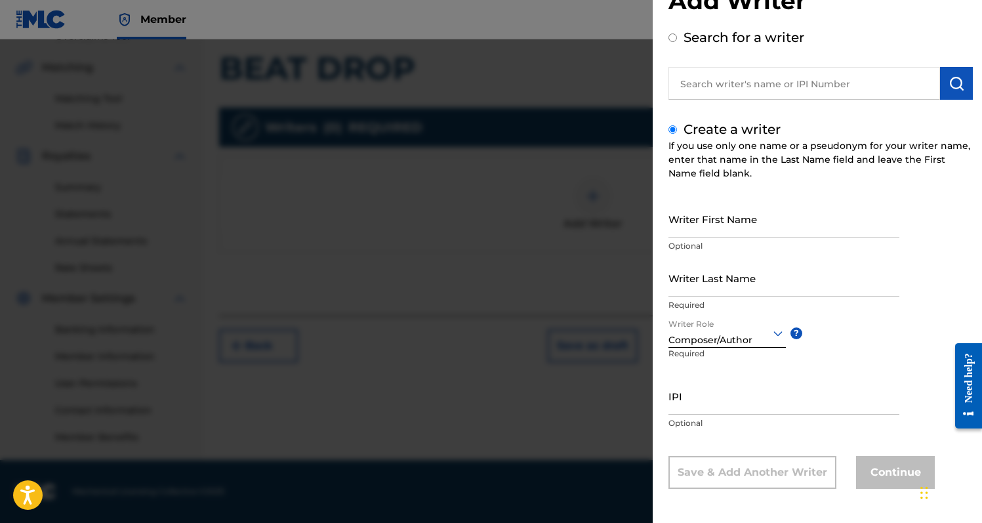
click at [728, 388] on input "IPI" at bounding box center [784, 395] width 231 height 37
